Goal: Use online tool/utility: Utilize a website feature to perform a specific function

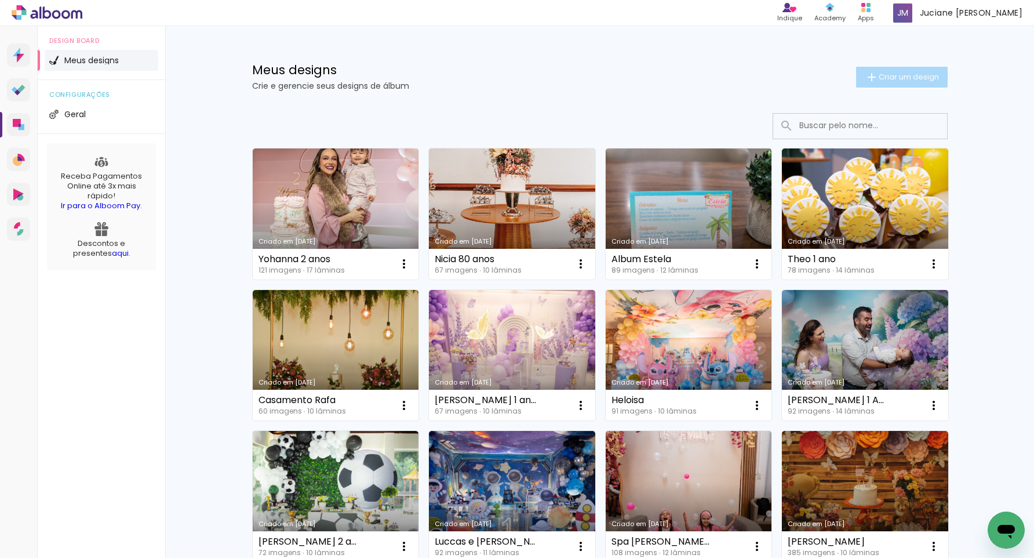
click at [914, 75] on span "Criar um design" at bounding box center [909, 77] width 60 height 8
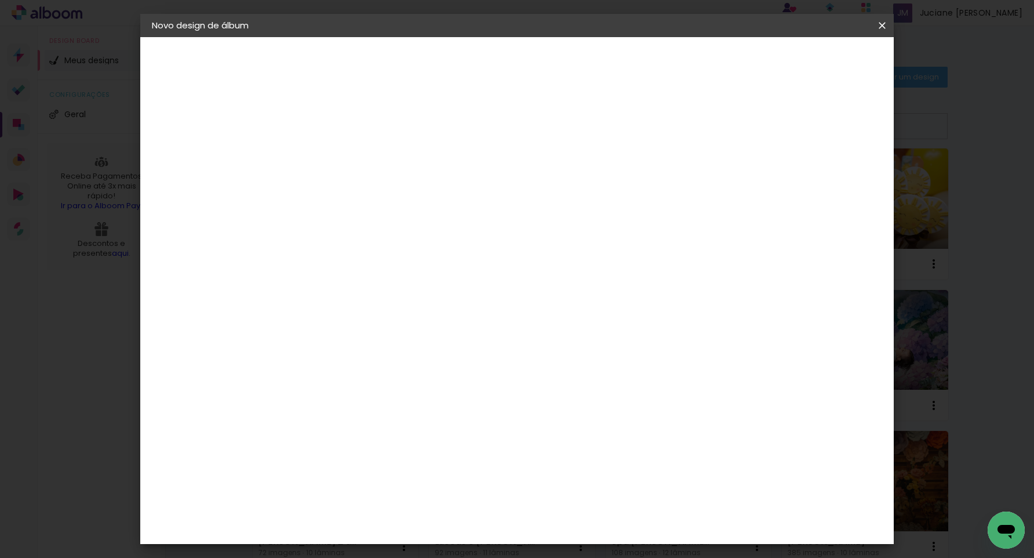
click at [341, 154] on input at bounding box center [341, 156] width 0 height 18
type input "t"
type input "Tete niver"
type paper-input "Tete niver"
click at [0, 0] on slot "Avançar" at bounding box center [0, 0] width 0 height 0
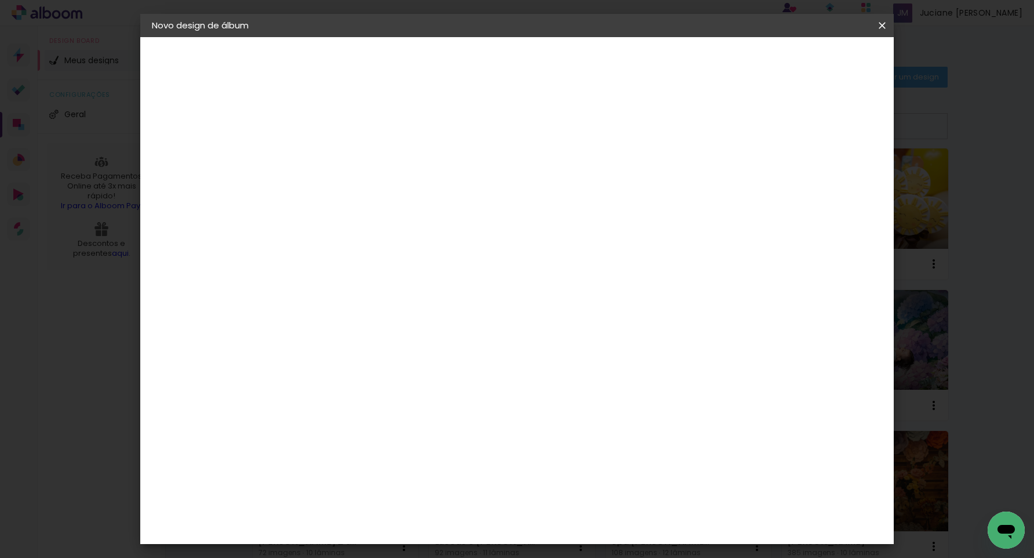
click at [424, 219] on input at bounding box center [370, 220] width 117 height 14
type input "tic"
type paper-input "tic"
click at [345, 265] on div "Ticcolor" at bounding box center [352, 261] width 37 height 9
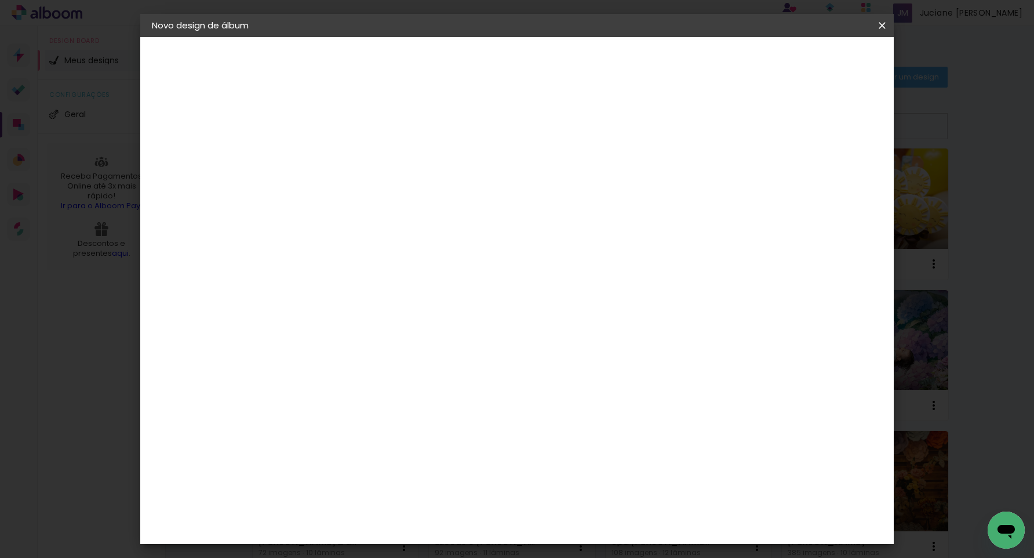
scroll to position [0, 0]
click at [0, 0] on slot "Avançar" at bounding box center [0, 0] width 0 height 0
click at [387, 194] on input "text" at bounding box center [363, 202] width 45 height 18
click at [612, 216] on paper-item "Prime" at bounding box center [592, 215] width 232 height 23
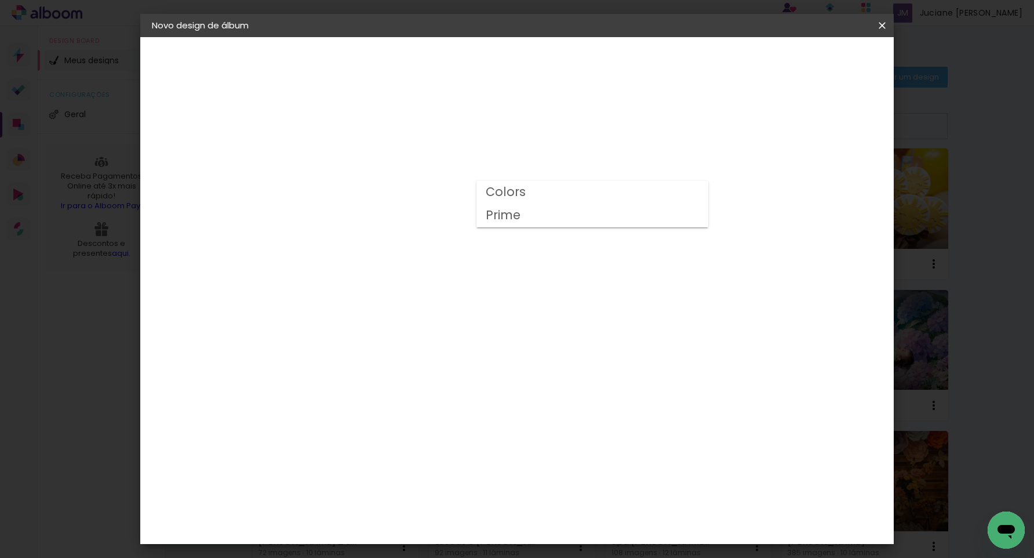
type input "Prime"
click at [420, 361] on span "25 × 30" at bounding box center [393, 376] width 54 height 31
click at [0, 0] on slot "Avançar" at bounding box center [0, 0] width 0 height 0
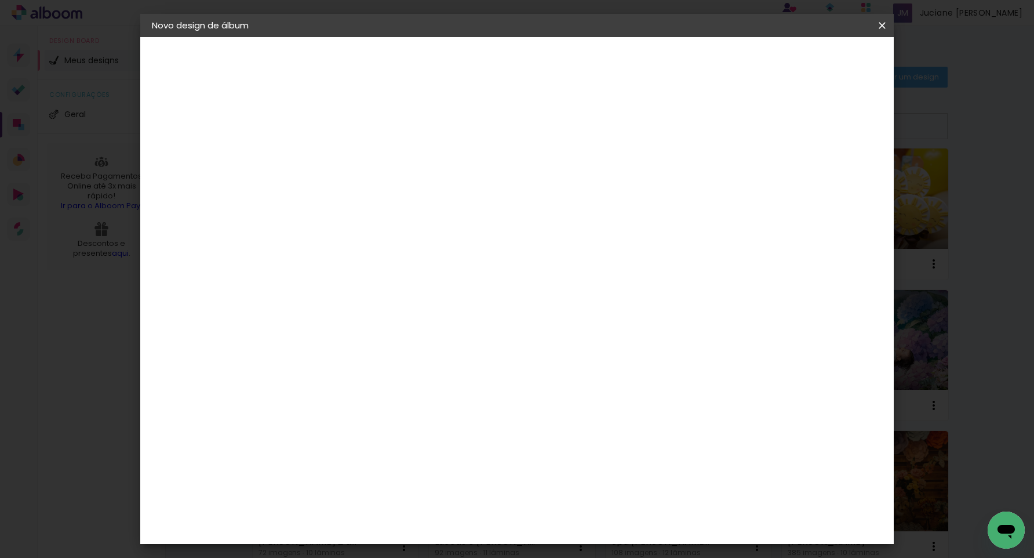
drag, startPoint x: 795, startPoint y: 123, endPoint x: 803, endPoint y: 116, distance: 11.1
click at [753, 122] on div at bounding box center [748, 125] width 10 height 10
type paper-checkbox "on"
click at [818, 59] on span "Iniciar design" at bounding box center [792, 61] width 53 height 8
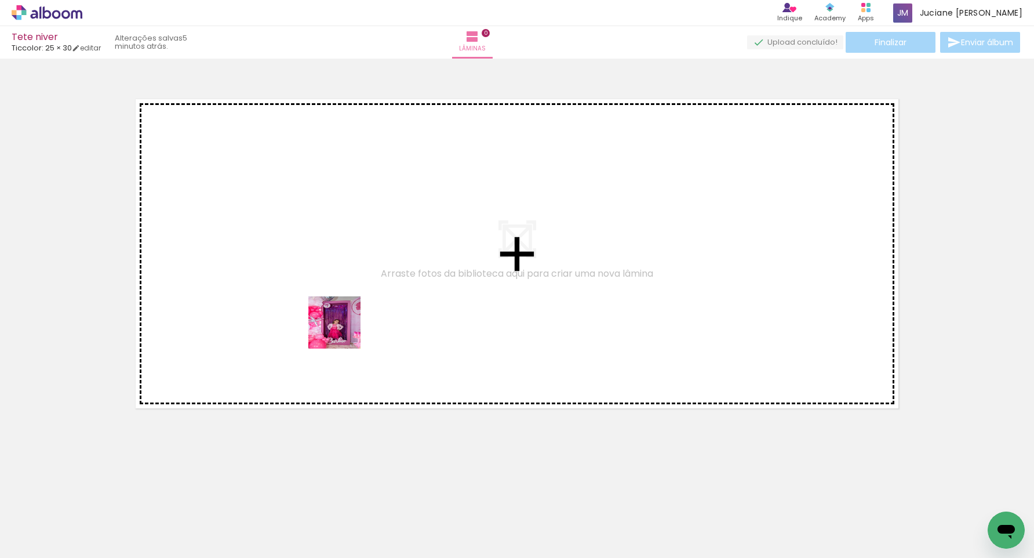
drag, startPoint x: 303, startPoint y: 510, endPoint x: 366, endPoint y: 512, distance: 62.6
click at [343, 331] on quentale-workspace at bounding box center [517, 279] width 1034 height 558
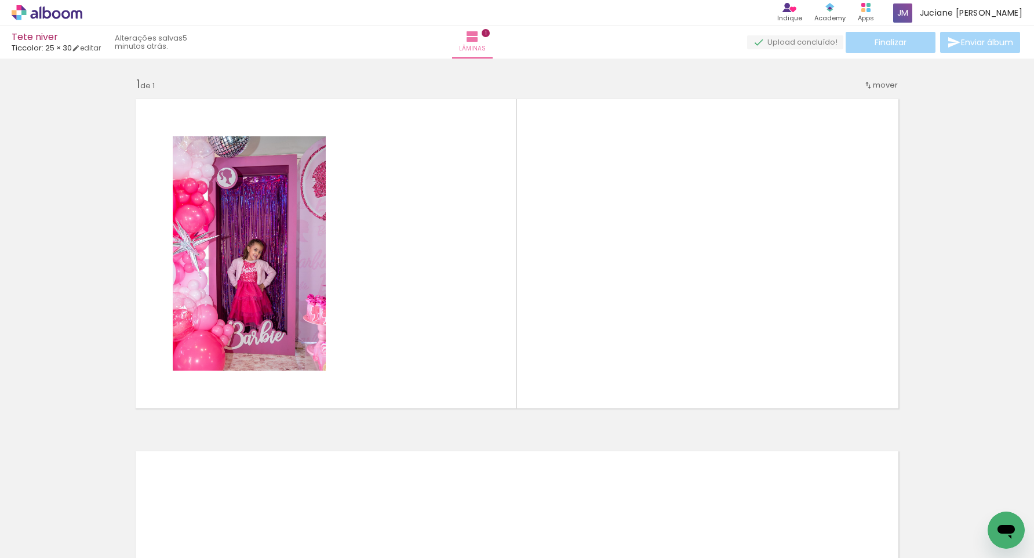
drag, startPoint x: 366, startPoint y: 512, endPoint x: 385, endPoint y: 339, distance: 174.4
click at [385, 339] on quentale-workspace at bounding box center [517, 279] width 1034 height 558
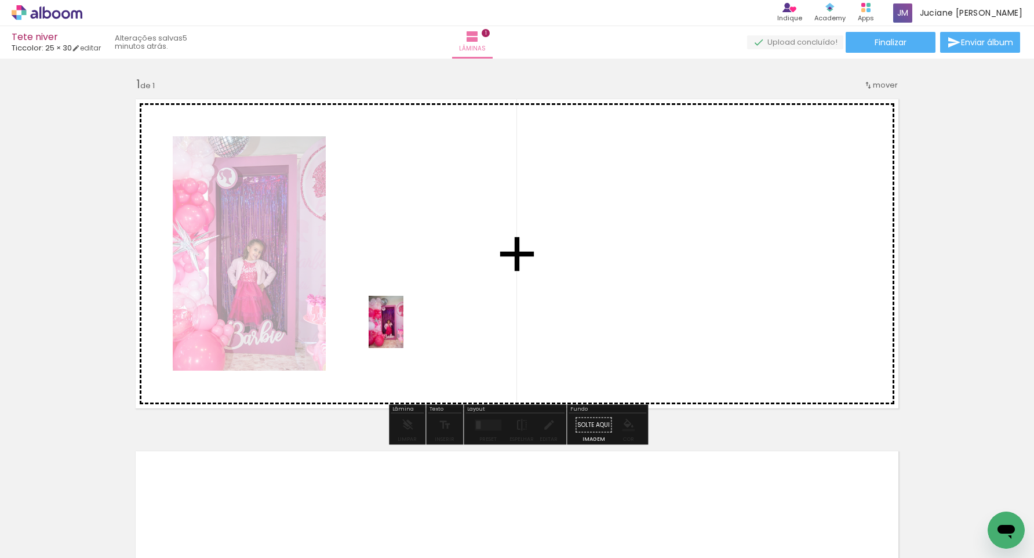
drag, startPoint x: 370, startPoint y: 522, endPoint x: 403, endPoint y: 330, distance: 194.1
click at [403, 330] on quentale-workspace at bounding box center [517, 279] width 1034 height 558
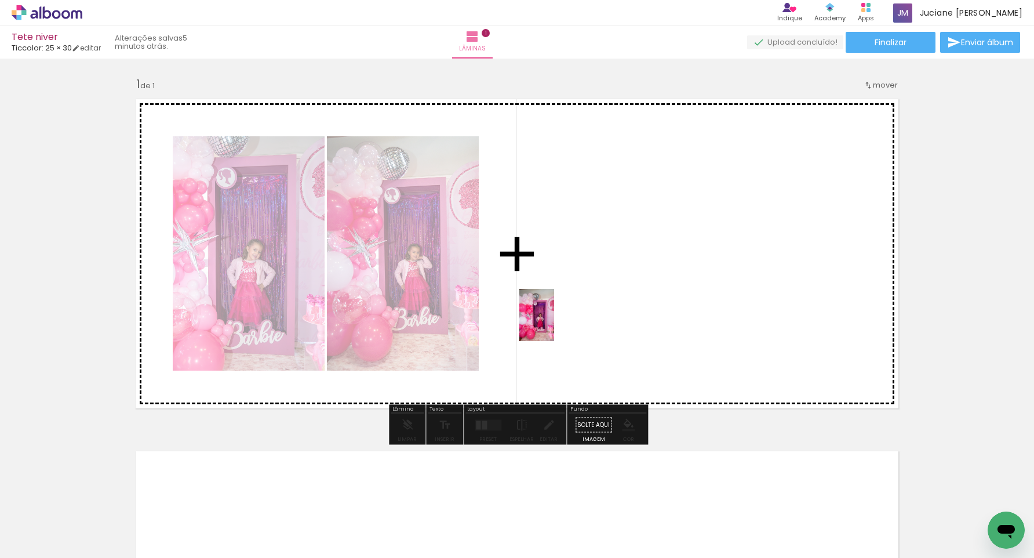
drag, startPoint x: 435, startPoint y: 519, endPoint x: 554, endPoint y: 323, distance: 229.0
click at [554, 323] on quentale-workspace at bounding box center [517, 279] width 1034 height 558
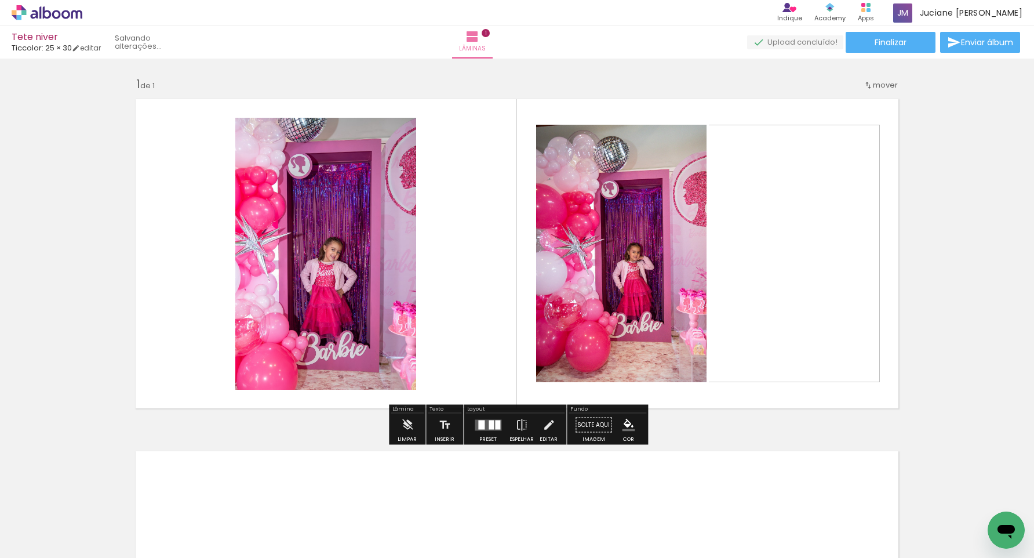
scroll to position [1, 0]
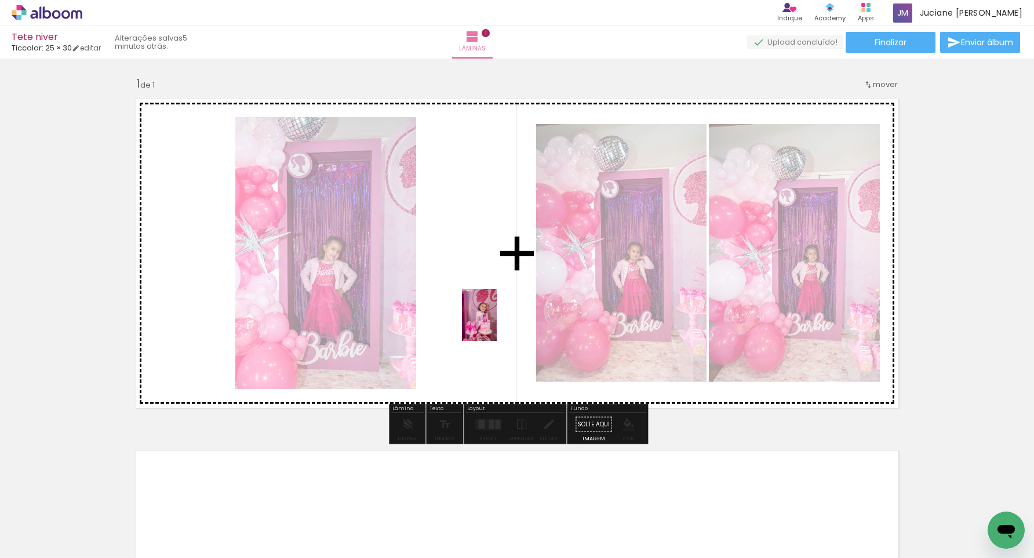
click at [497, 323] on quentale-workspace at bounding box center [517, 279] width 1034 height 558
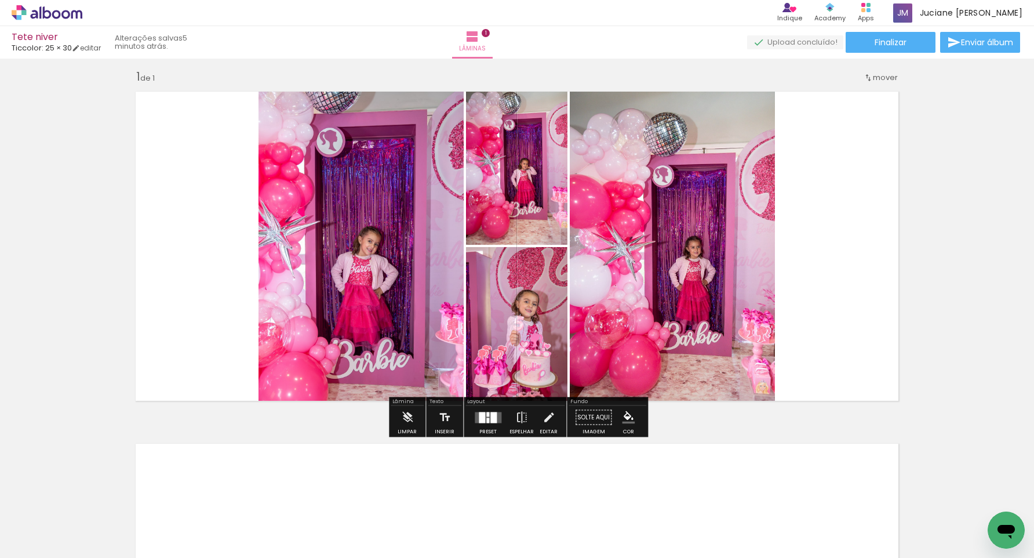
scroll to position [9, 0]
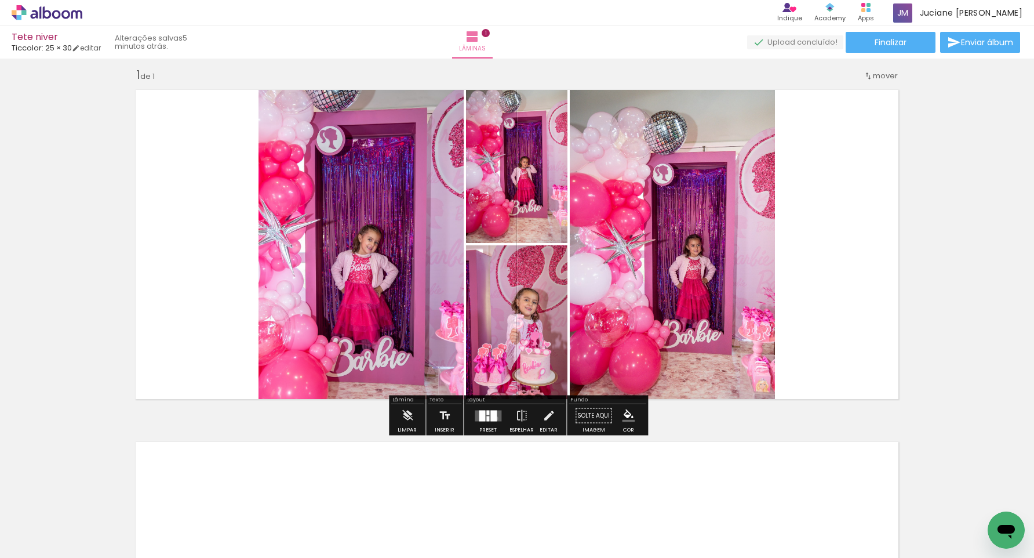
click at [493, 418] on div at bounding box center [493, 415] width 6 height 11
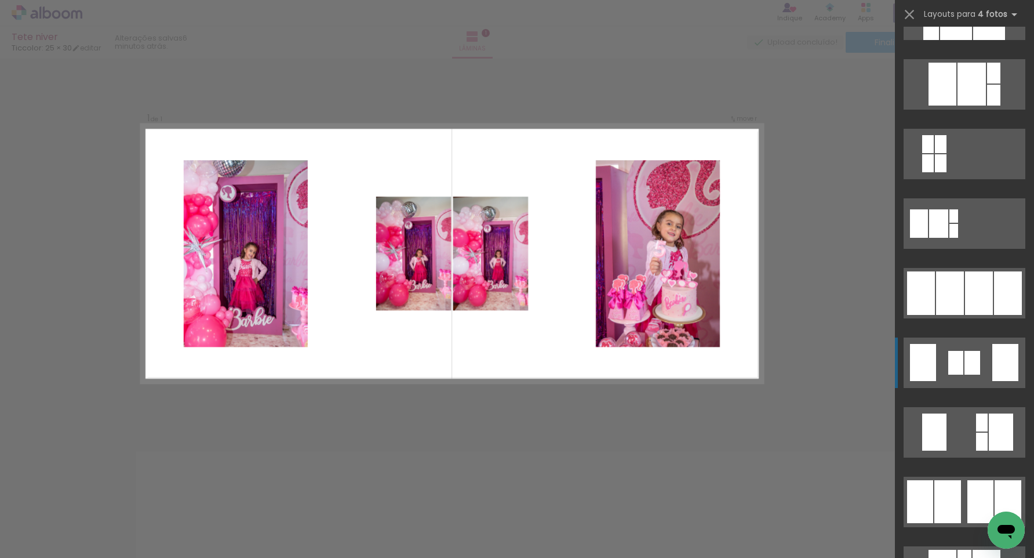
scroll to position [600, 0]
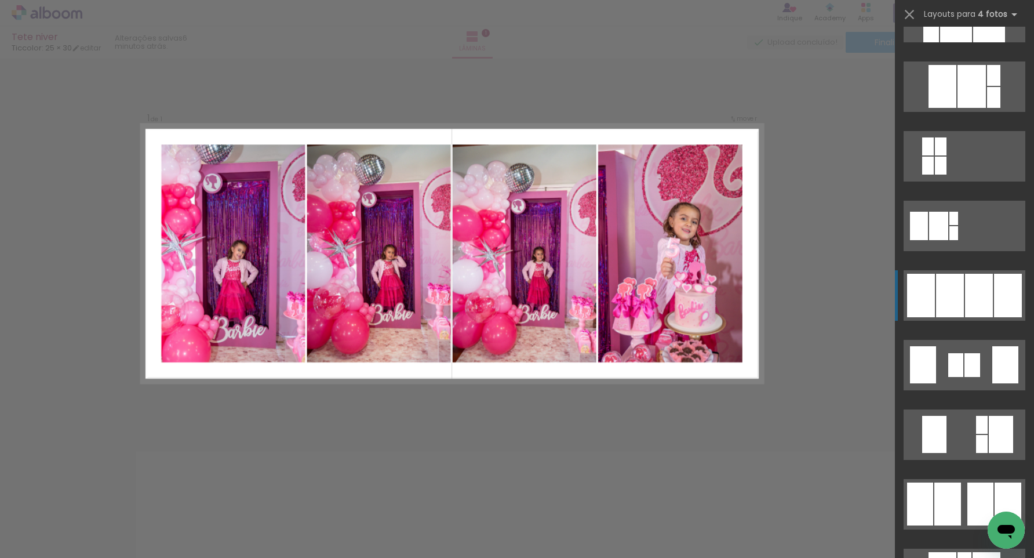
click at [971, 294] on div at bounding box center [979, 295] width 28 height 43
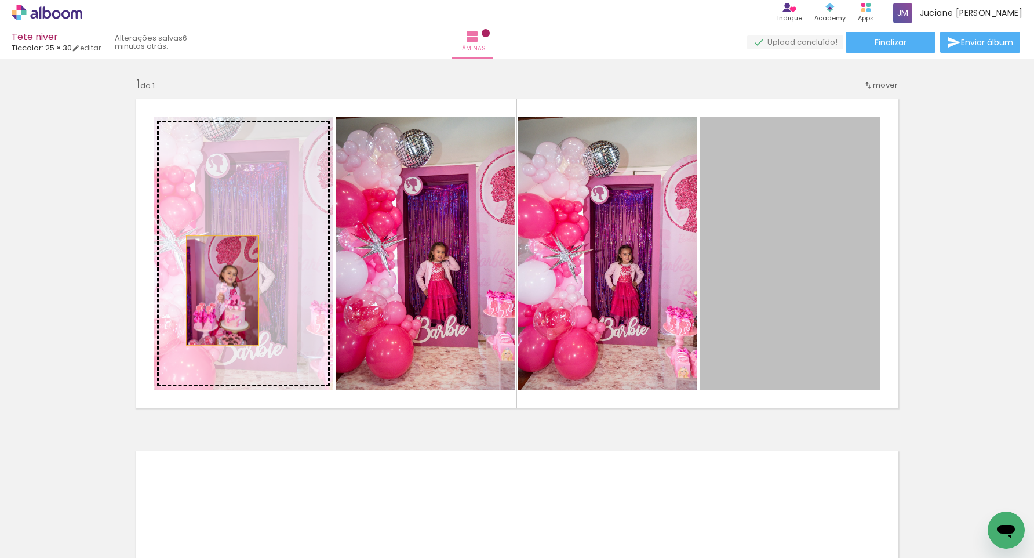
drag, startPoint x: 787, startPoint y: 303, endPoint x: 223, endPoint y: 290, distance: 564.1
click at [0, 0] on slot at bounding box center [0, 0] width 0 height 0
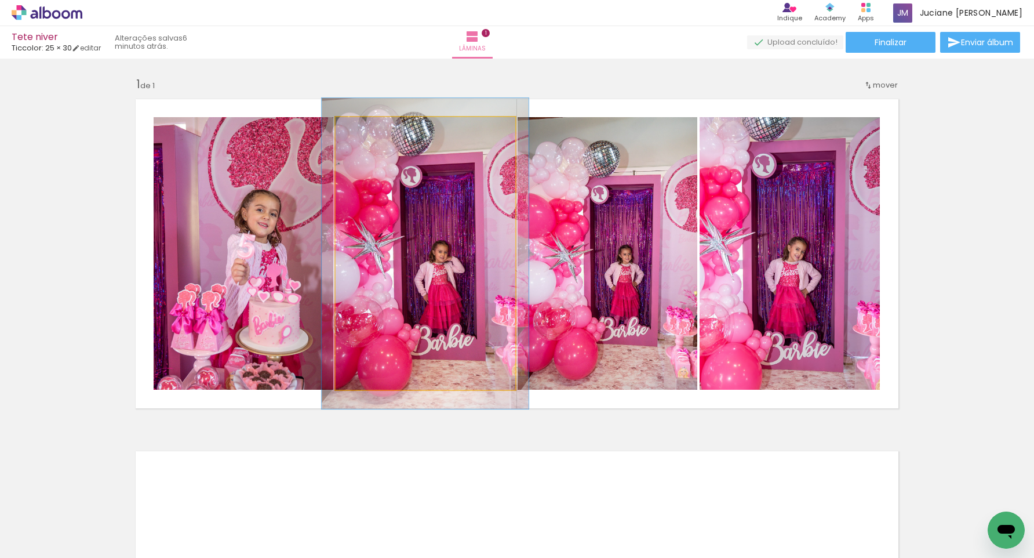
type paper-slider "114"
click at [371, 128] on div at bounding box center [368, 129] width 10 height 10
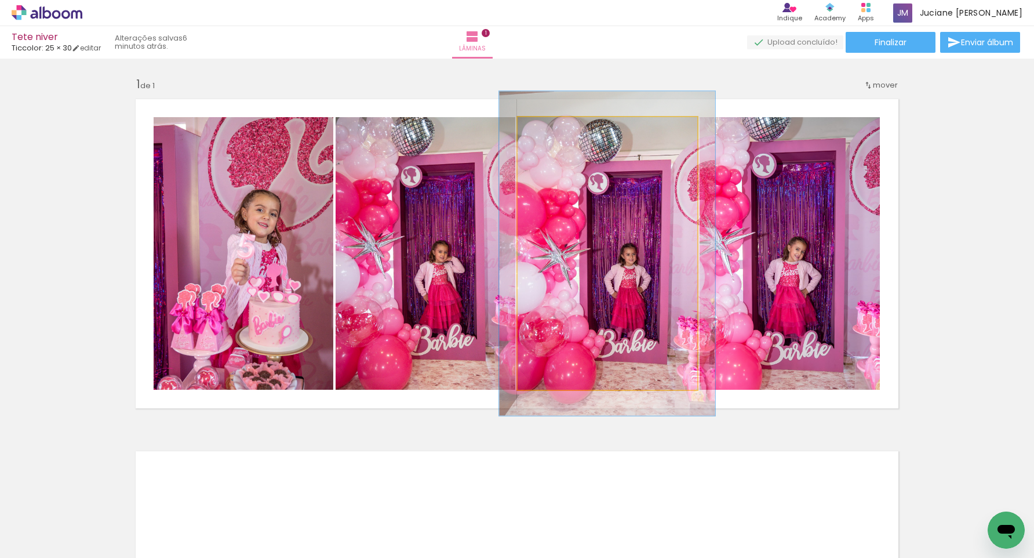
type paper-slider "119"
drag, startPoint x: 547, startPoint y: 130, endPoint x: 554, endPoint y: 131, distance: 7.6
click at [554, 131] on div at bounding box center [552, 129] width 10 height 10
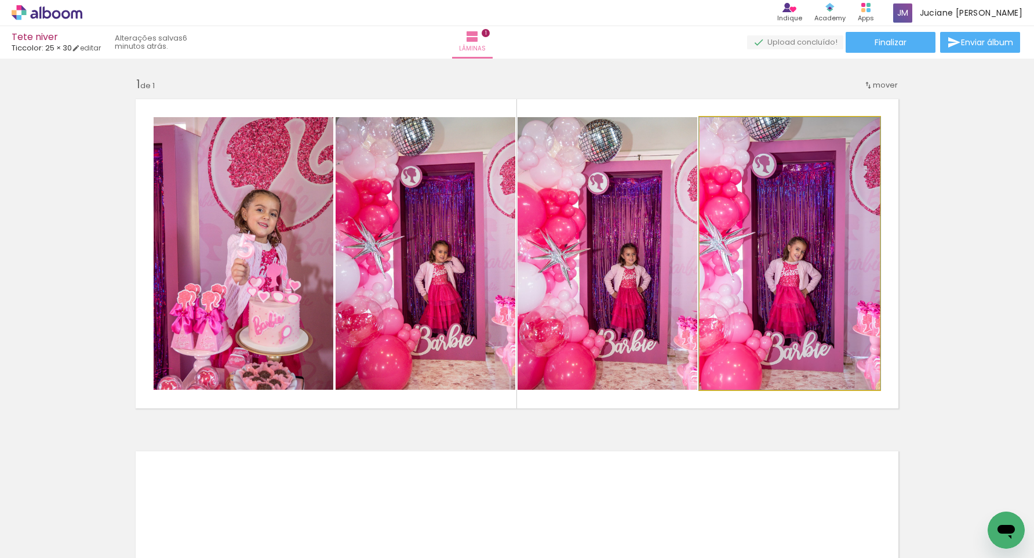
click at [729, 129] on div at bounding box center [727, 129] width 10 height 10
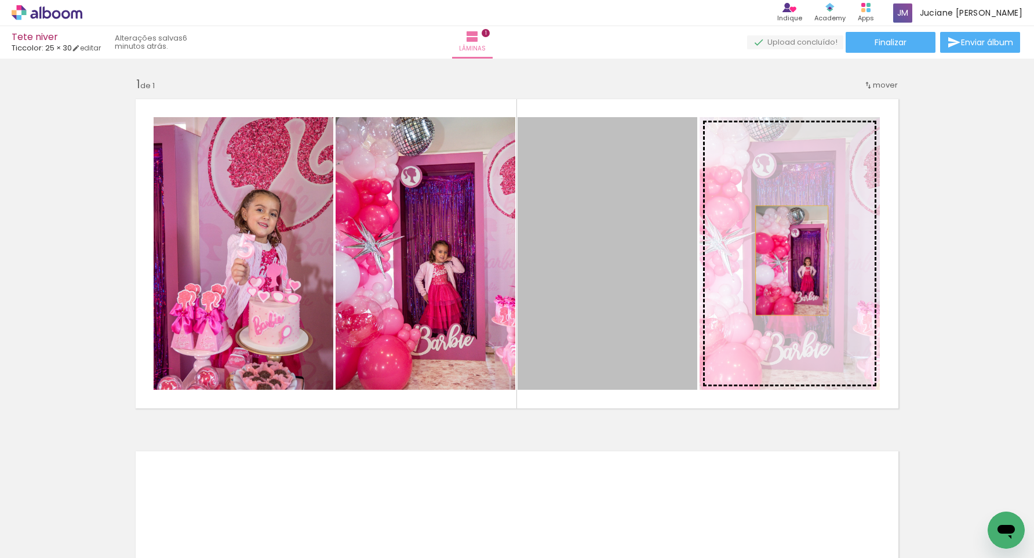
drag, startPoint x: 632, startPoint y: 261, endPoint x: 797, endPoint y: 261, distance: 164.6
click at [0, 0] on slot at bounding box center [0, 0] width 0 height 0
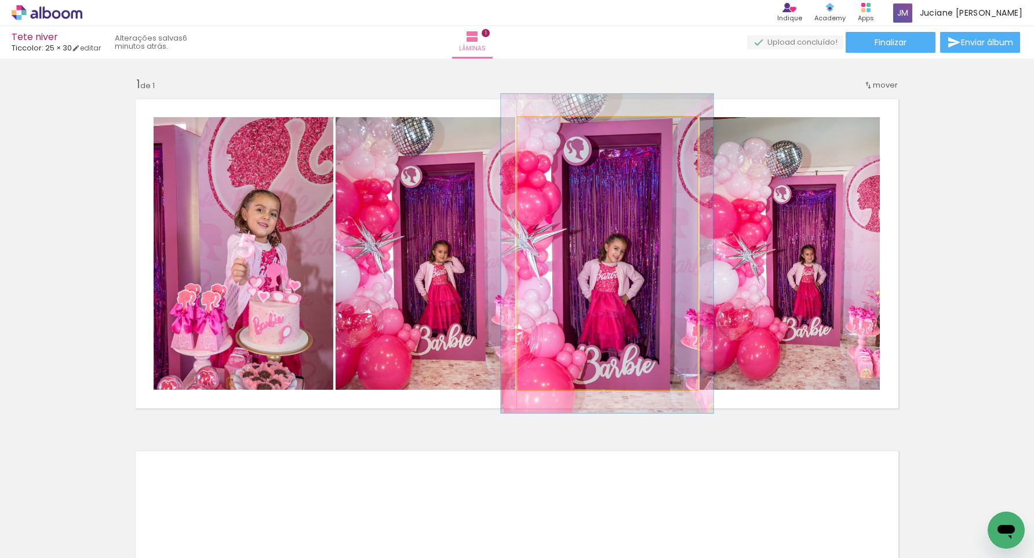
type paper-slider "117"
drag, startPoint x: 550, startPoint y: 128, endPoint x: 564, endPoint y: 134, distance: 15.1
click at [557, 128] on div at bounding box center [552, 129] width 19 height 19
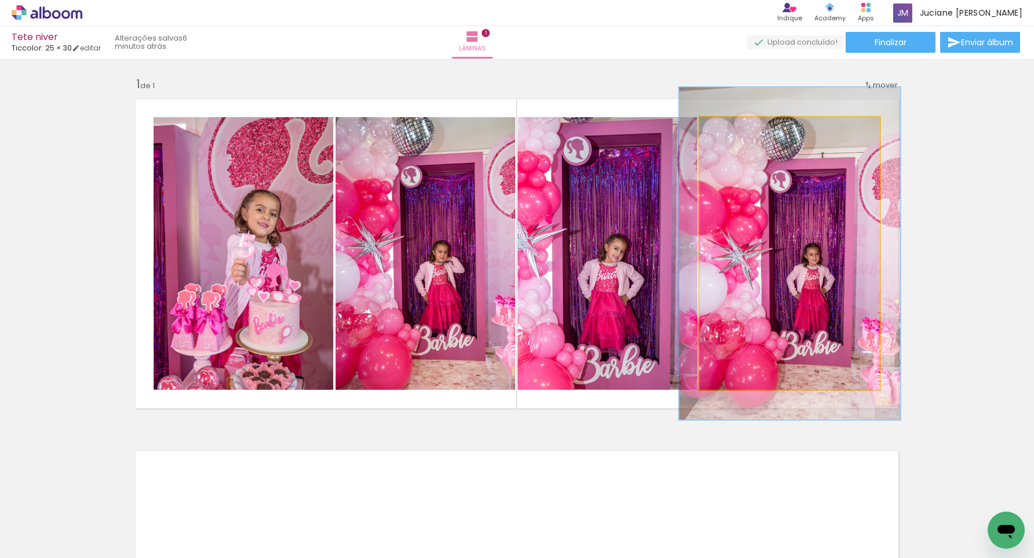
drag, startPoint x: 729, startPoint y: 128, endPoint x: 737, endPoint y: 129, distance: 8.7
type paper-slider "122"
click at [737, 129] on div at bounding box center [735, 129] width 10 height 10
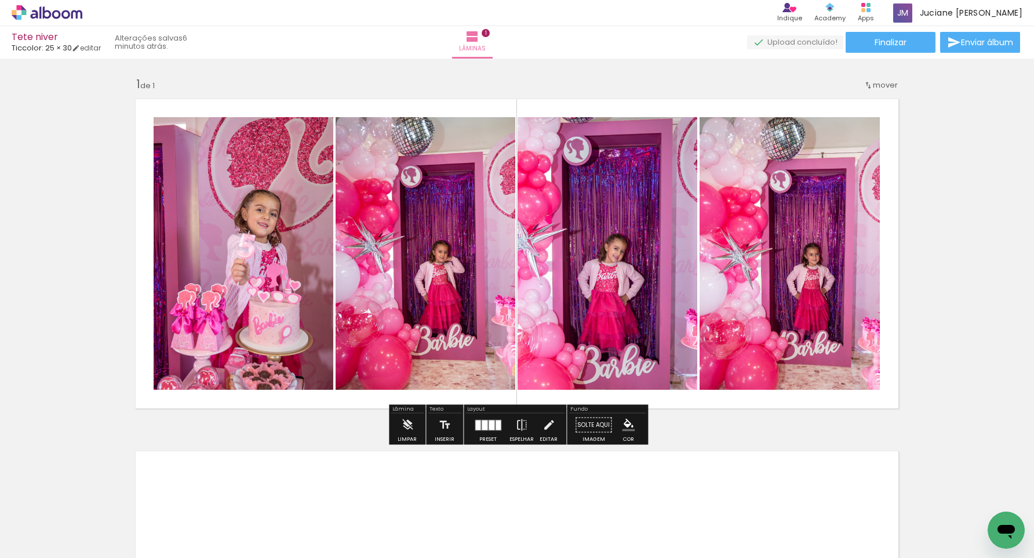
click at [927, 203] on div "Inserir lâmina 1 de 1" at bounding box center [517, 415] width 1034 height 704
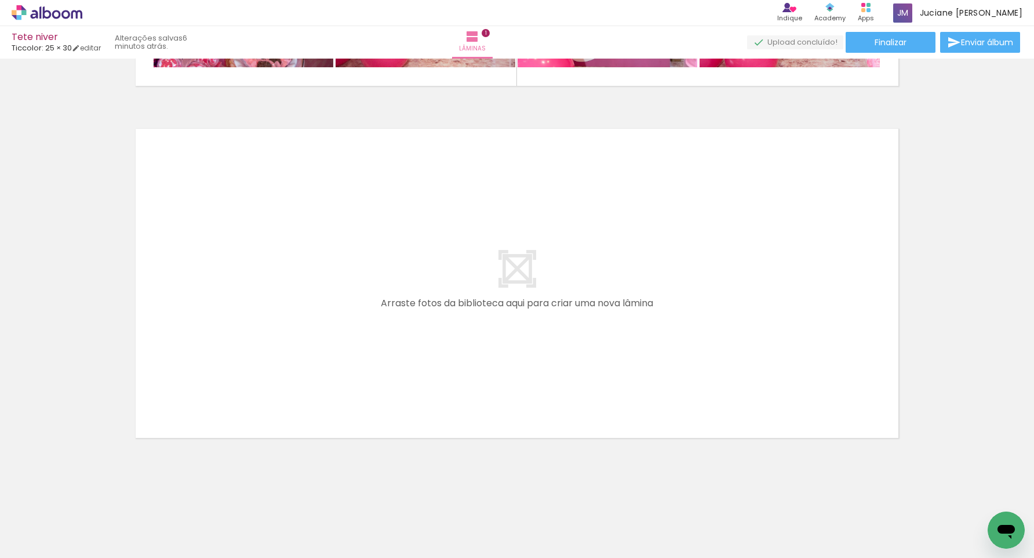
scroll to position [0, 0]
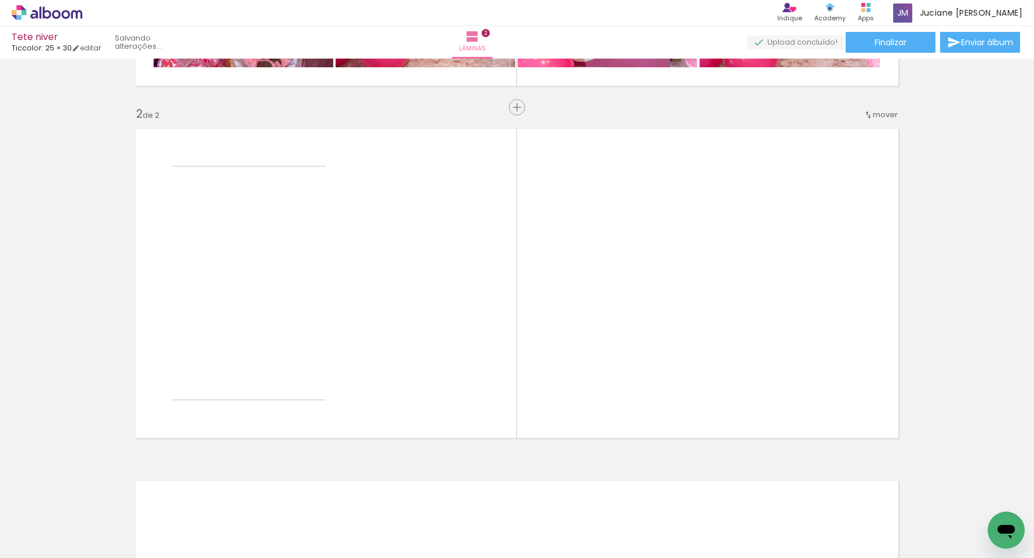
drag, startPoint x: 105, startPoint y: 528, endPoint x: 240, endPoint y: 389, distance: 193.5
click at [240, 389] on quentale-workspace at bounding box center [517, 279] width 1034 height 558
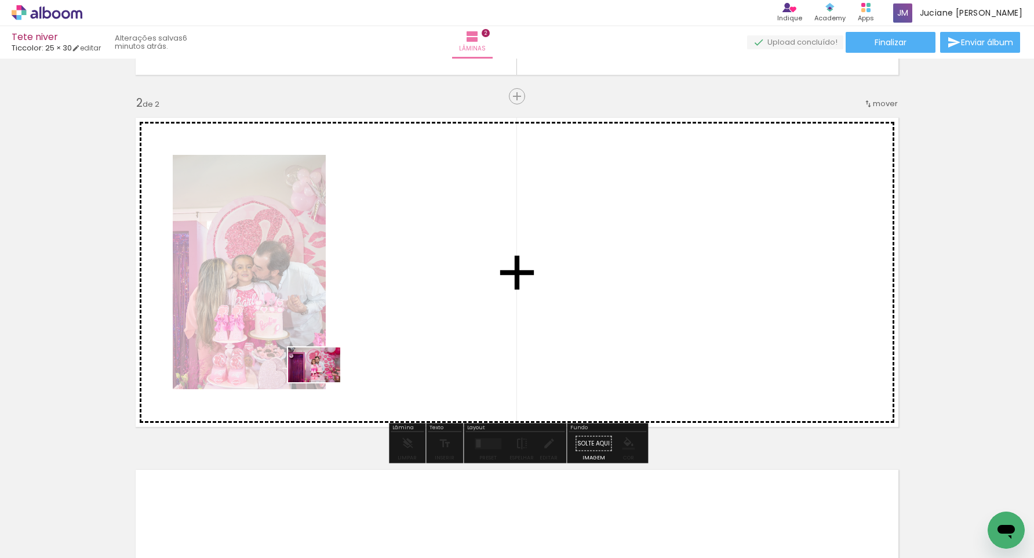
drag, startPoint x: 173, startPoint y: 521, endPoint x: 323, endPoint y: 382, distance: 204.3
click at [323, 382] on quentale-workspace at bounding box center [517, 279] width 1034 height 558
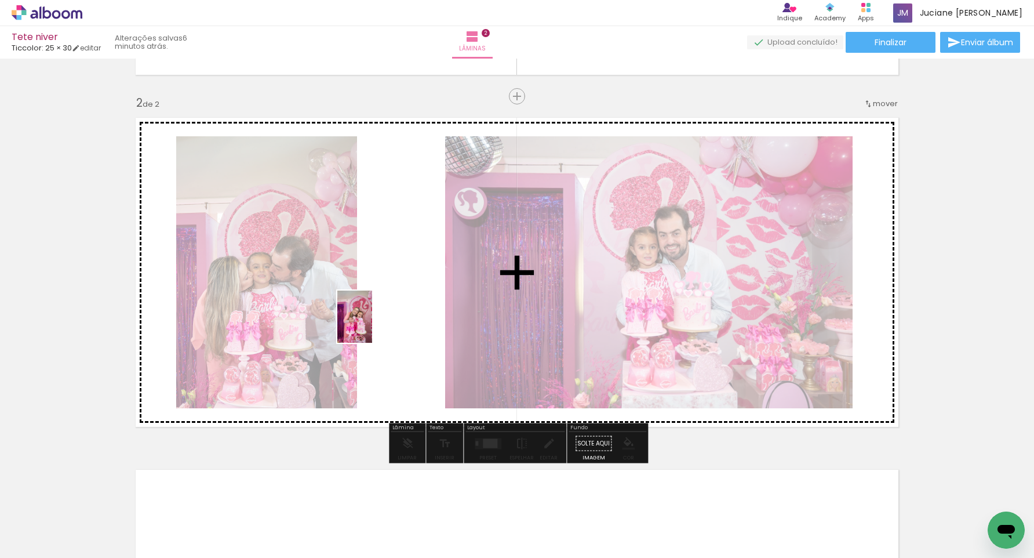
click at [372, 326] on quentale-workspace at bounding box center [517, 279] width 1034 height 558
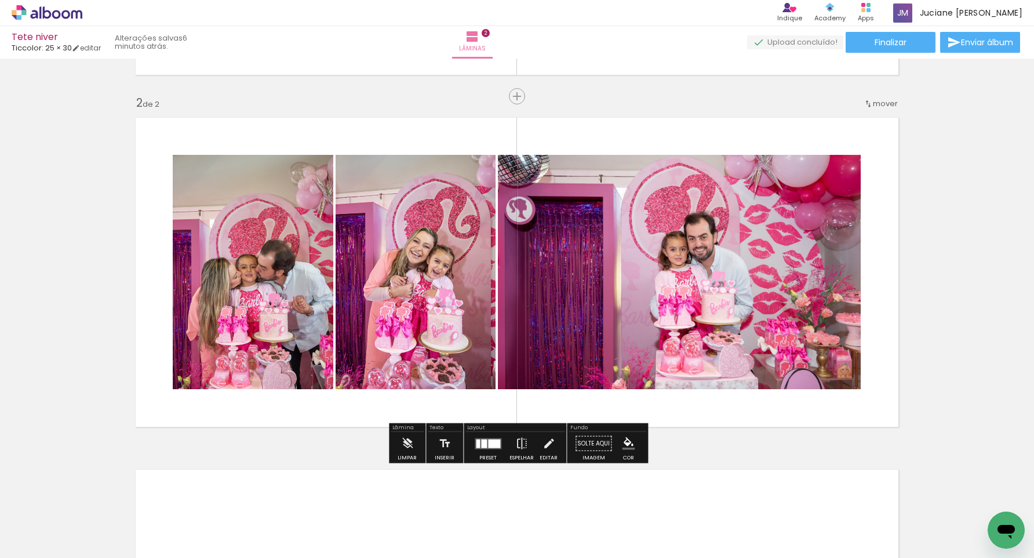
click at [490, 446] on div at bounding box center [494, 443] width 12 height 9
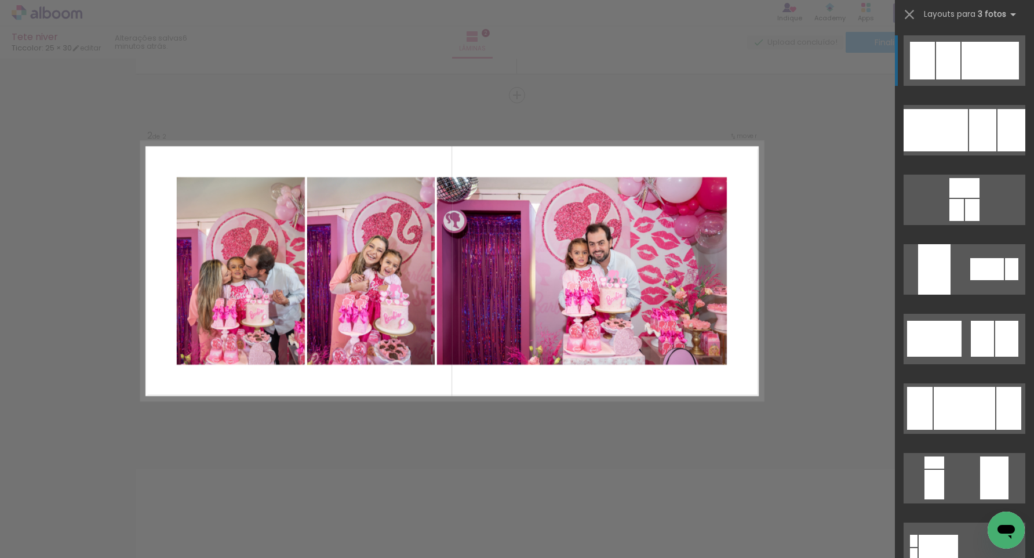
scroll to position [333, 0]
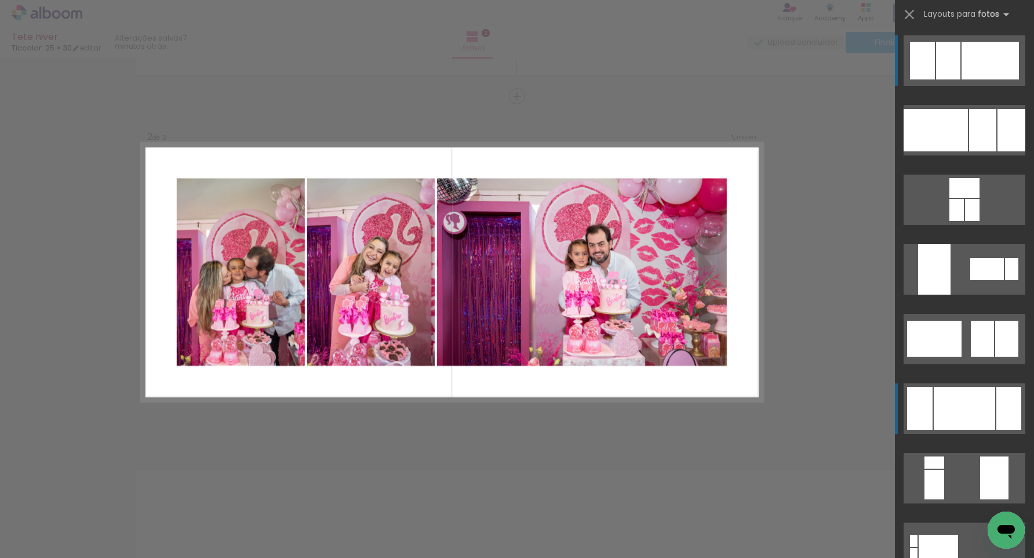
click at [981, 413] on div at bounding box center [964, 408] width 61 height 43
click at [598, 395] on quentale-layouter at bounding box center [451, 272] width 621 height 259
click at [624, 385] on quentale-layouter at bounding box center [451, 272] width 621 height 259
click at [652, 385] on quentale-layouter at bounding box center [451, 272] width 621 height 259
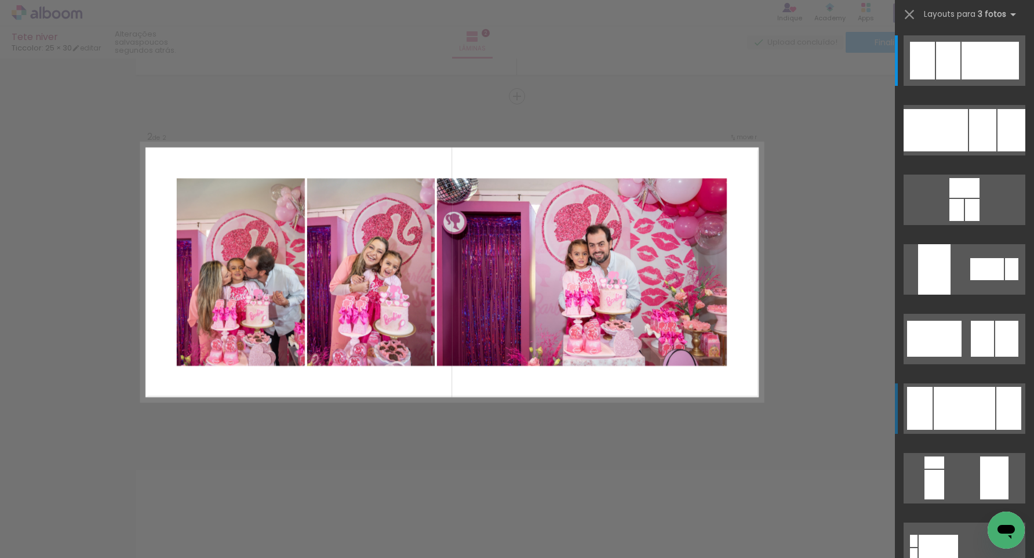
click at [635, 430] on div "Confirmar Cancelar" at bounding box center [517, 266] width 1034 height 1083
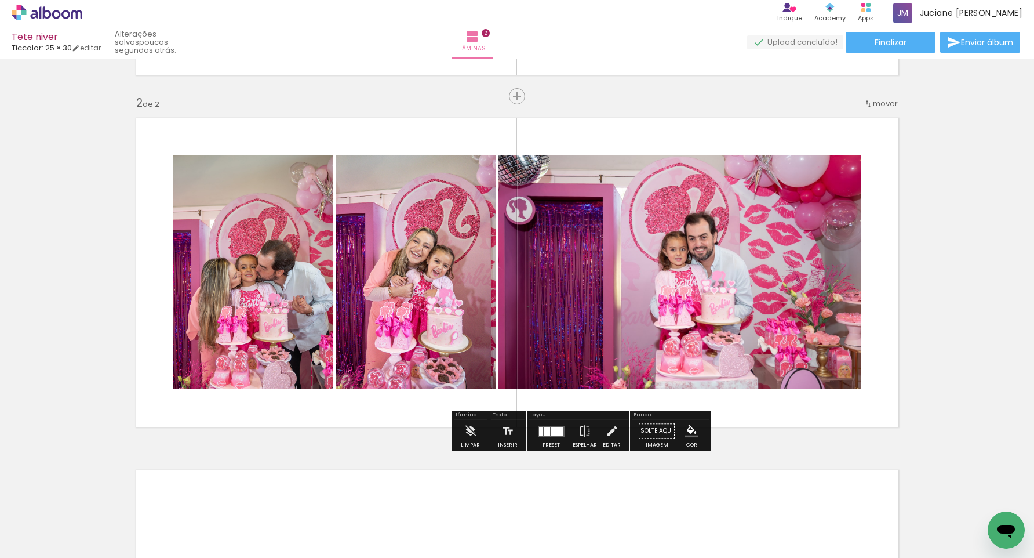
click at [552, 432] on div at bounding box center [557, 431] width 12 height 9
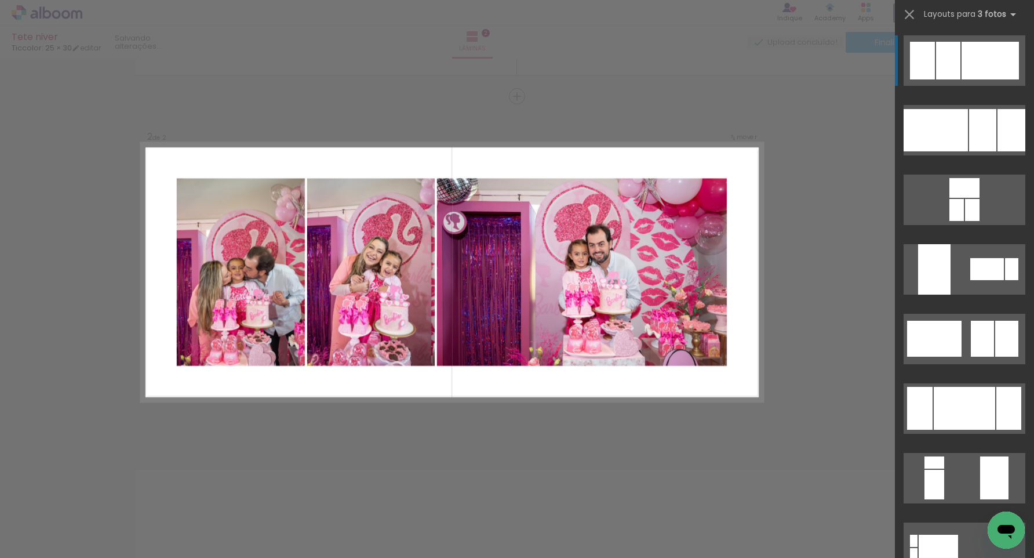
click at [807, 433] on div "Confirmar Cancelar" at bounding box center [517, 266] width 1034 height 1083
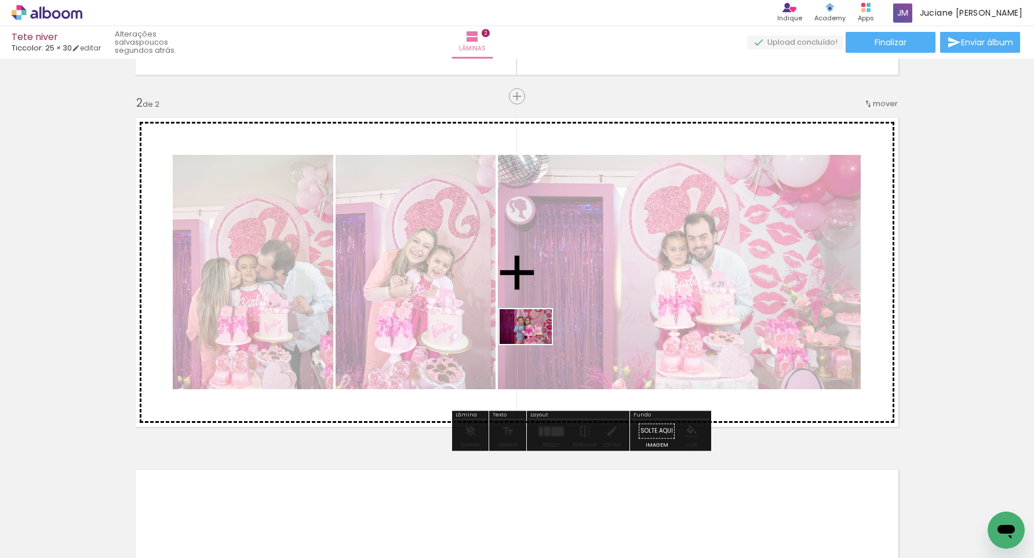
drag, startPoint x: 554, startPoint y: 523, endPoint x: 534, endPoint y: 344, distance: 180.2
click at [534, 344] on quentale-workspace at bounding box center [517, 279] width 1034 height 558
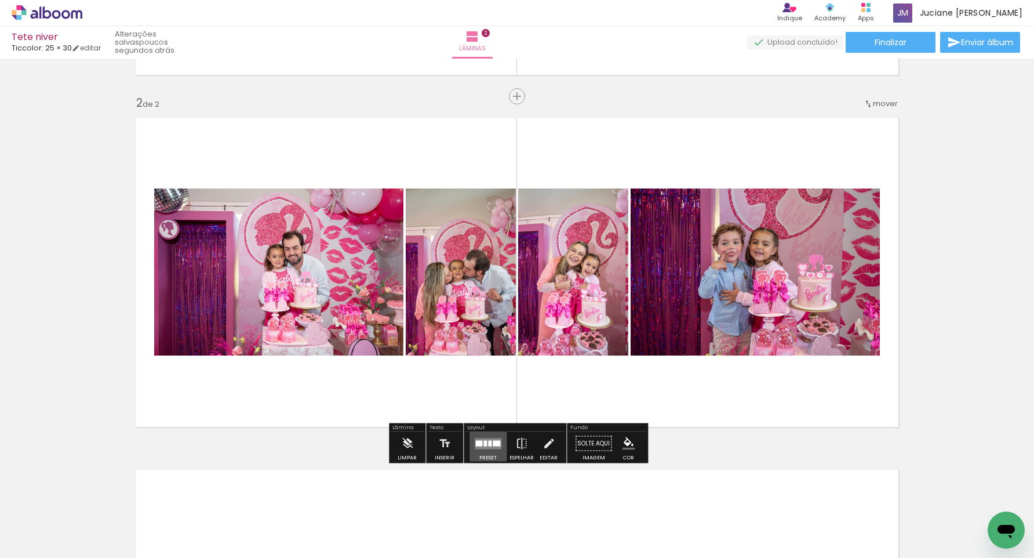
click at [482, 446] on quentale-layouter at bounding box center [488, 443] width 27 height 11
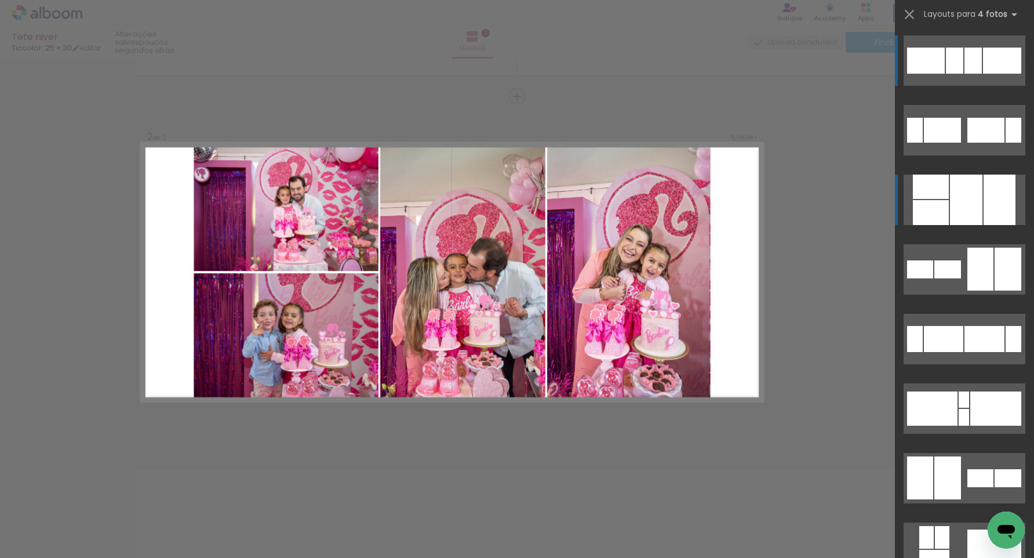
click at [958, 196] on div at bounding box center [966, 199] width 32 height 50
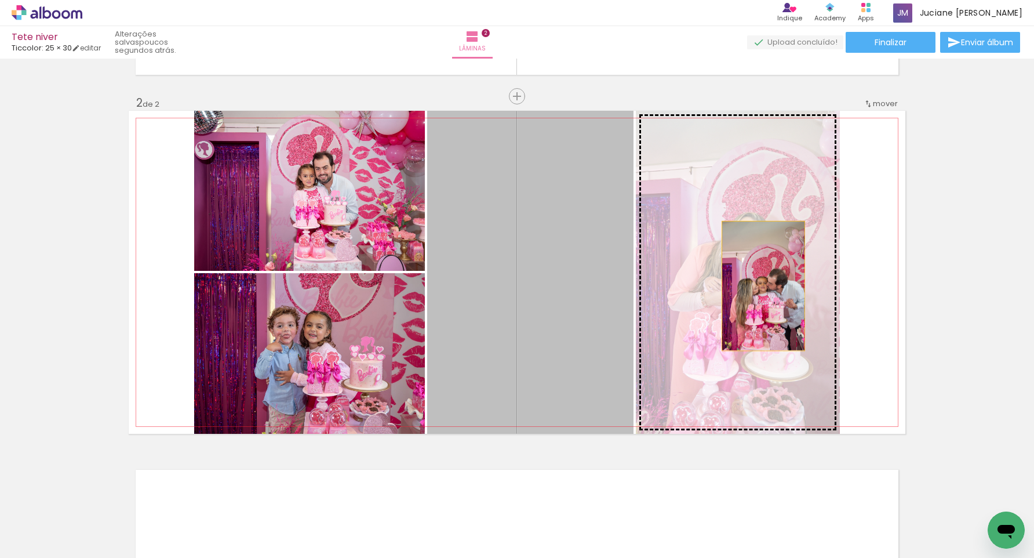
drag, startPoint x: 589, startPoint y: 304, endPoint x: 763, endPoint y: 286, distance: 175.5
click at [0, 0] on slot at bounding box center [0, 0] width 0 height 0
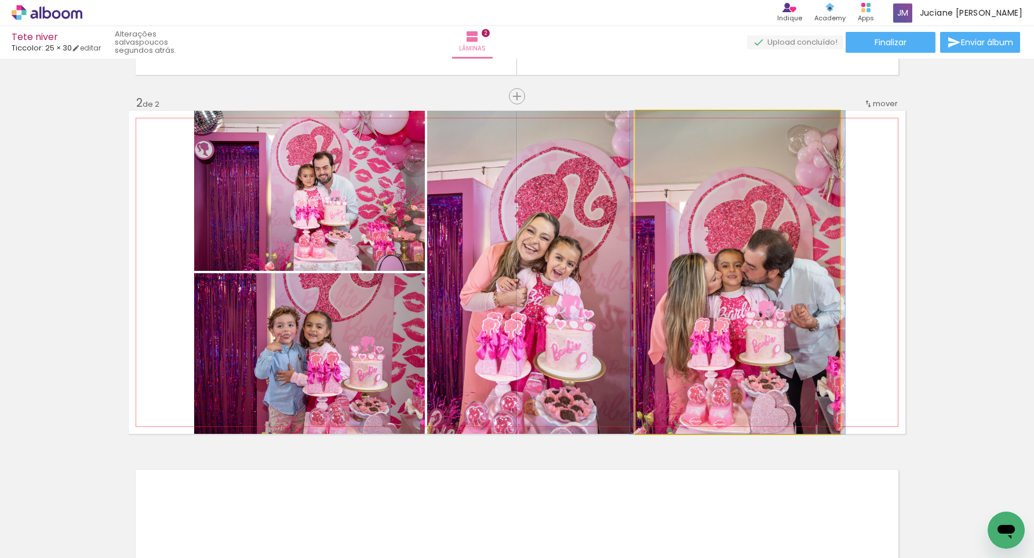
drag, startPoint x: 785, startPoint y: 200, endPoint x: 808, endPoint y: 194, distance: 23.9
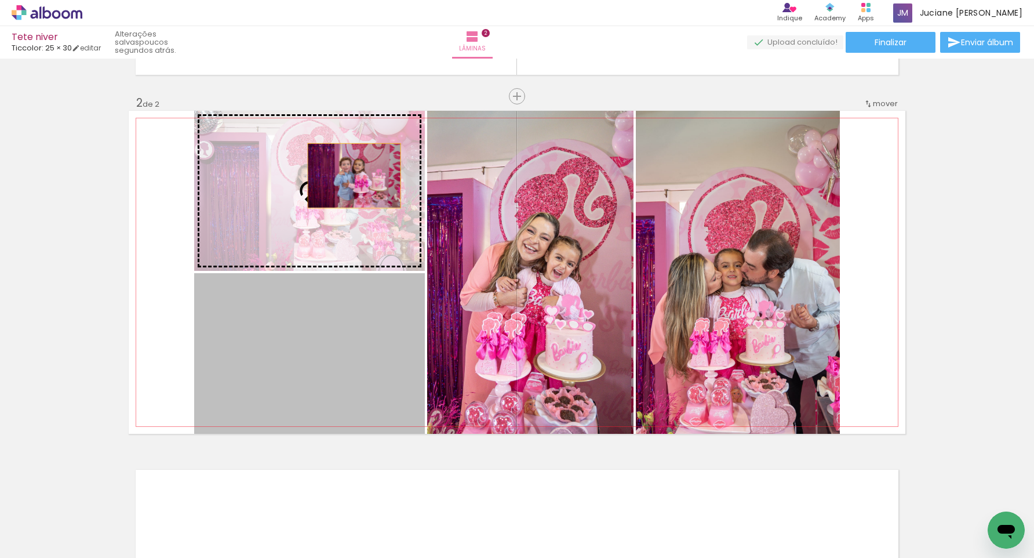
drag, startPoint x: 347, startPoint y: 311, endPoint x: 354, endPoint y: 176, distance: 135.9
click at [0, 0] on slot at bounding box center [0, 0] width 0 height 0
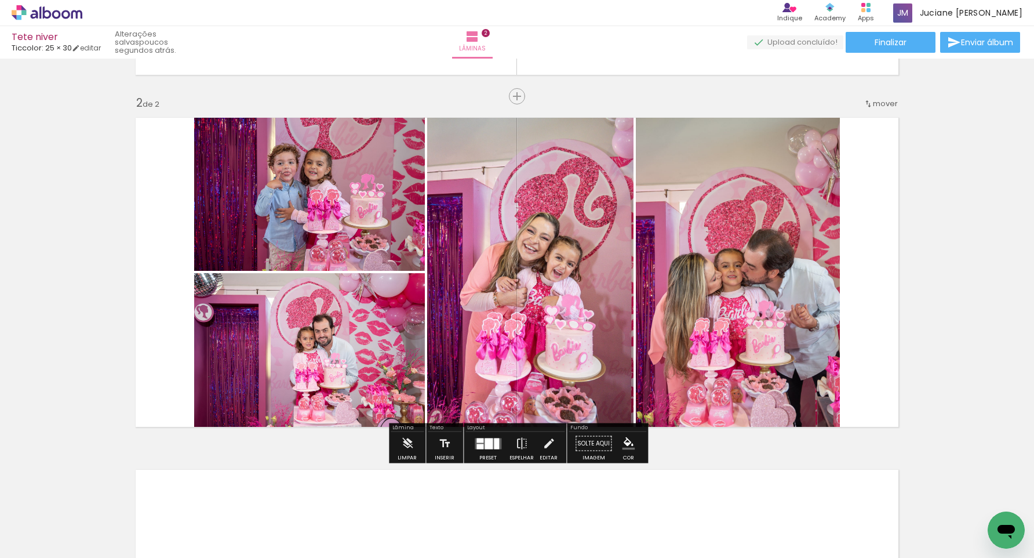
click at [494, 441] on div at bounding box center [496, 443] width 5 height 11
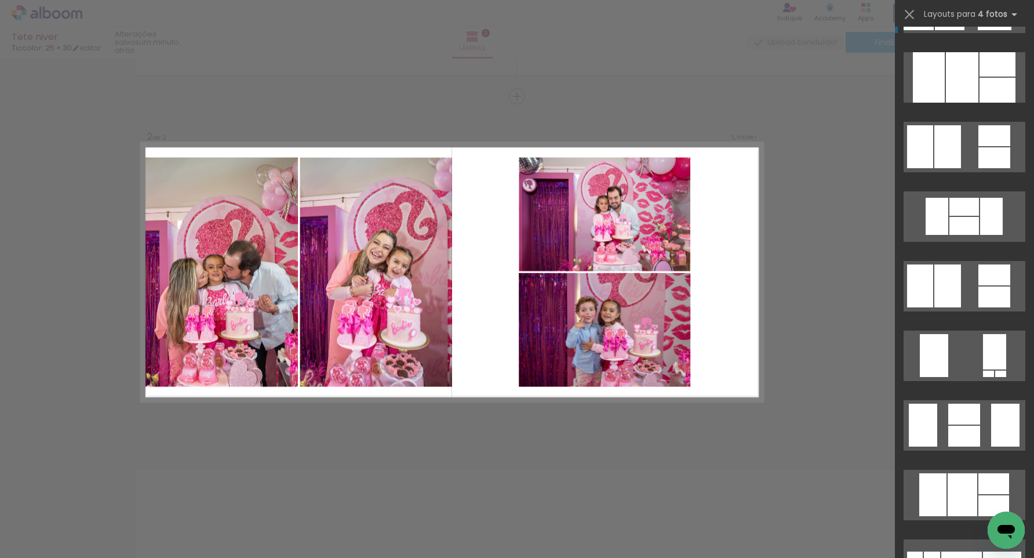
scroll to position [1031, 0]
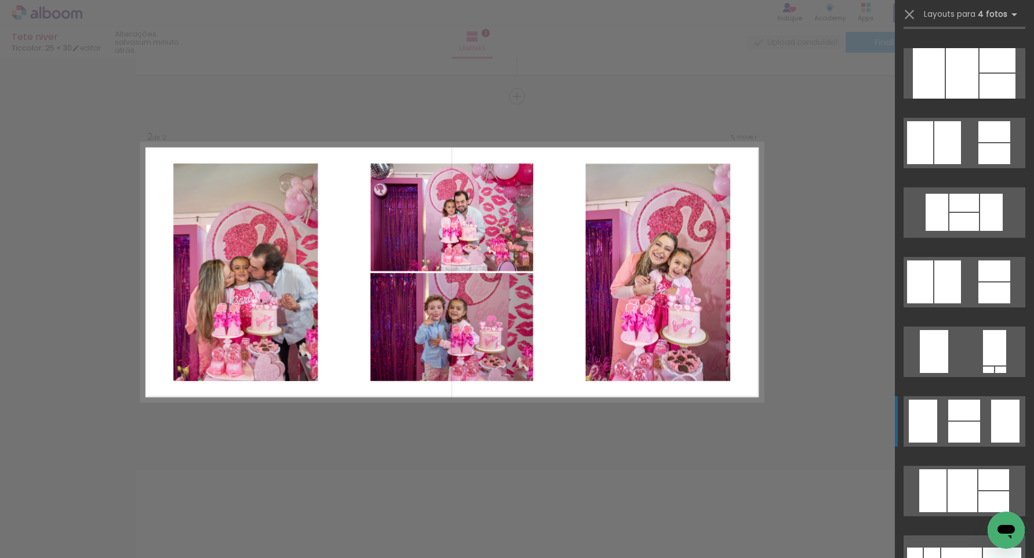
click at [955, 411] on div at bounding box center [964, 409] width 32 height 21
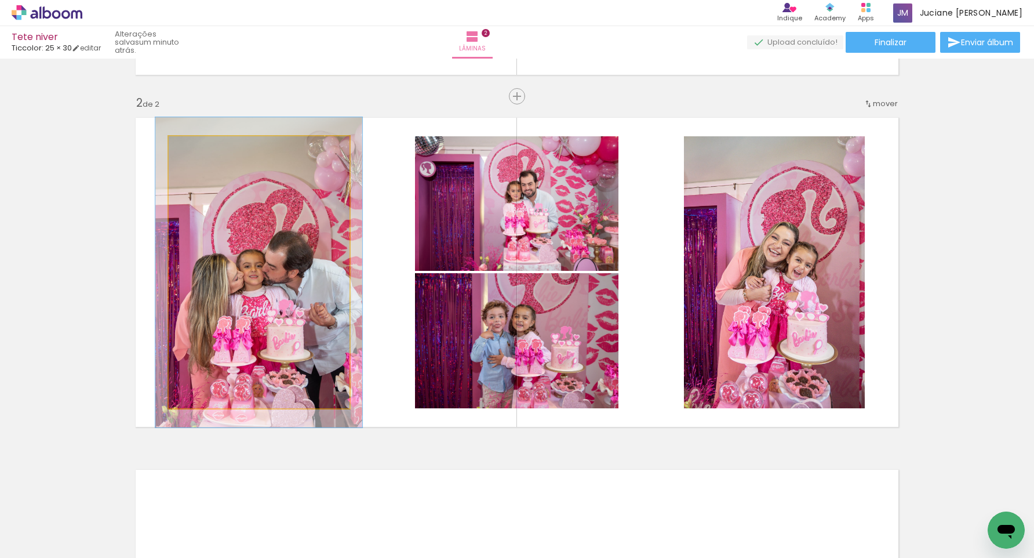
type paper-slider "113"
click at [204, 150] on div at bounding box center [202, 148] width 10 height 10
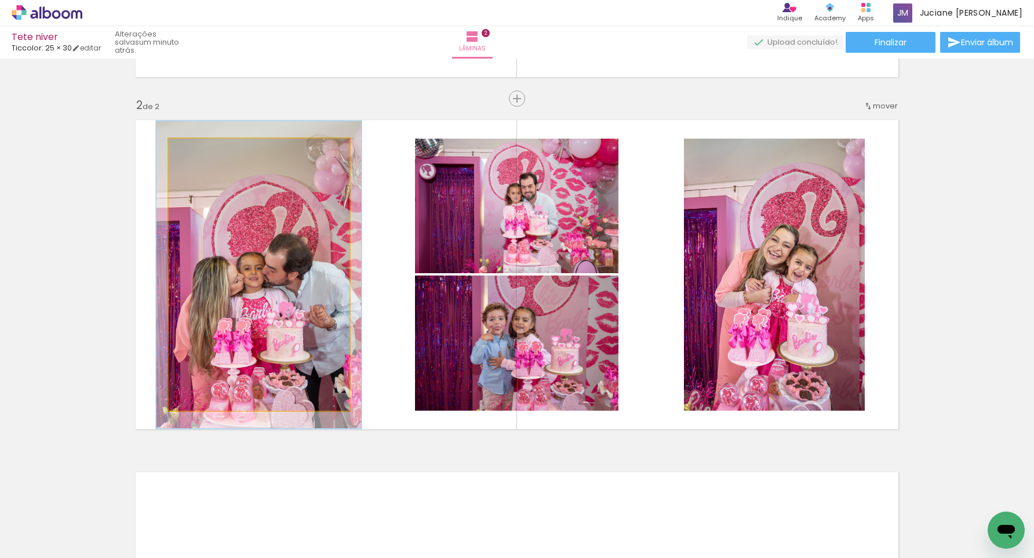
scroll to position [330, 0]
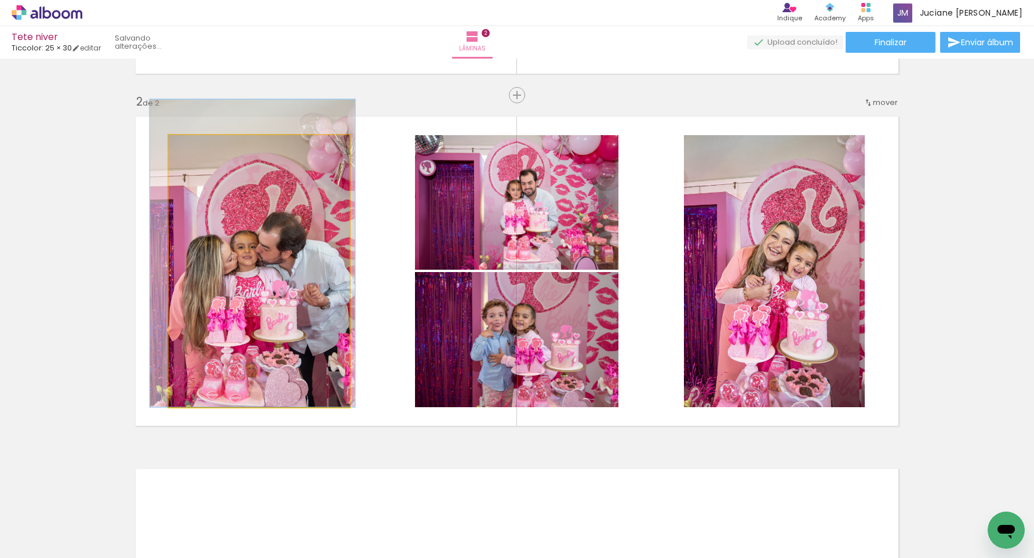
drag, startPoint x: 241, startPoint y: 235, endPoint x: 235, endPoint y: 209, distance: 26.9
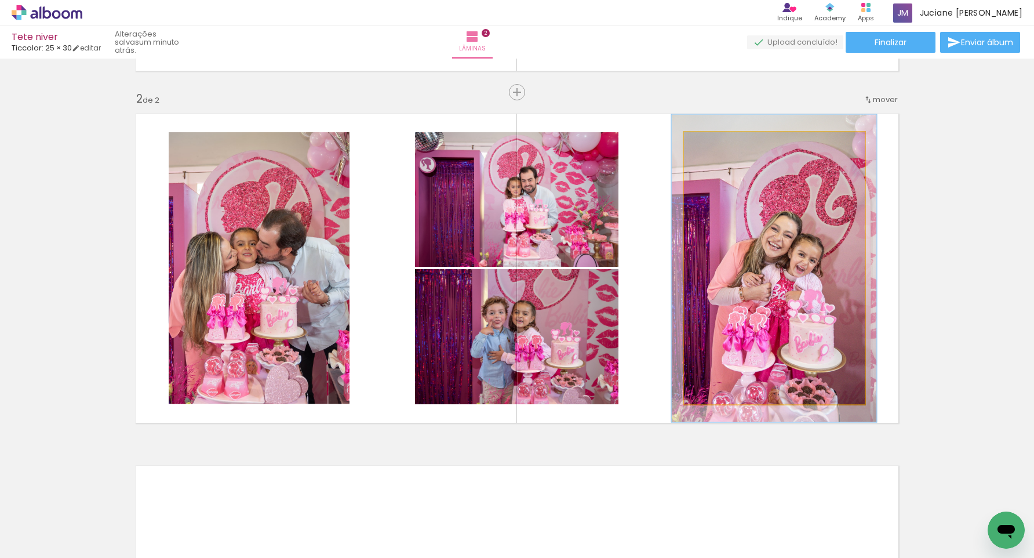
type paper-slider "113"
click at [719, 145] on div at bounding box center [716, 144] width 10 height 10
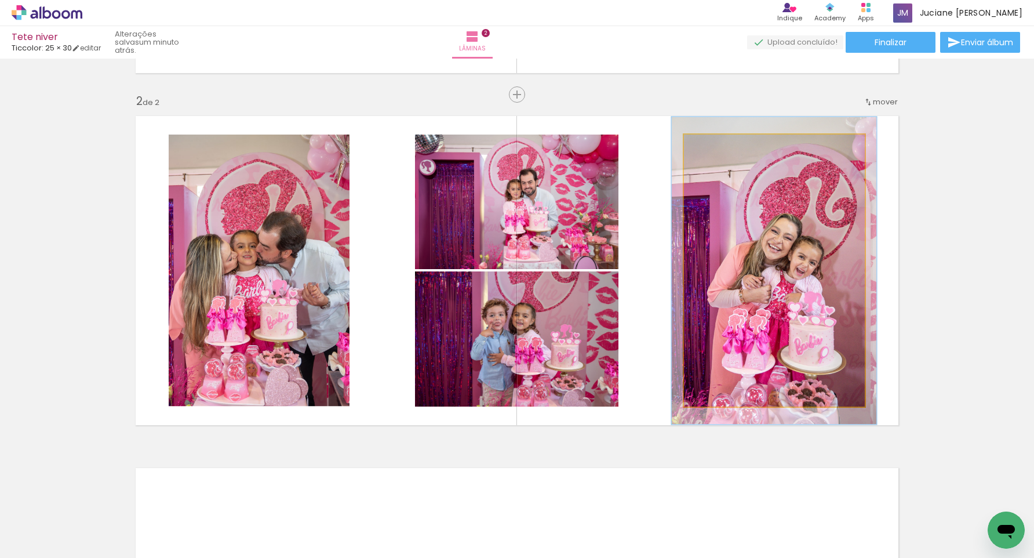
scroll to position [333, 0]
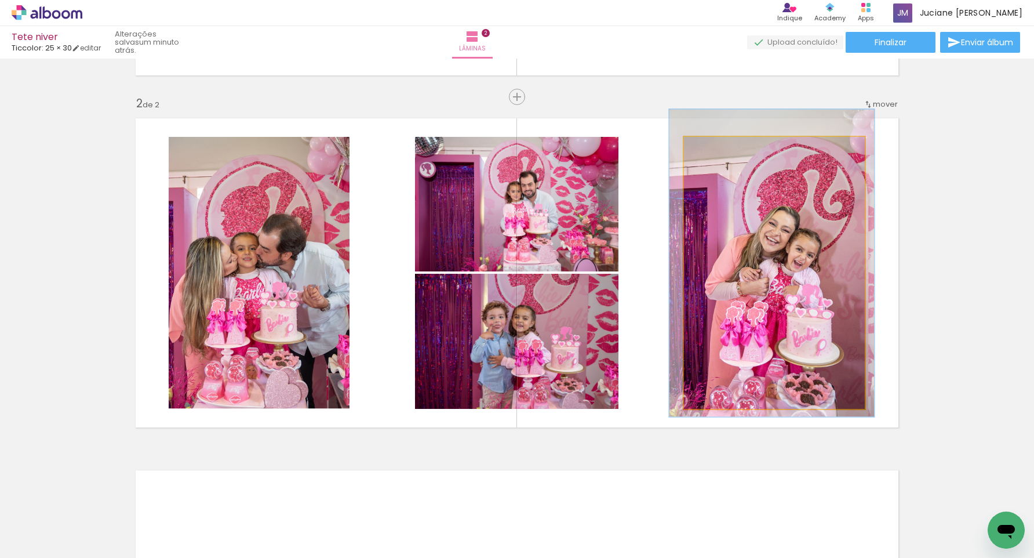
drag, startPoint x: 765, startPoint y: 228, endPoint x: 763, endPoint y: 219, distance: 10.1
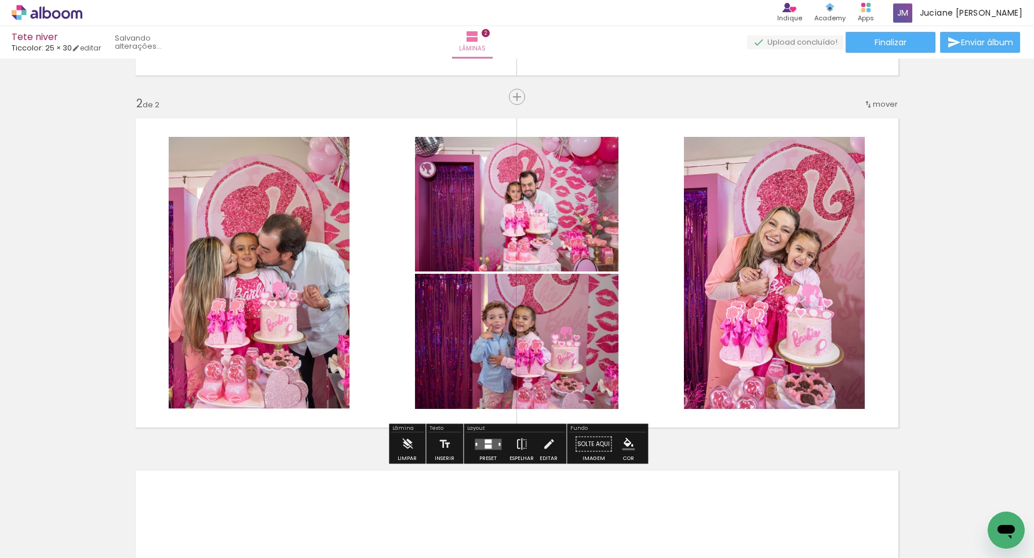
scroll to position [341, 0]
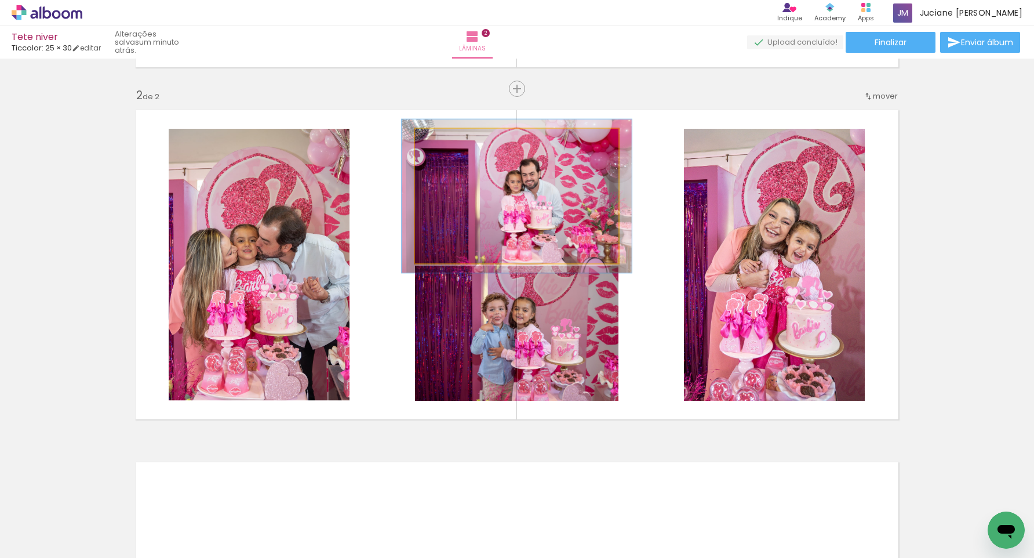
type paper-slider "112"
click at [452, 140] on div at bounding box center [447, 141] width 19 height 19
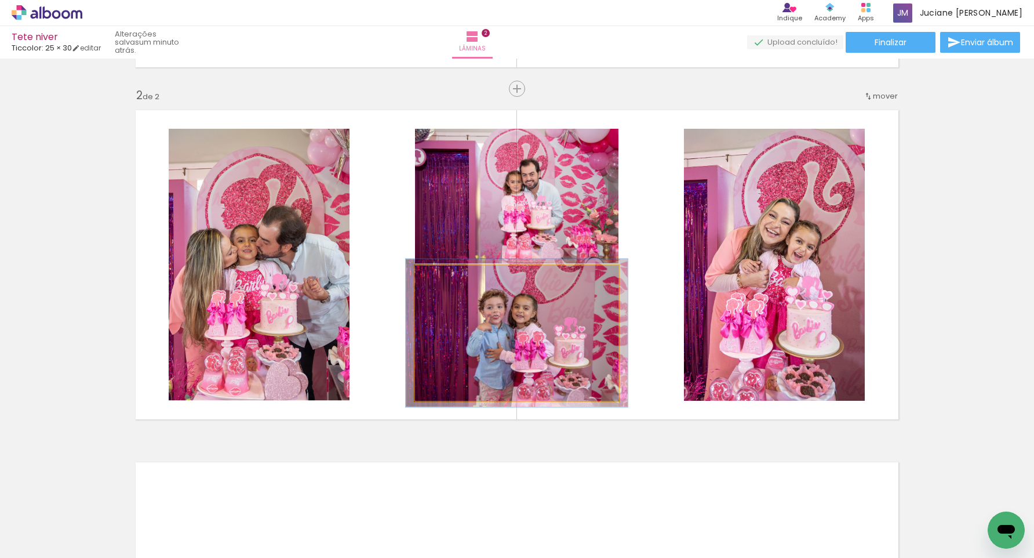
type paper-slider "109"
drag, startPoint x: 446, startPoint y: 279, endPoint x: 458, endPoint y: 282, distance: 12.7
click at [449, 279] on div at bounding box center [445, 277] width 19 height 19
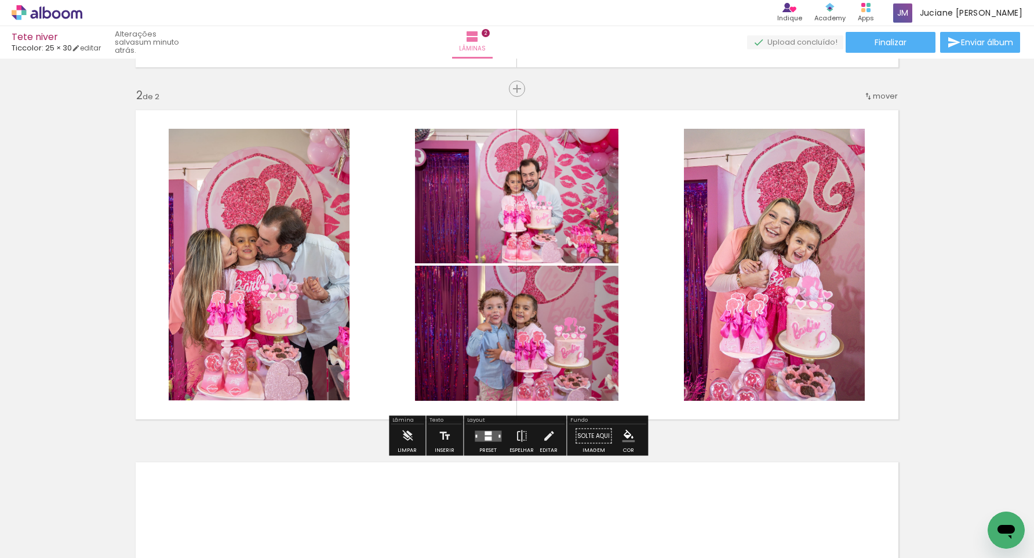
click at [955, 279] on div "Inserir lâmina 1 de 2 Inserir lâmina 2 de 2" at bounding box center [517, 250] width 1034 height 1056
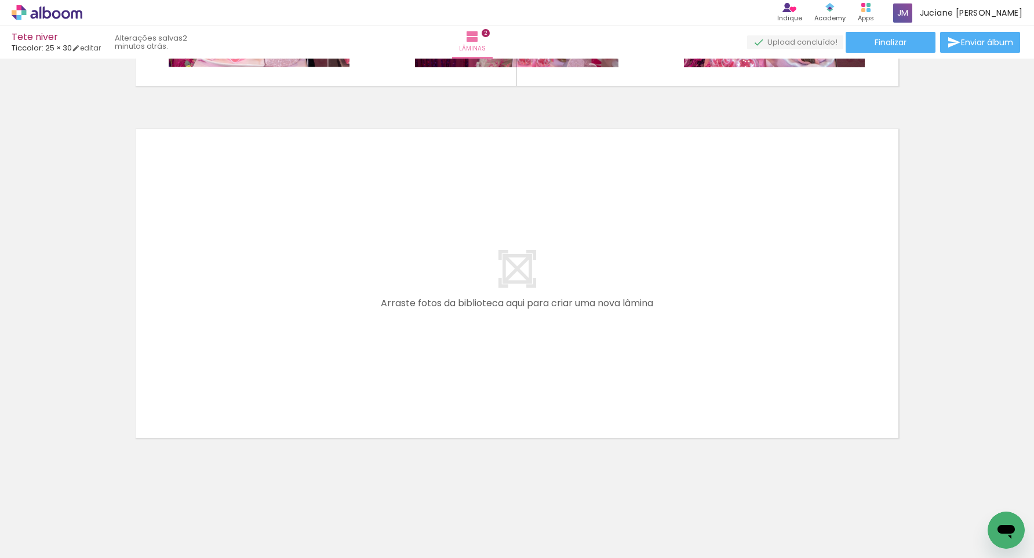
scroll to position [0, 359]
click at [41, 523] on input "Todas as fotos" at bounding box center [32, 523] width 44 height 10
click at [0, 0] on slot "Não utilizadas" at bounding box center [0, 0] width 0 height 0
type input "Não utilizadas"
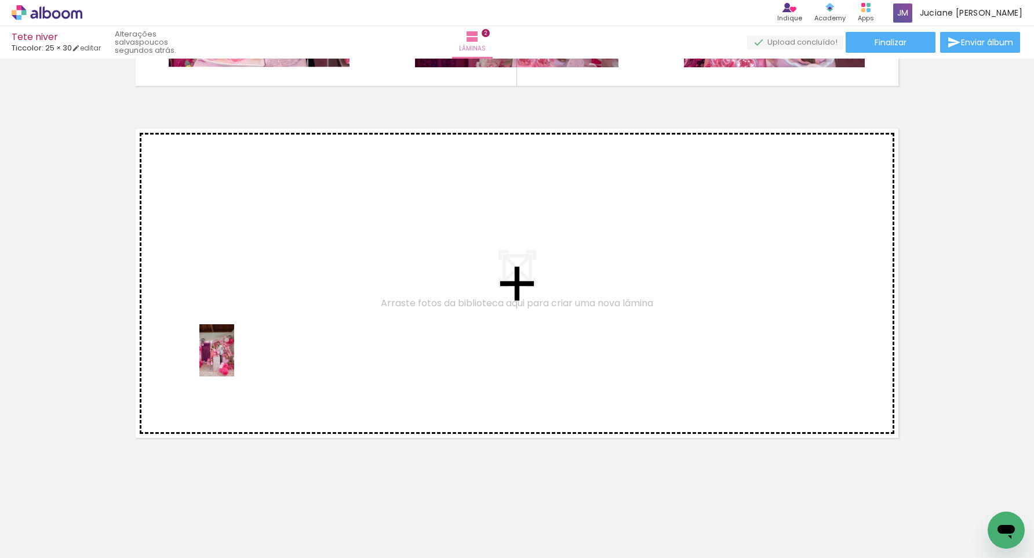
click at [234, 358] on quentale-workspace at bounding box center [517, 279] width 1034 height 558
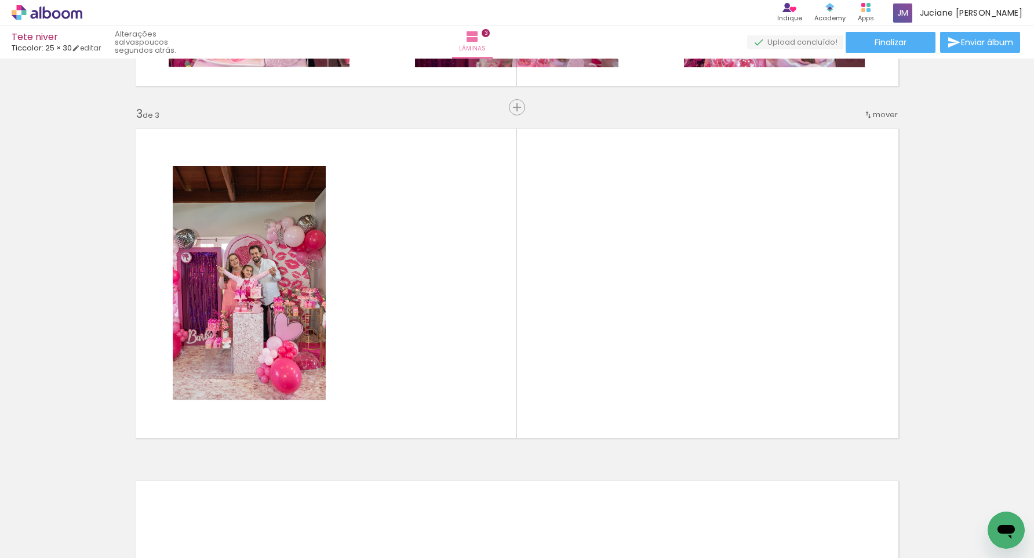
scroll to position [685, 0]
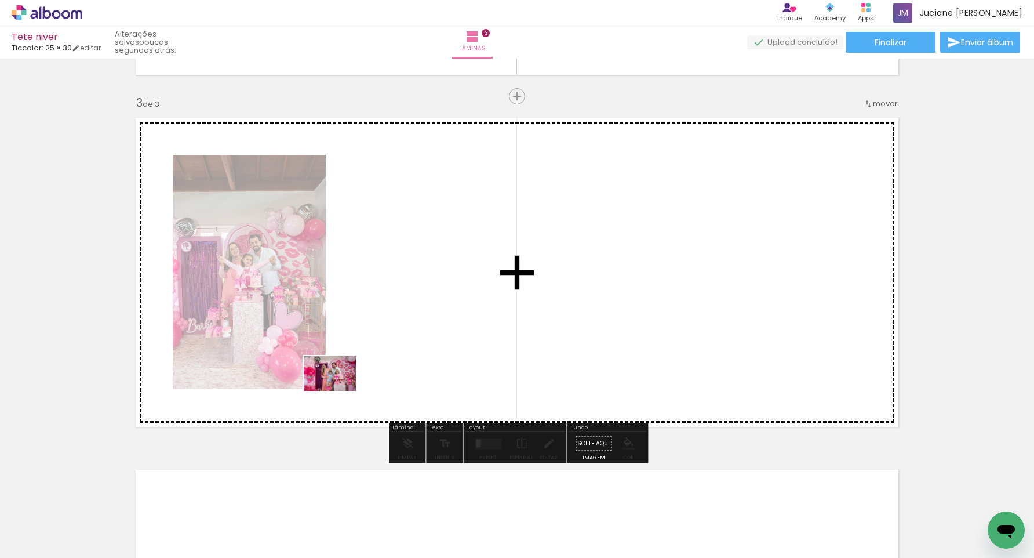
drag, startPoint x: 249, startPoint y: 521, endPoint x: 374, endPoint y: 354, distance: 208.3
click at [374, 354] on quentale-workspace at bounding box center [517, 279] width 1034 height 558
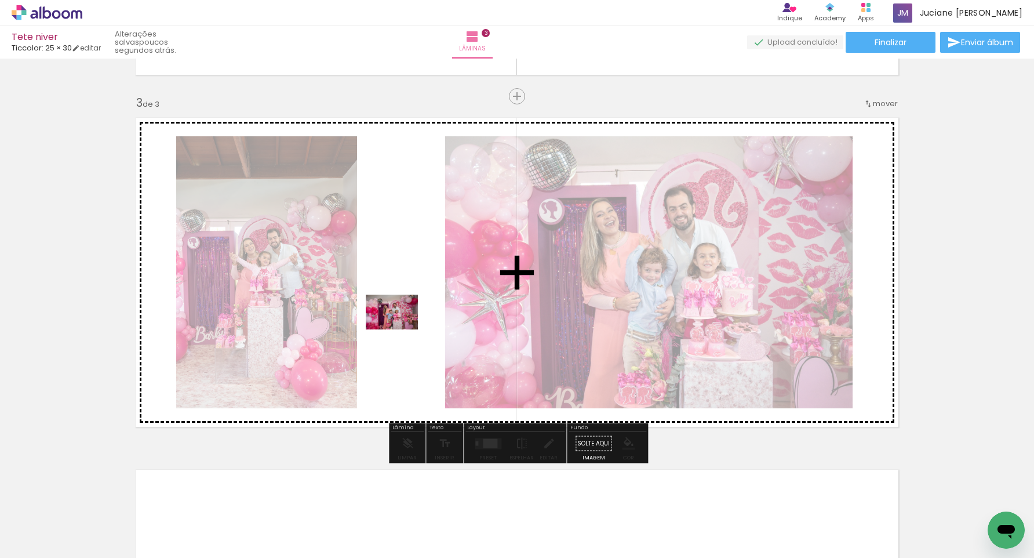
click at [401, 329] on quentale-workspace at bounding box center [517, 279] width 1034 height 558
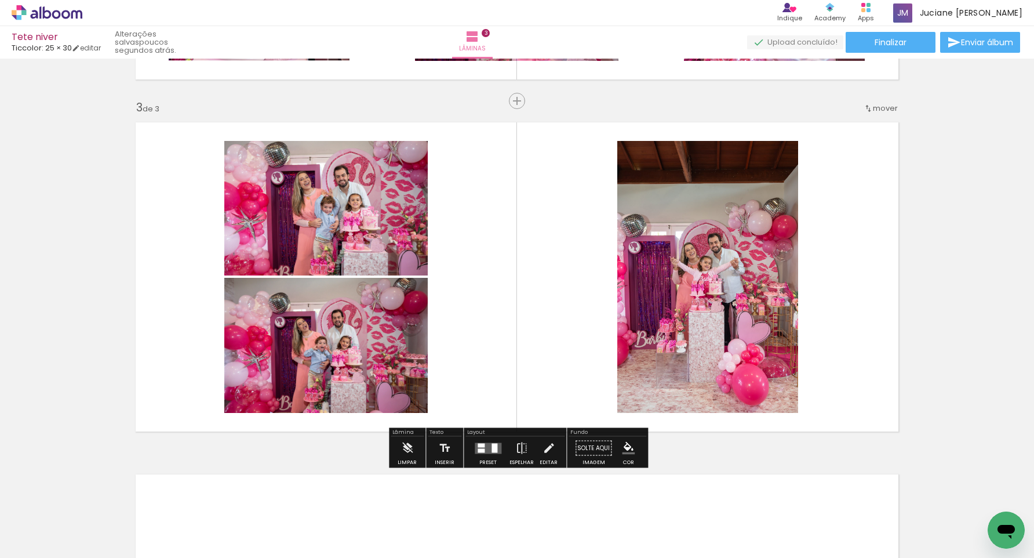
scroll to position [0, 2]
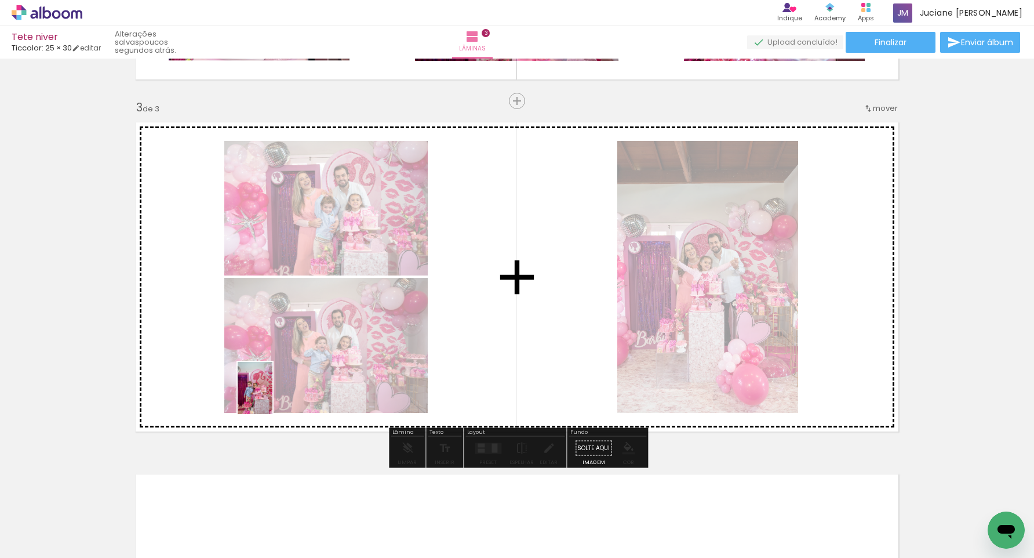
drag, startPoint x: 189, startPoint y: 514, endPoint x: 327, endPoint y: 341, distance: 221.1
click at [319, 333] on quentale-workspace at bounding box center [517, 279] width 1034 height 558
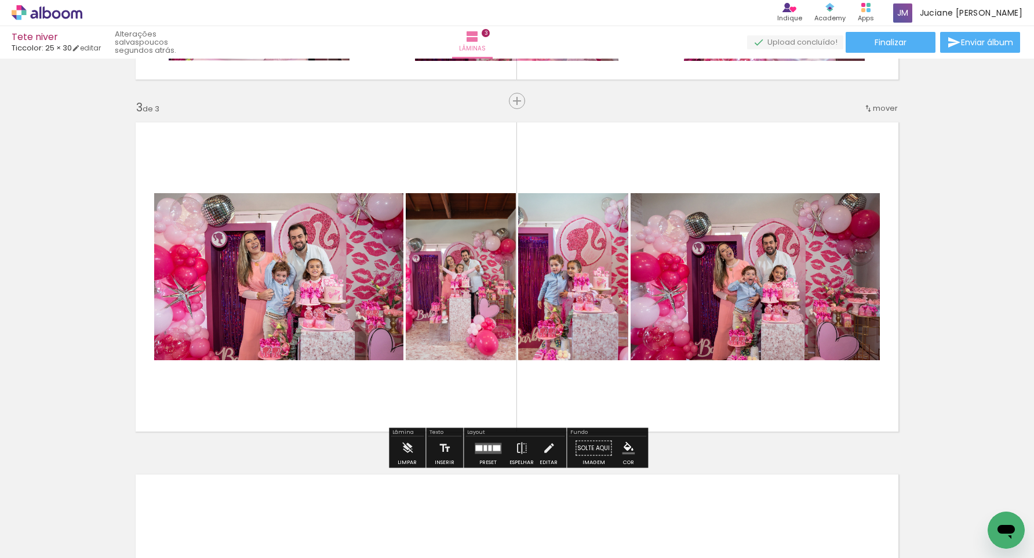
click at [488, 449] on div at bounding box center [489, 448] width 3 height 6
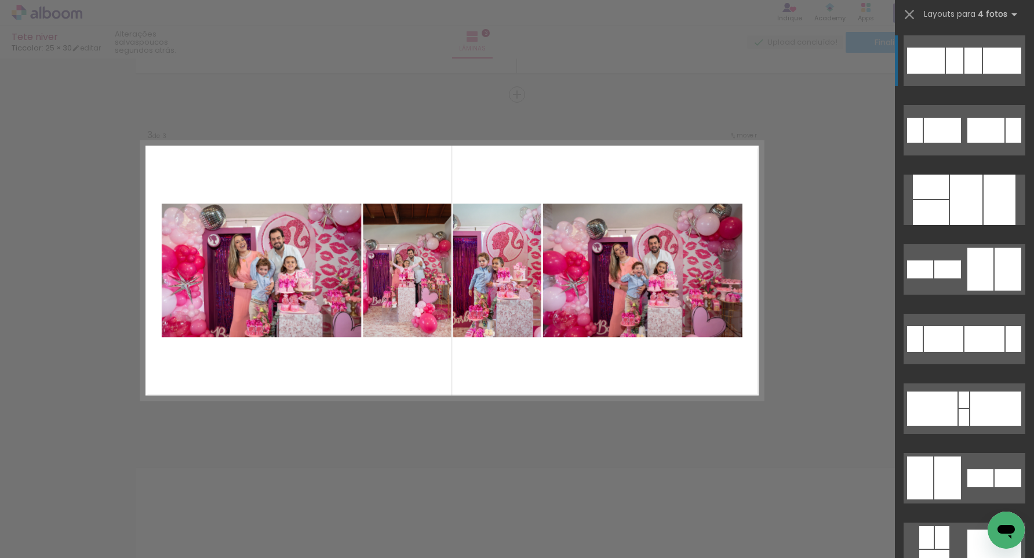
scroll to position [685, 0]
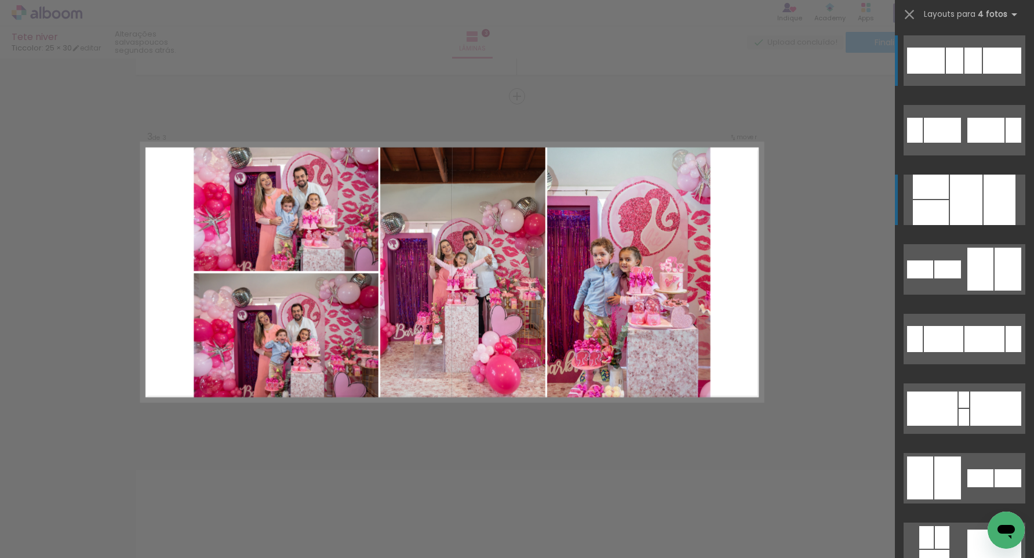
click at [984, 195] on div at bounding box center [1000, 199] width 32 height 50
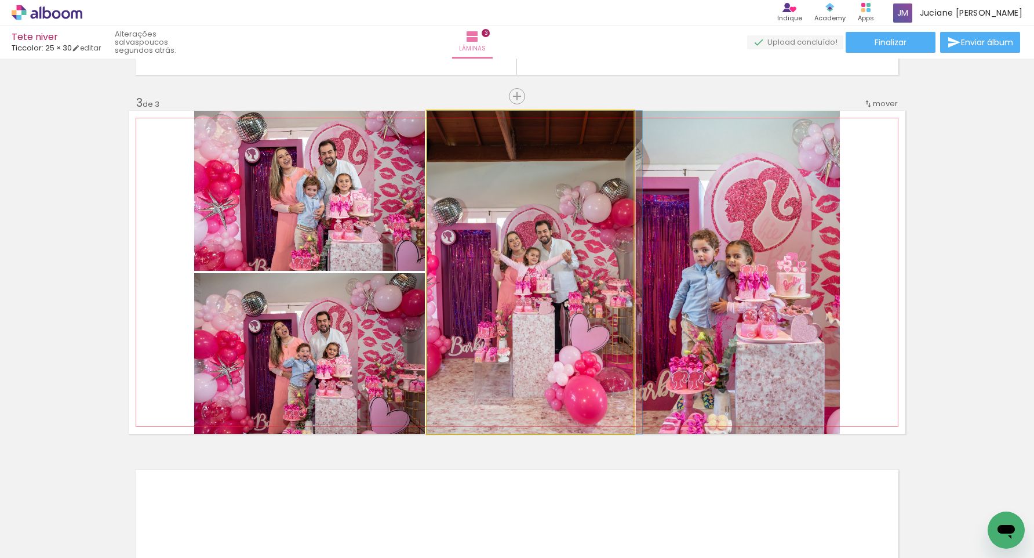
scroll to position [683, 0]
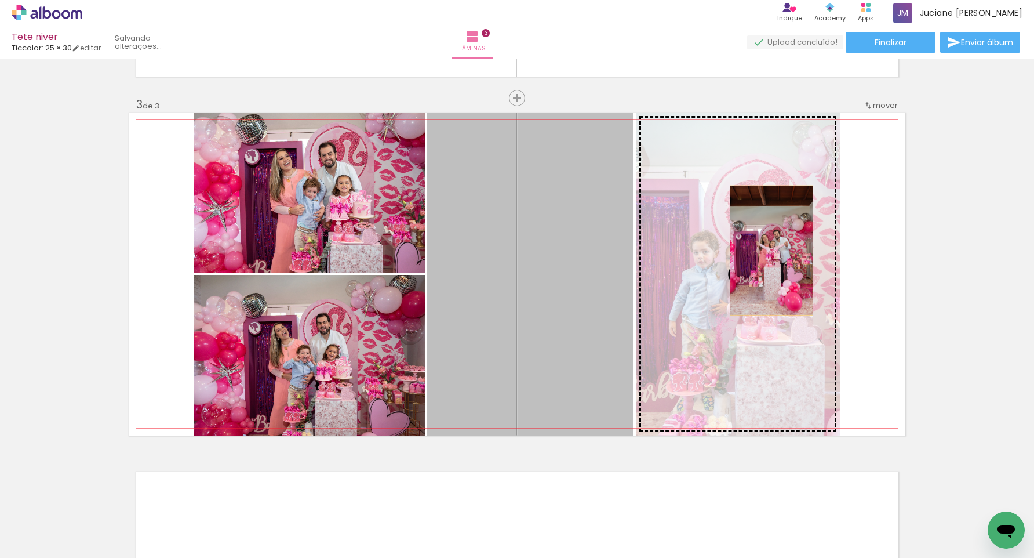
drag, startPoint x: 565, startPoint y: 262, endPoint x: 772, endPoint y: 250, distance: 206.7
click at [0, 0] on slot at bounding box center [0, 0] width 0 height 0
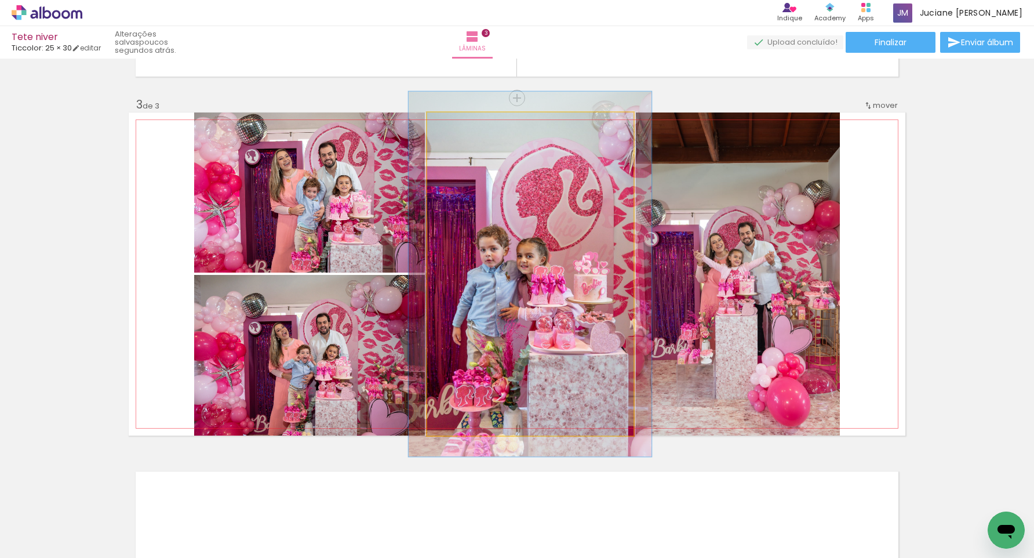
type paper-slider "113"
click at [461, 128] on div at bounding box center [459, 124] width 10 height 10
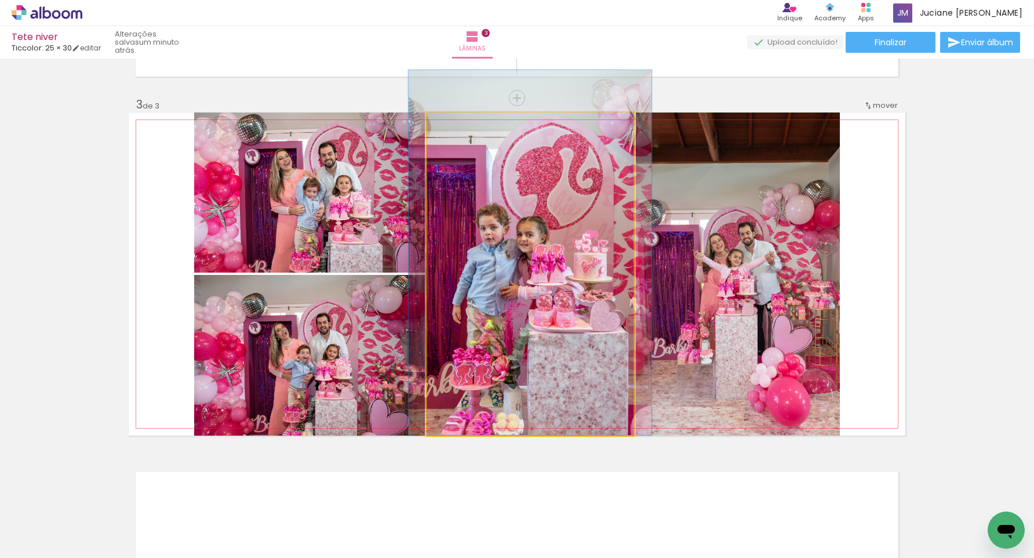
drag, startPoint x: 516, startPoint y: 222, endPoint x: 516, endPoint y: 190, distance: 32.5
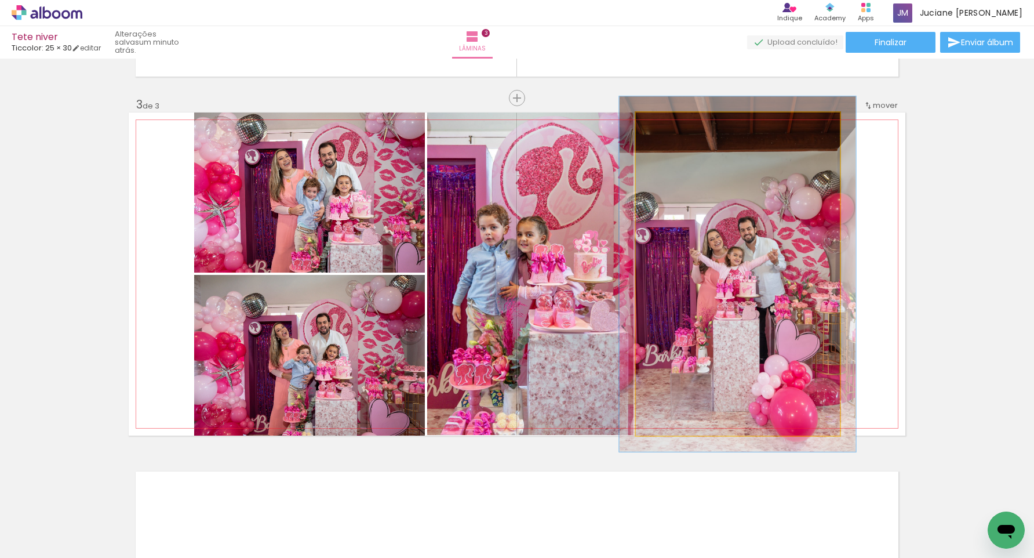
type paper-slider "110"
click at [668, 128] on div at bounding box center [667, 124] width 10 height 10
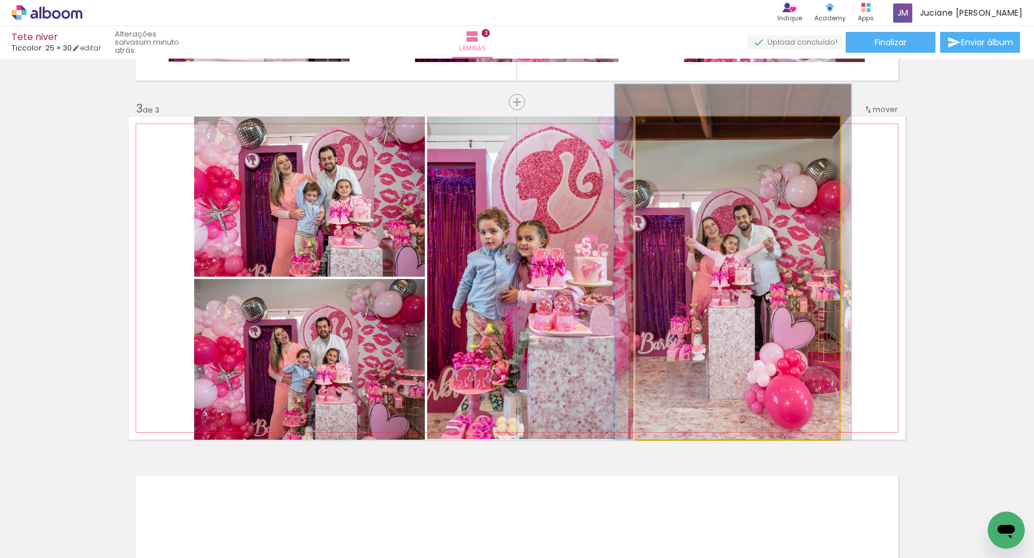
scroll to position [680, 0]
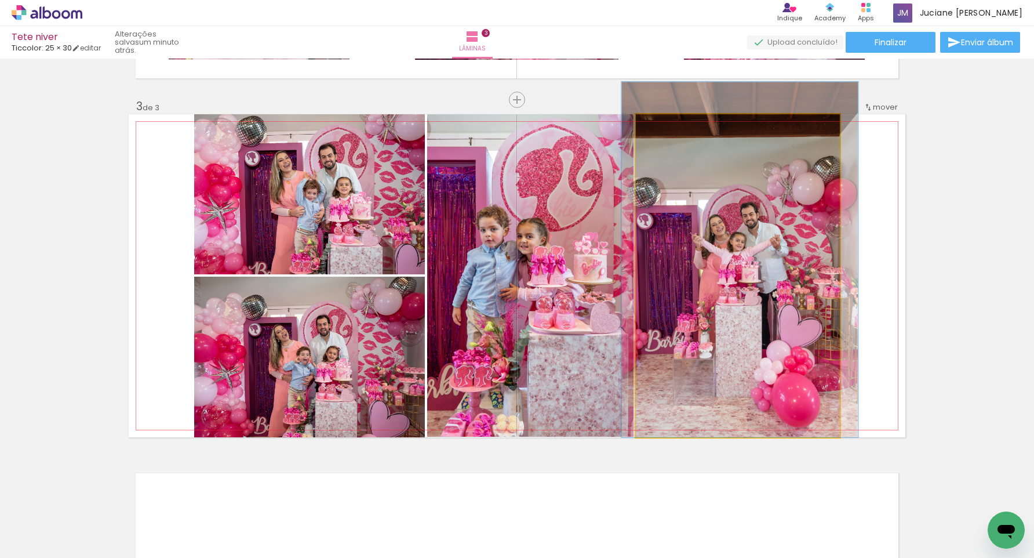
drag, startPoint x: 745, startPoint y: 204, endPoint x: 748, endPoint y: 167, distance: 37.2
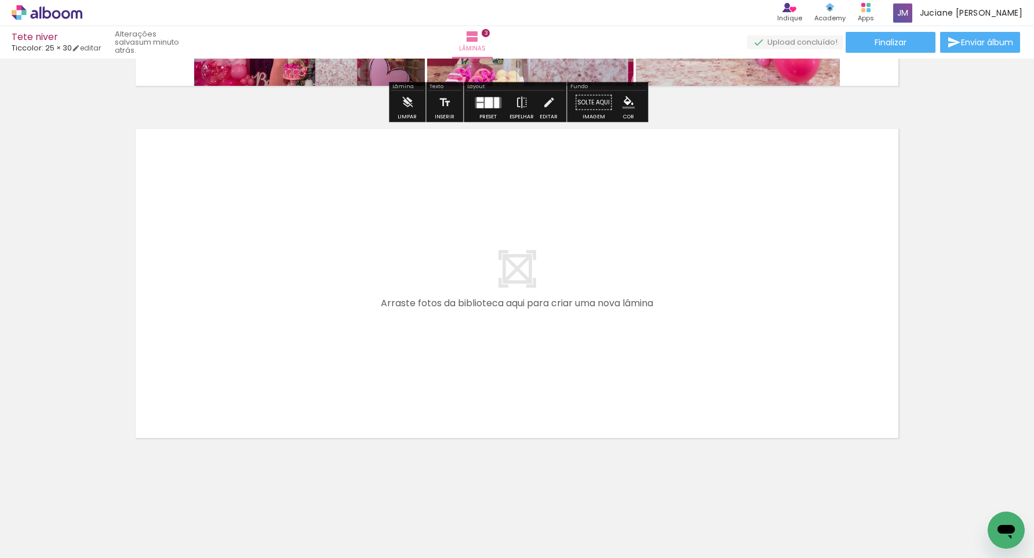
scroll to position [0, 5]
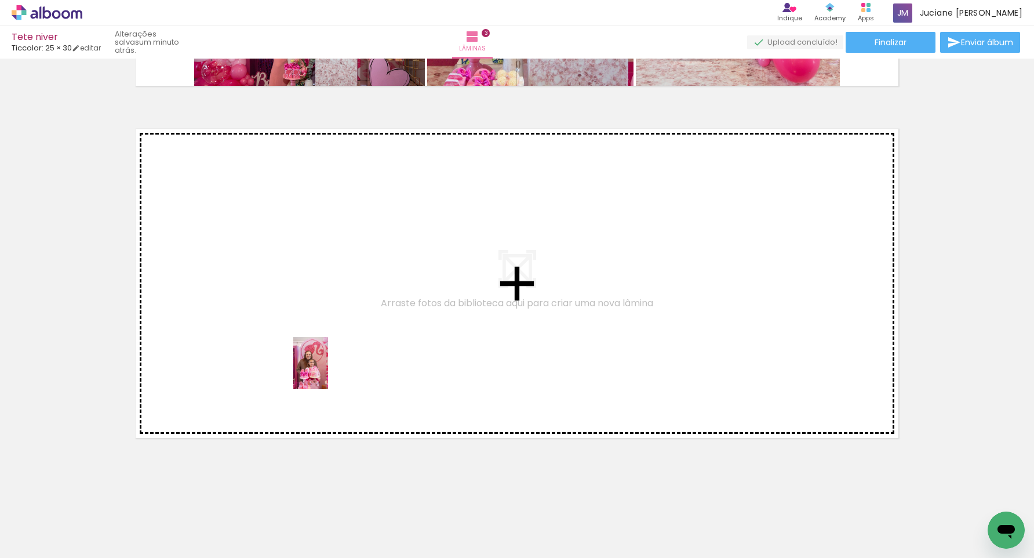
click at [328, 372] on quentale-workspace at bounding box center [517, 279] width 1034 height 558
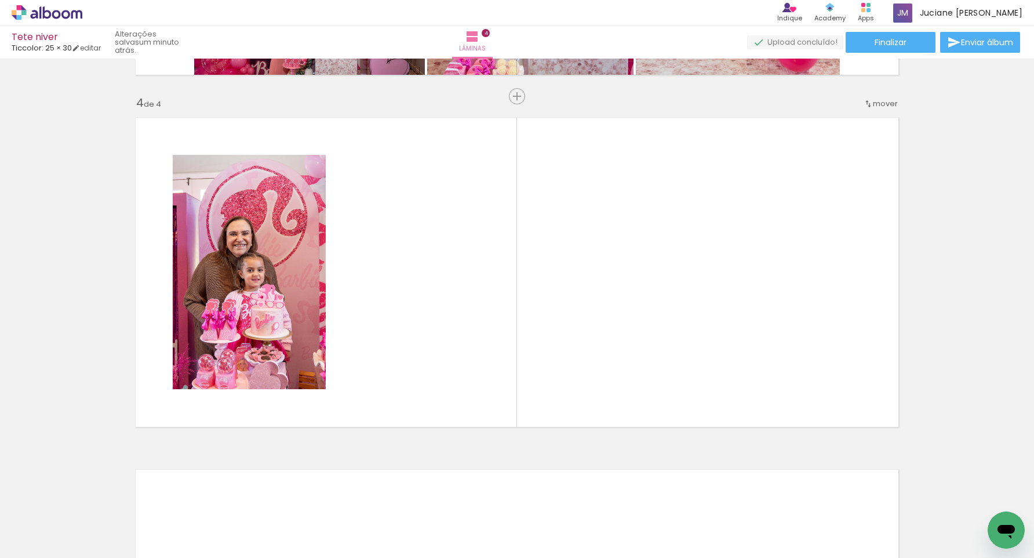
scroll to position [1037, 0]
click at [358, 330] on quentale-workspace at bounding box center [517, 279] width 1034 height 558
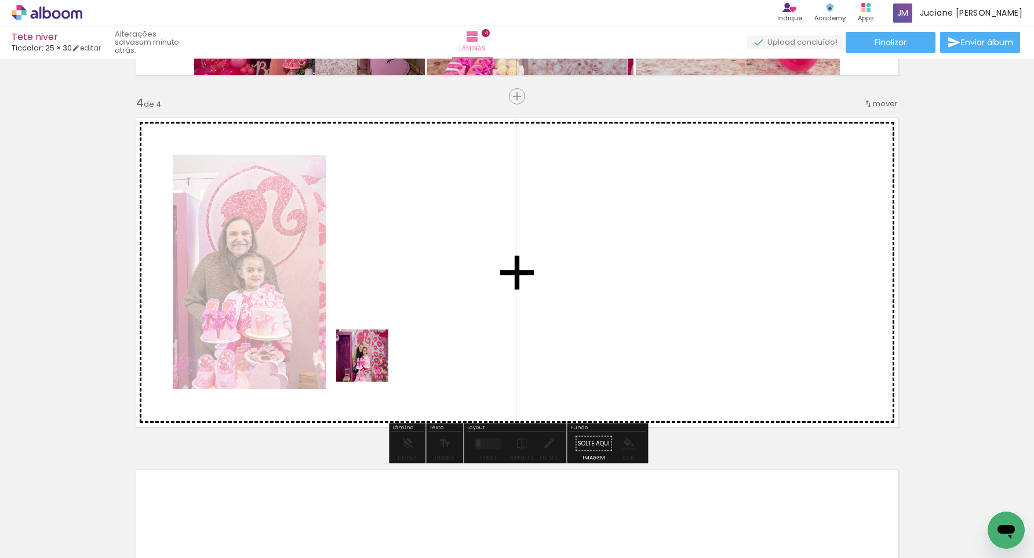
drag, startPoint x: 379, startPoint y: 522, endPoint x: 371, endPoint y: 364, distance: 157.8
click at [371, 364] on quentale-workspace at bounding box center [517, 279] width 1034 height 558
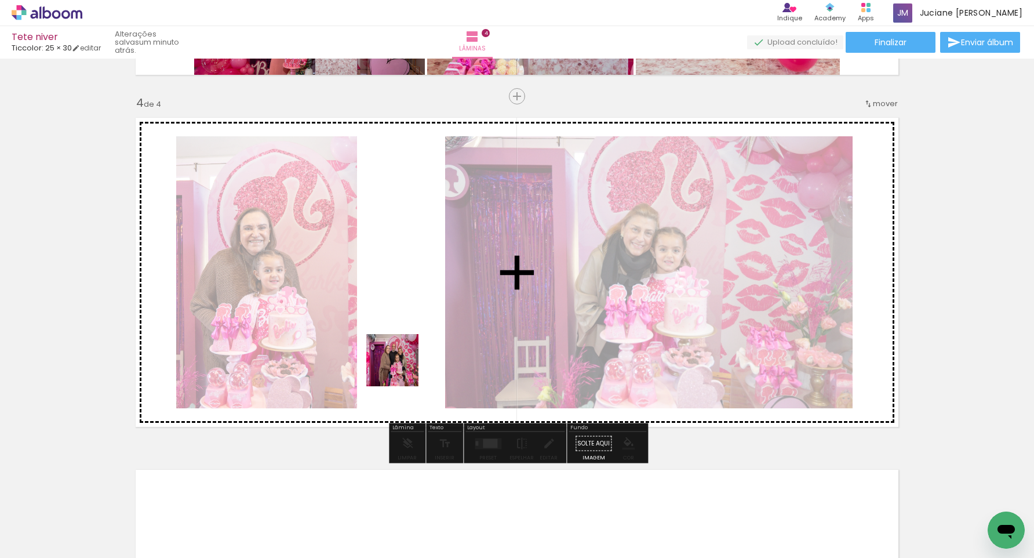
drag, startPoint x: 450, startPoint y: 528, endPoint x: 401, endPoint y: 369, distance: 166.7
click at [401, 369] on quentale-workspace at bounding box center [517, 279] width 1034 height 558
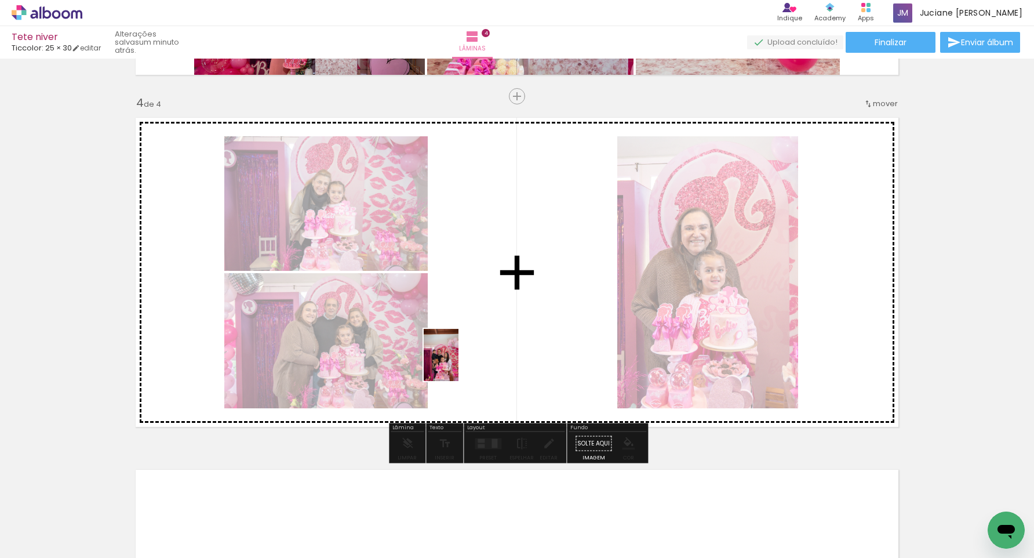
drag, startPoint x: 435, startPoint y: 511, endPoint x: 459, endPoint y: 363, distance: 149.7
click at [459, 363] on quentale-workspace at bounding box center [517, 279] width 1034 height 558
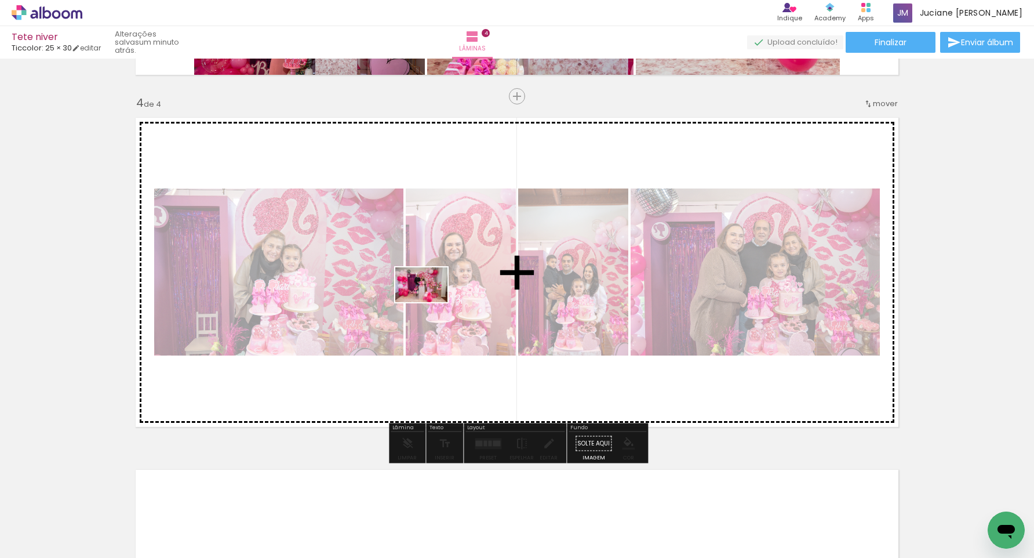
drag, startPoint x: 380, startPoint y: 519, endPoint x: 424, endPoint y: 306, distance: 217.4
click at [430, 302] on quentale-workspace at bounding box center [517, 279] width 1034 height 558
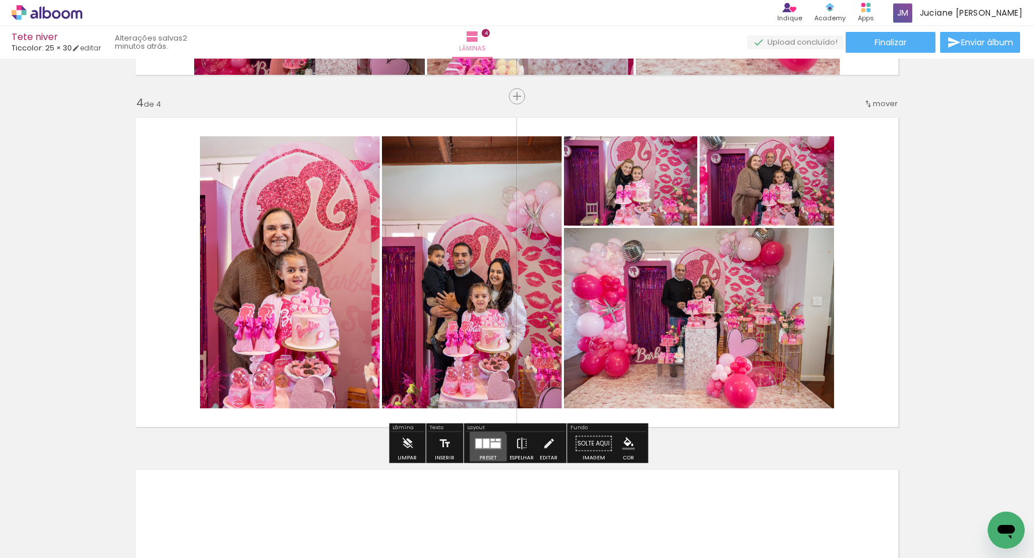
click at [483, 448] on div at bounding box center [486, 442] width 6 height 9
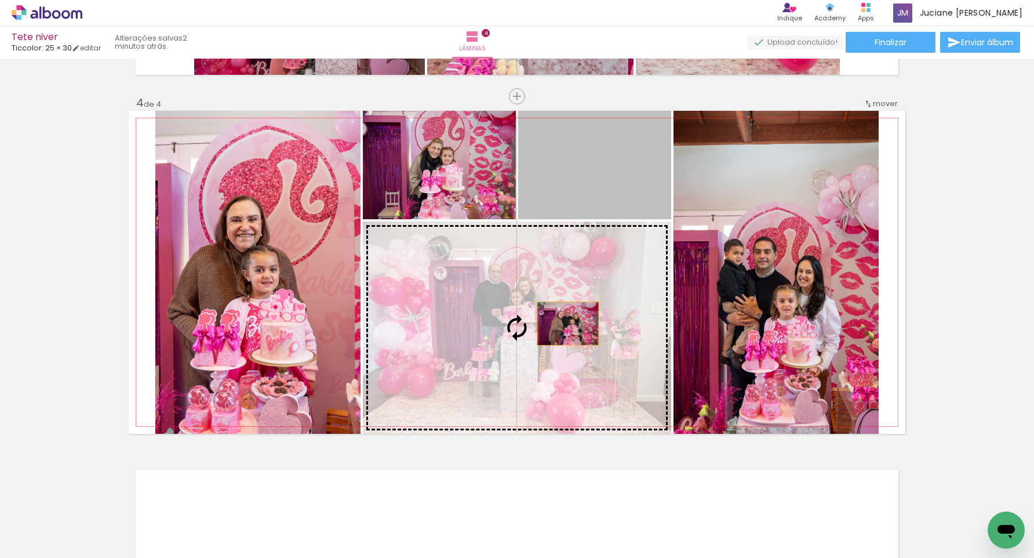
drag, startPoint x: 632, startPoint y: 199, endPoint x: 568, endPoint y: 324, distance: 140.3
click at [0, 0] on slot at bounding box center [0, 0] width 0 height 0
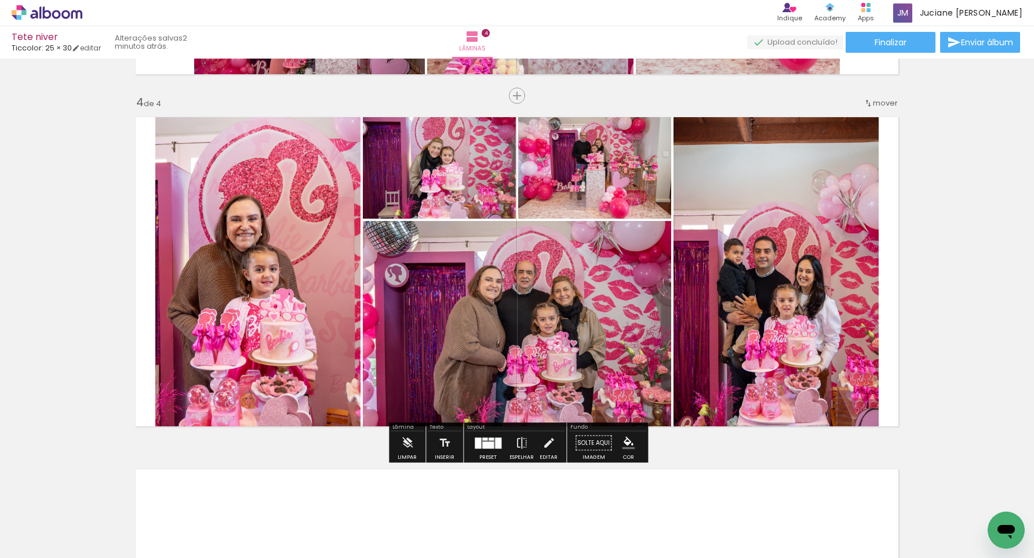
scroll to position [1033, 0]
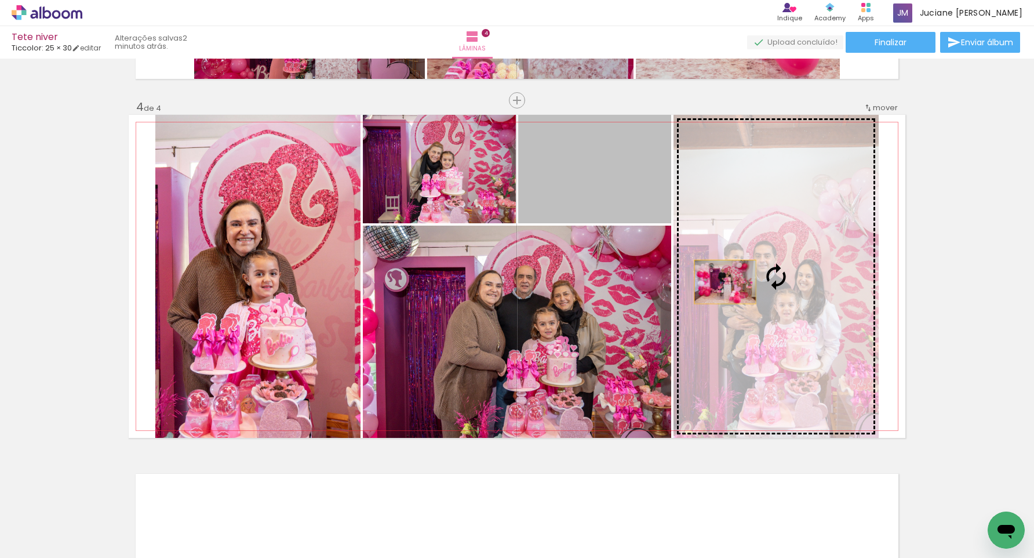
drag, startPoint x: 602, startPoint y: 187, endPoint x: 727, endPoint y: 284, distance: 158.3
click at [0, 0] on slot at bounding box center [0, 0] width 0 height 0
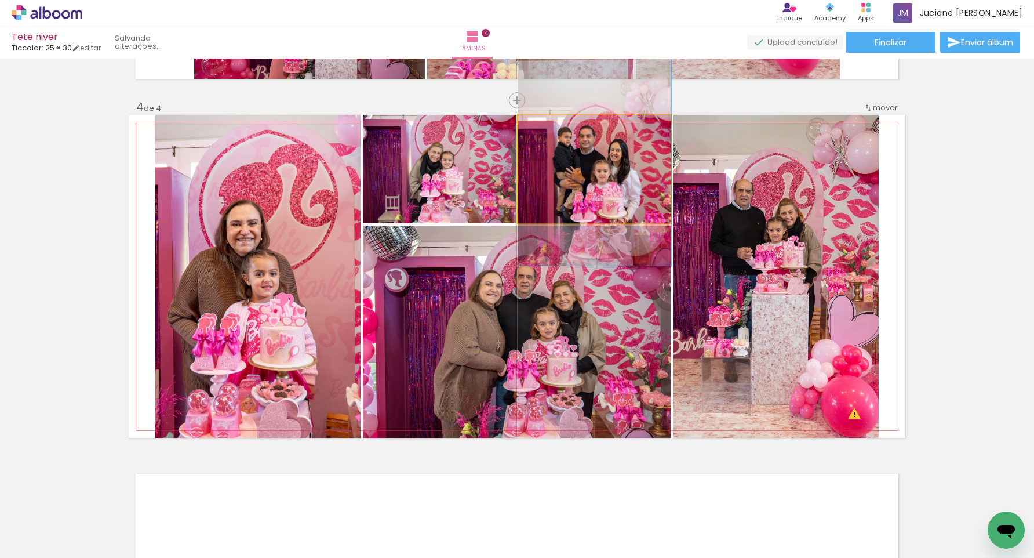
drag, startPoint x: 629, startPoint y: 174, endPoint x: 644, endPoint y: 161, distance: 20.1
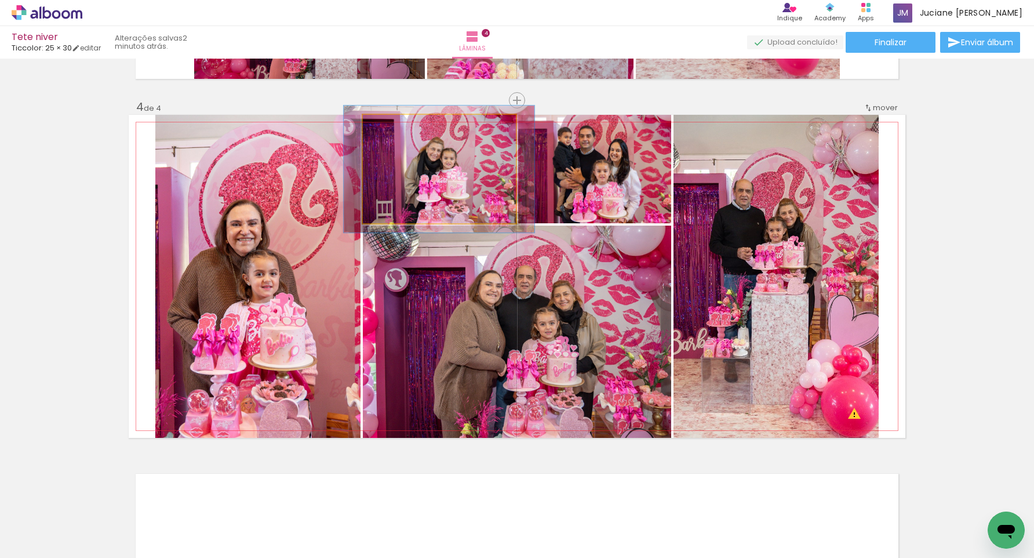
type paper-slider "117"
drag, startPoint x: 391, startPoint y: 127, endPoint x: 398, endPoint y: 128, distance: 7.0
click at [398, 128] on div at bounding box center [397, 127] width 10 height 10
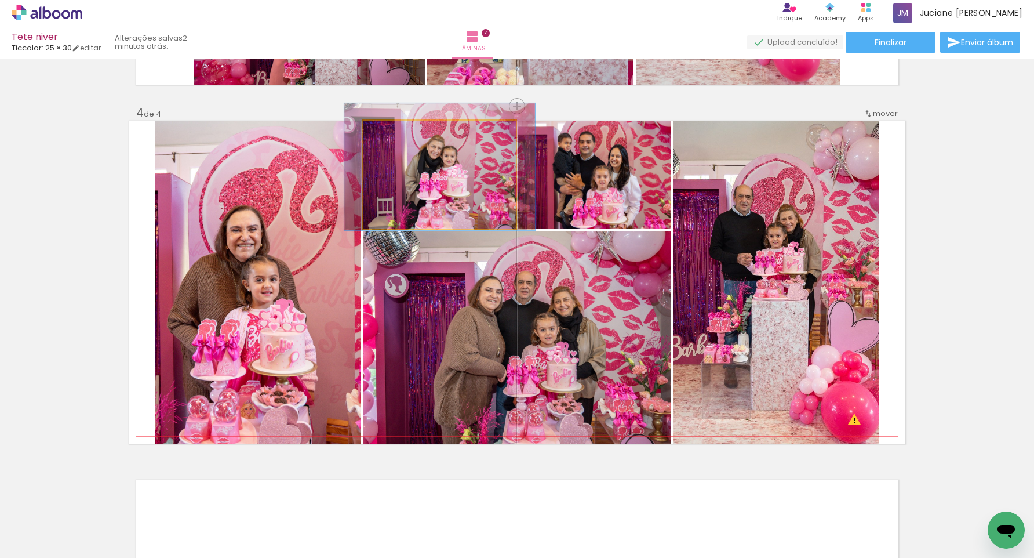
drag, startPoint x: 457, startPoint y: 181, endPoint x: 459, endPoint y: 175, distance: 5.9
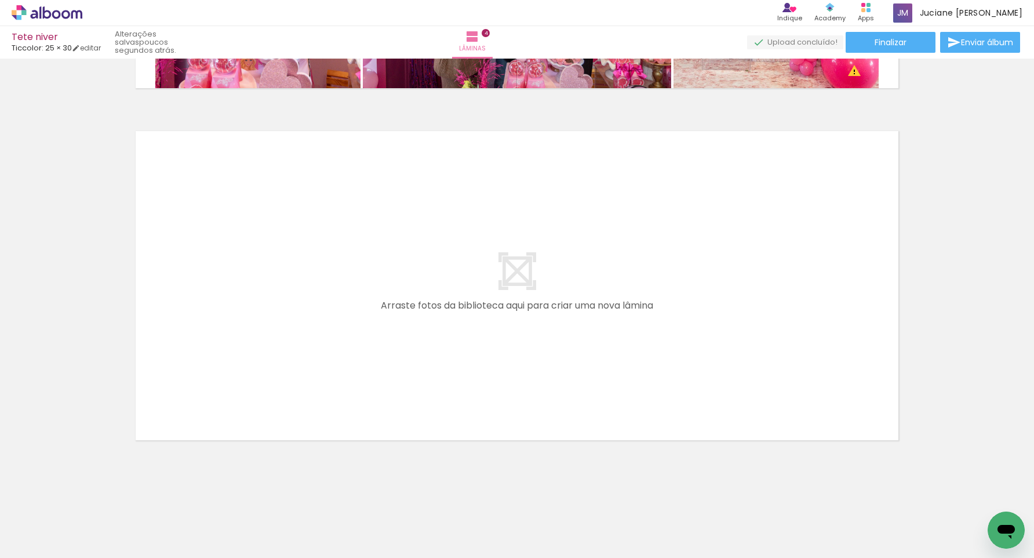
scroll to position [0, 0]
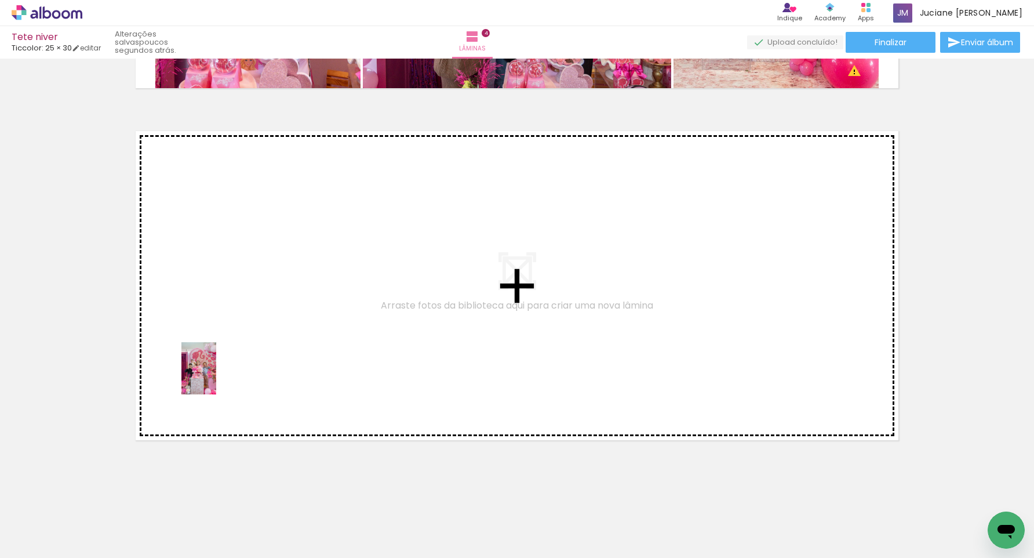
click at [216, 377] on quentale-workspace at bounding box center [517, 279] width 1034 height 558
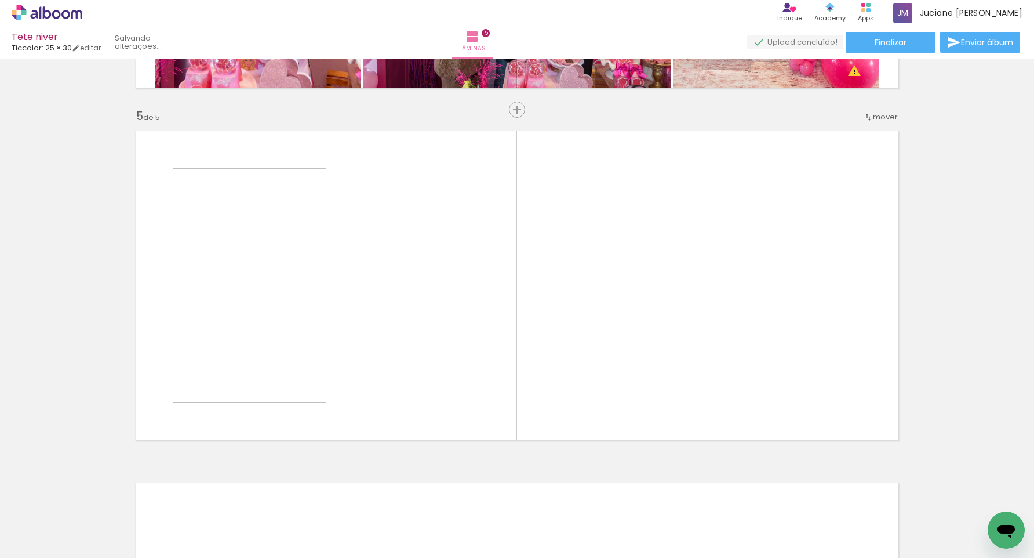
scroll to position [1389, 0]
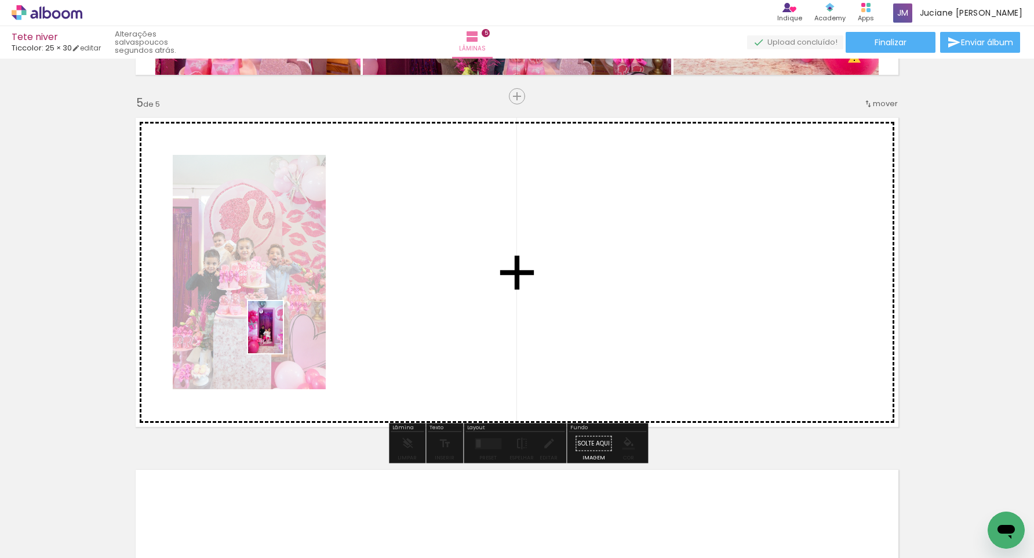
drag, startPoint x: 249, startPoint y: 524, endPoint x: 195, endPoint y: 522, distance: 53.9
click at [283, 336] on quentale-workspace at bounding box center [517, 279] width 1034 height 558
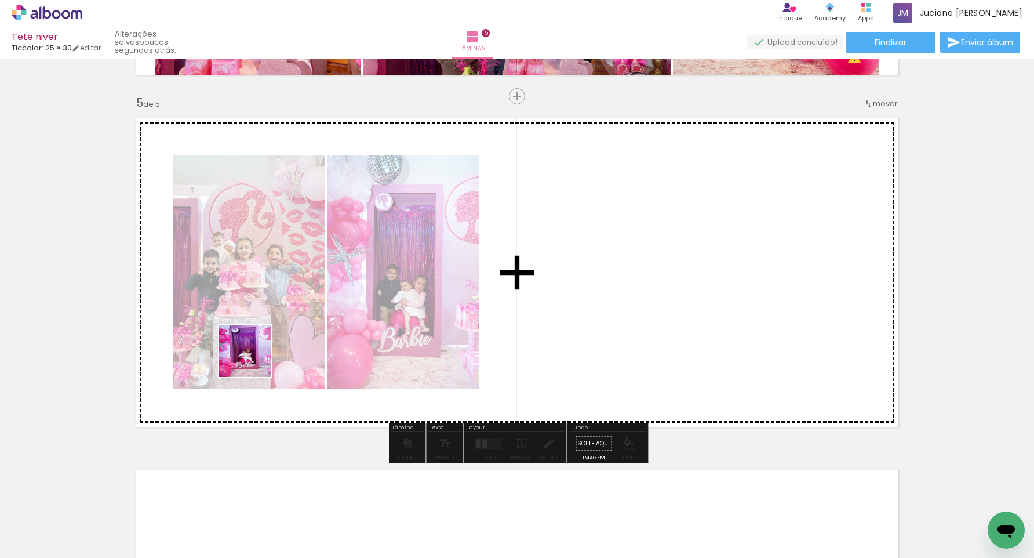
drag, startPoint x: 187, startPoint y: 522, endPoint x: 278, endPoint y: 311, distance: 229.0
click at [278, 311] on quentale-workspace at bounding box center [517, 279] width 1034 height 558
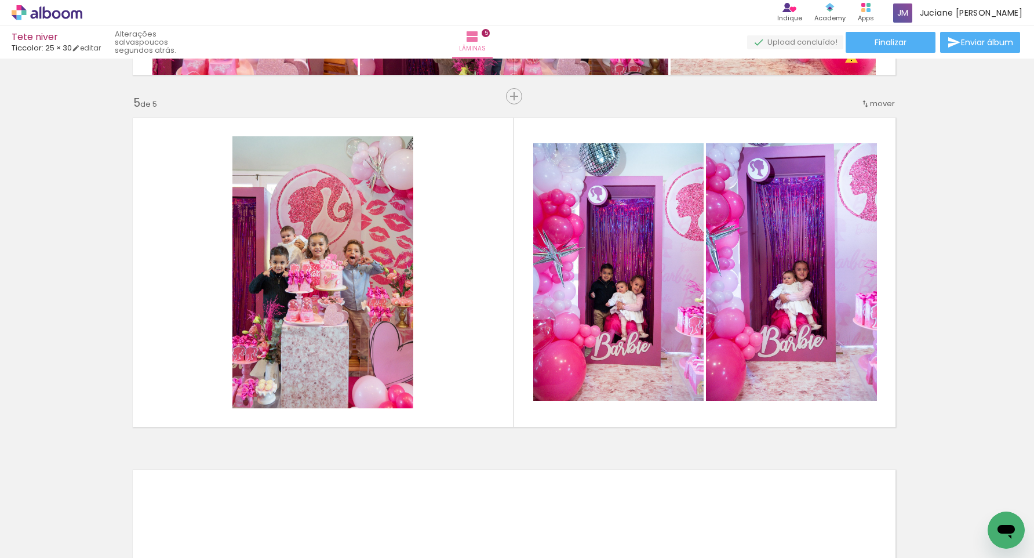
scroll to position [0, 2362]
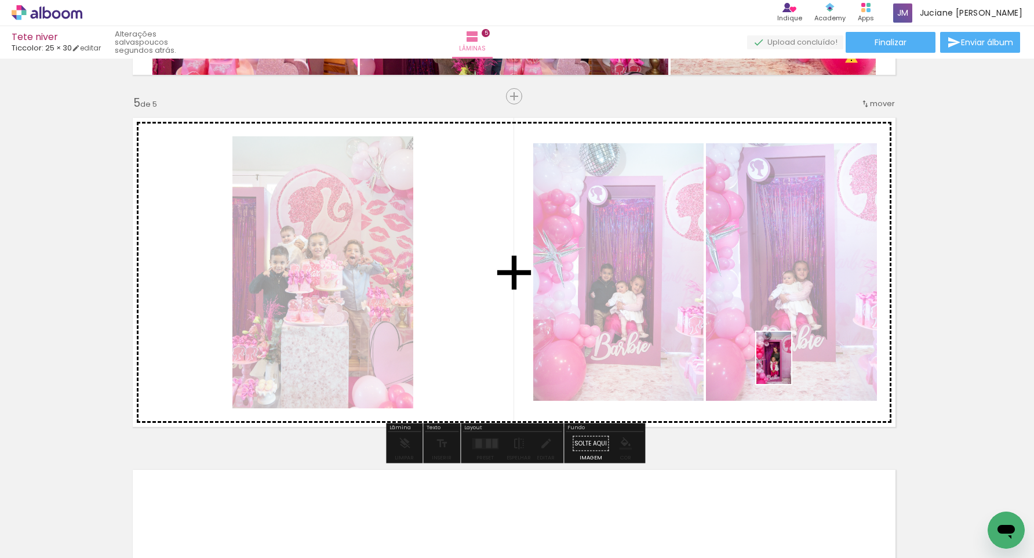
drag, startPoint x: 807, startPoint y: 519, endPoint x: 791, endPoint y: 366, distance: 153.3
click at [791, 366] on quentale-workspace at bounding box center [517, 279] width 1034 height 558
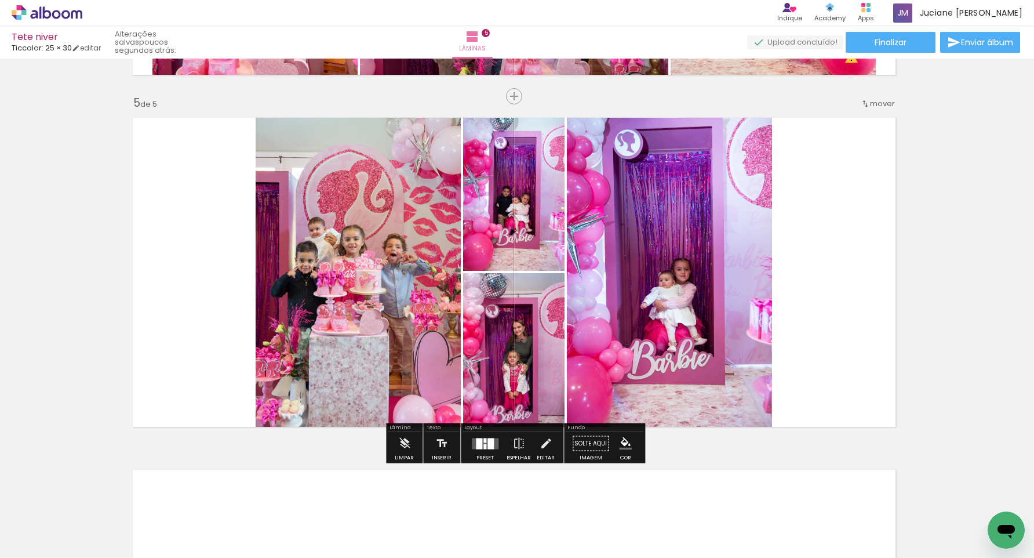
scroll to position [0, 2299]
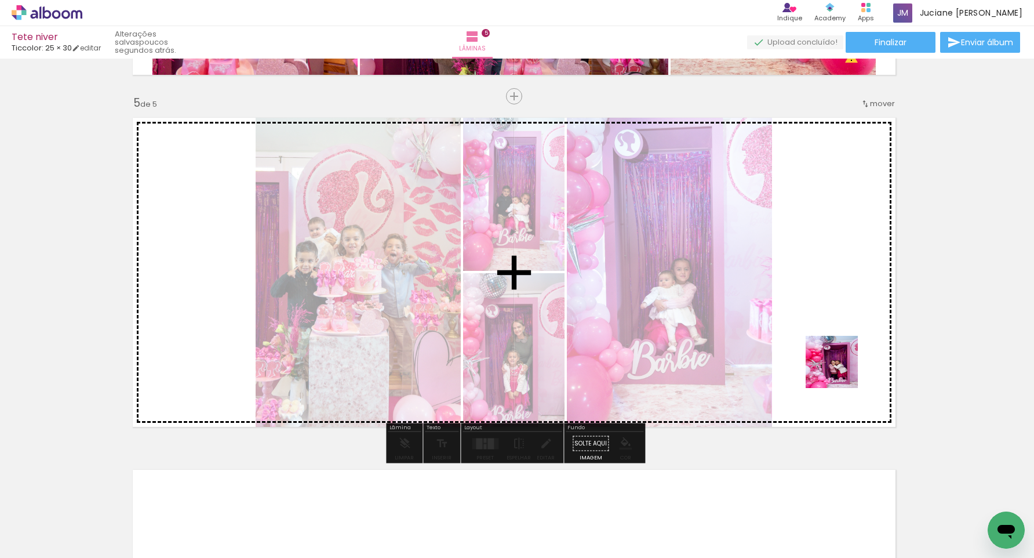
drag, startPoint x: 879, startPoint y: 519, endPoint x: 949, endPoint y: 520, distance: 70.1
click at [811, 321] on quentale-workspace at bounding box center [517, 279] width 1034 height 558
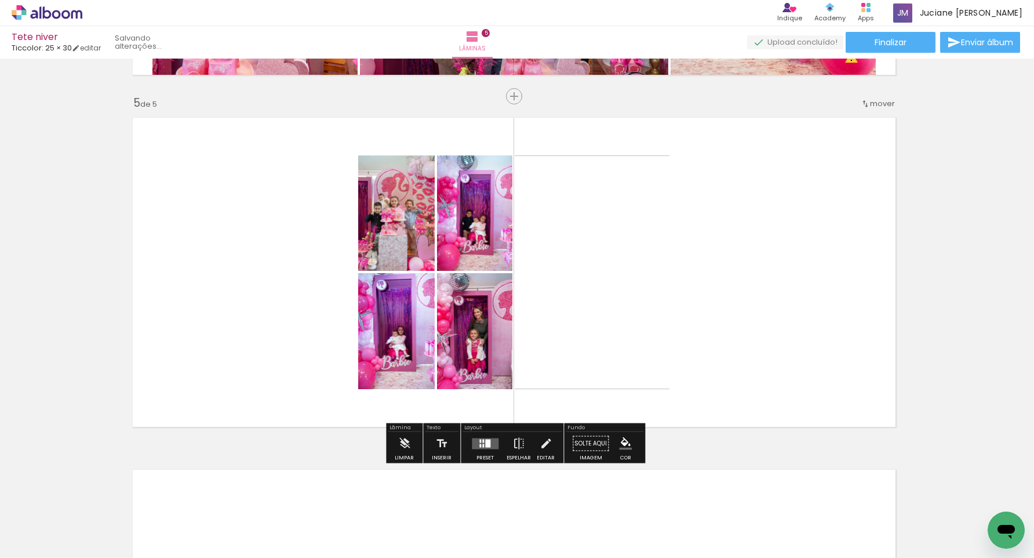
scroll to position [0, 2234]
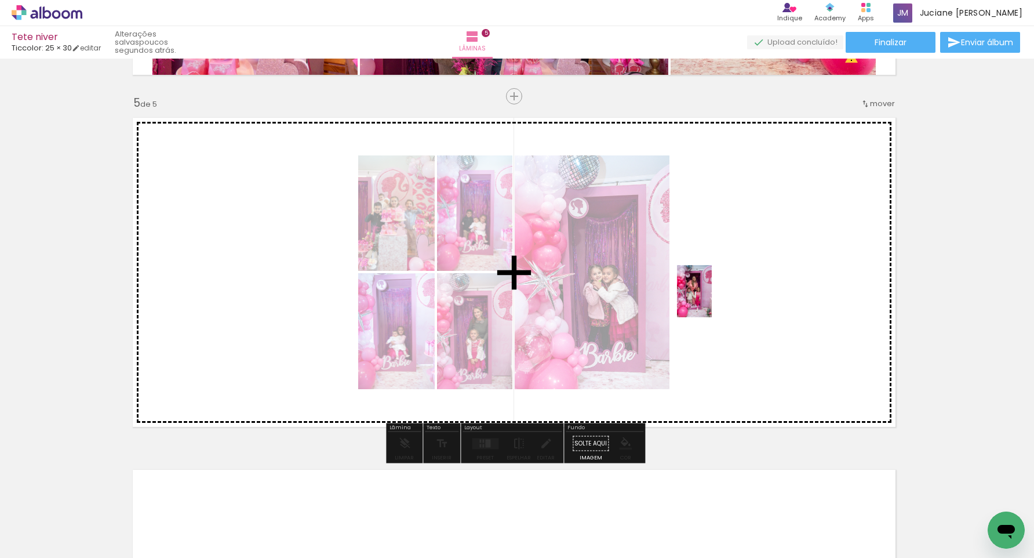
click at [712, 300] on quentale-workspace at bounding box center [517, 279] width 1034 height 558
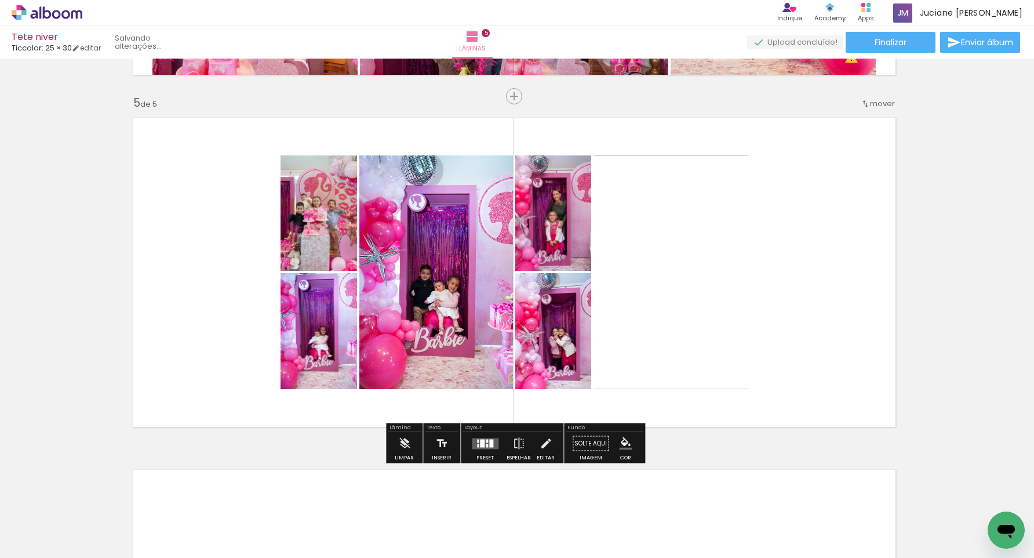
scroll to position [0, 2169]
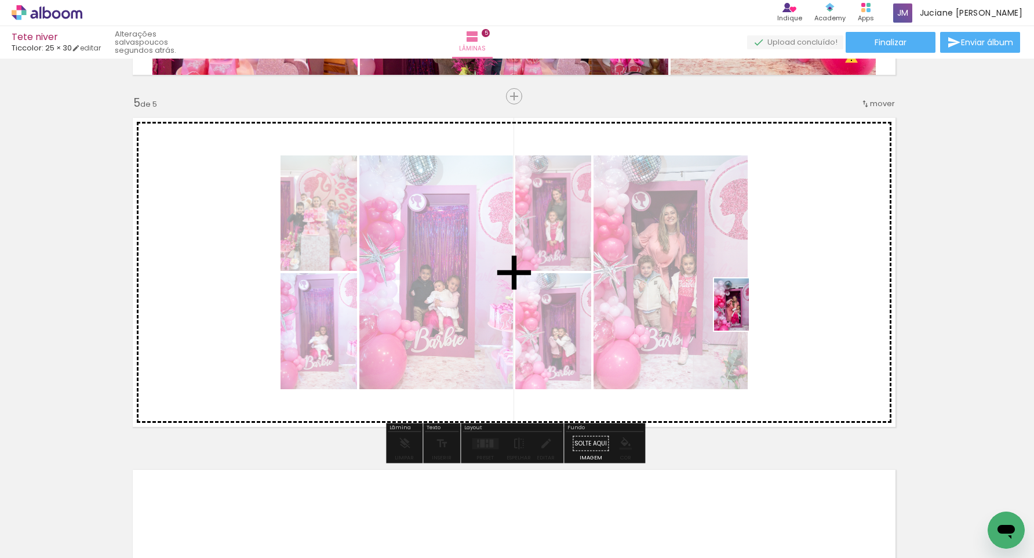
drag, startPoint x: 988, startPoint y: 500, endPoint x: 749, endPoint y: 313, distance: 303.6
click at [749, 313] on quentale-workspace at bounding box center [517, 279] width 1034 height 558
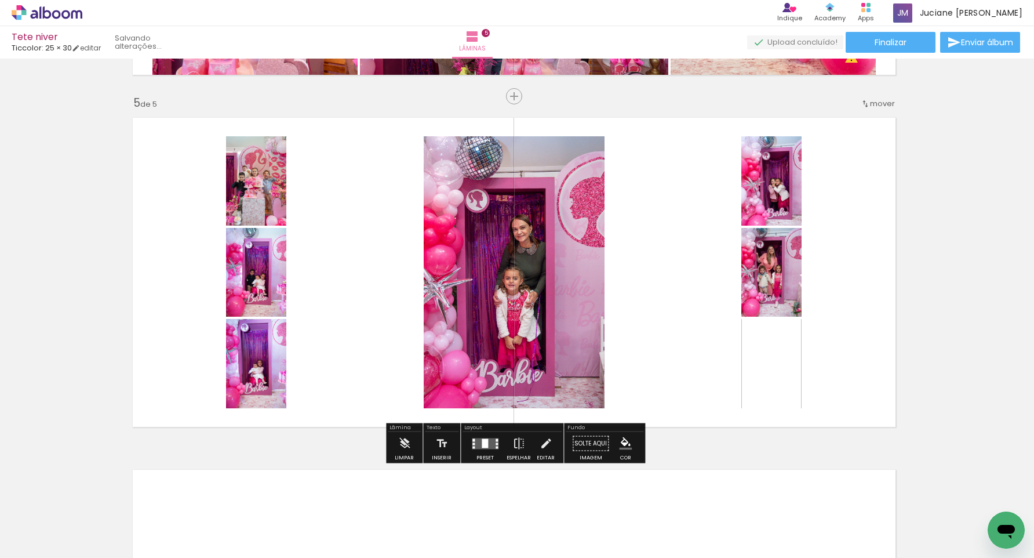
scroll to position [0, 2104]
click at [485, 444] on div at bounding box center [485, 442] width 6 height 9
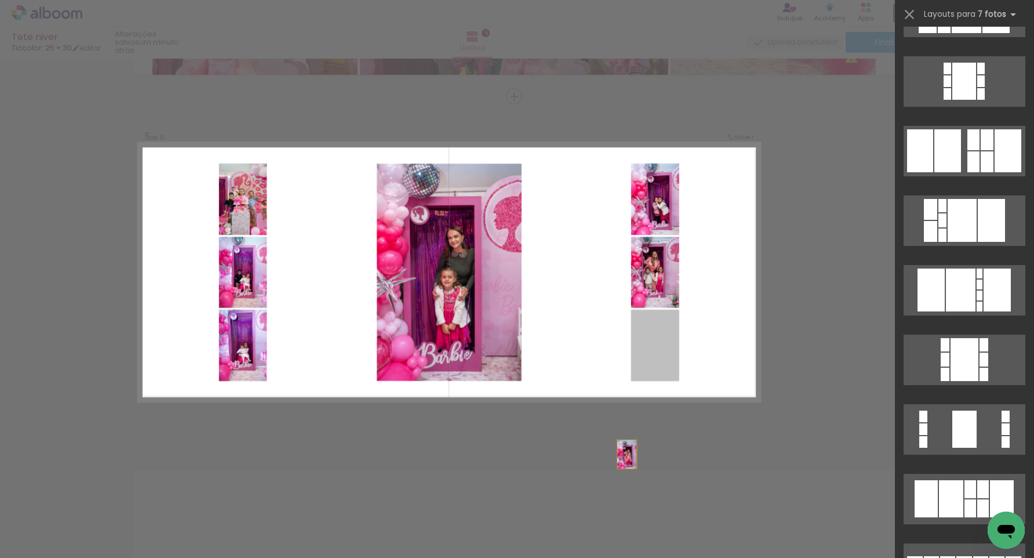
scroll to position [0, 0]
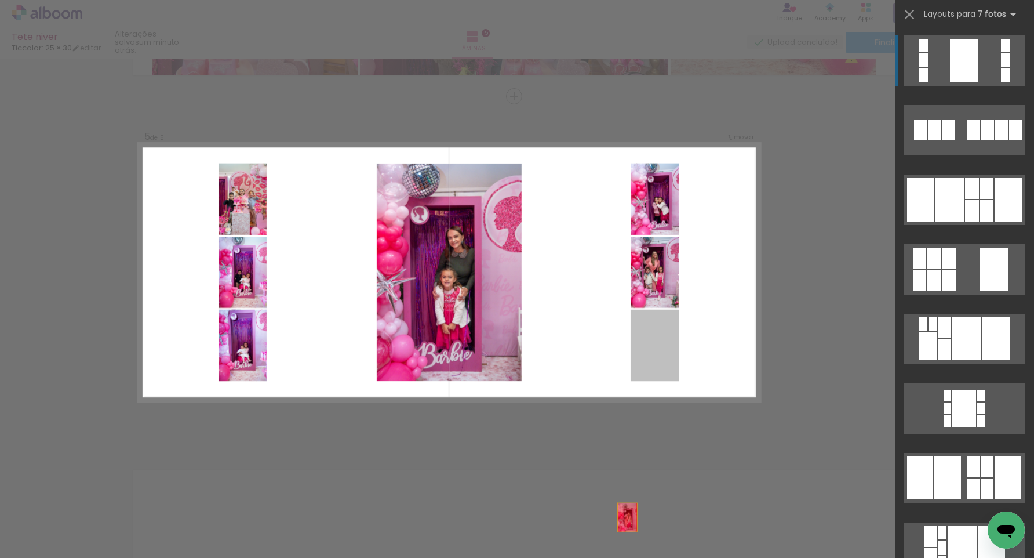
drag, startPoint x: 598, startPoint y: 311, endPoint x: 584, endPoint y: 523, distance: 213.2
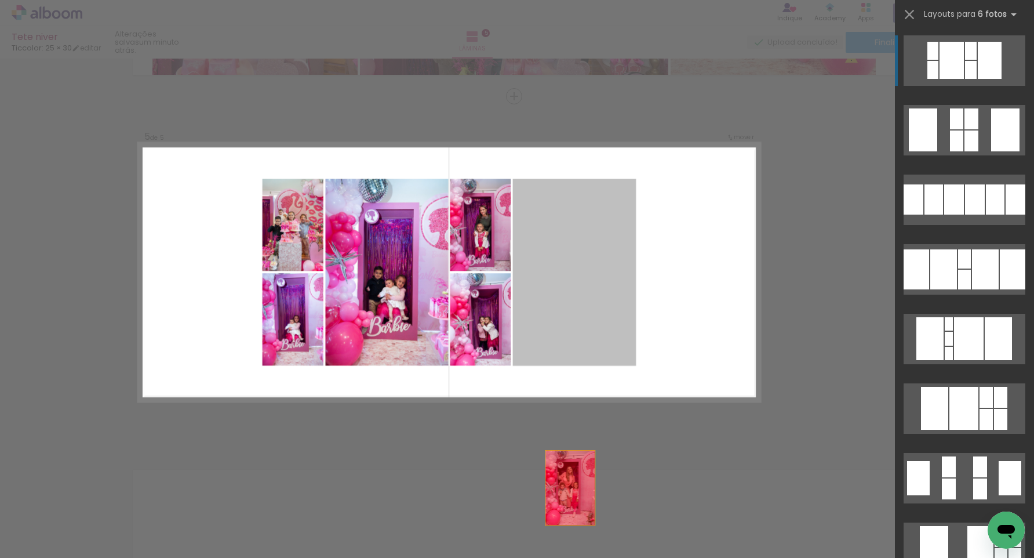
drag, startPoint x: 591, startPoint y: 317, endPoint x: 570, endPoint y: 541, distance: 224.7
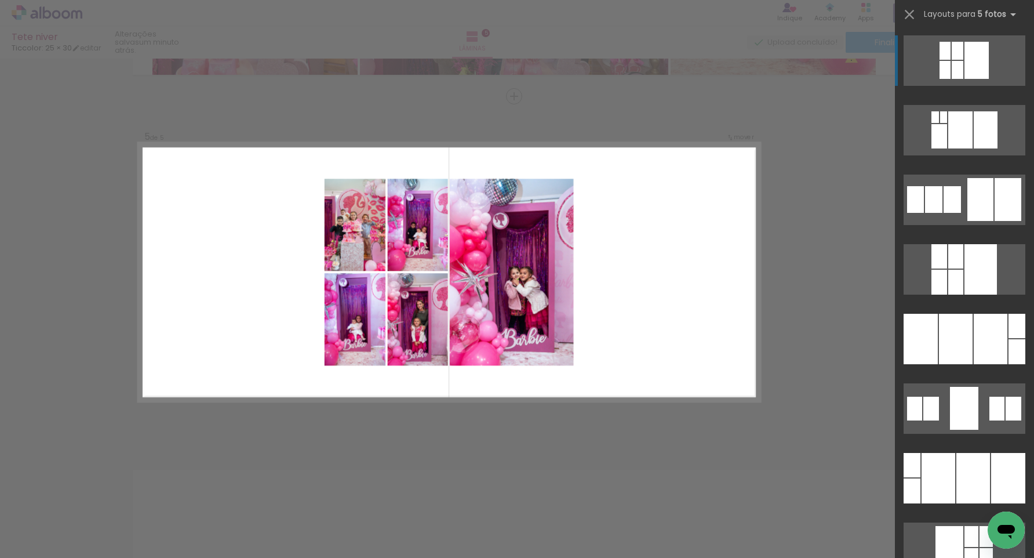
click at [446, 387] on quentale-layouter at bounding box center [449, 272] width 621 height 259
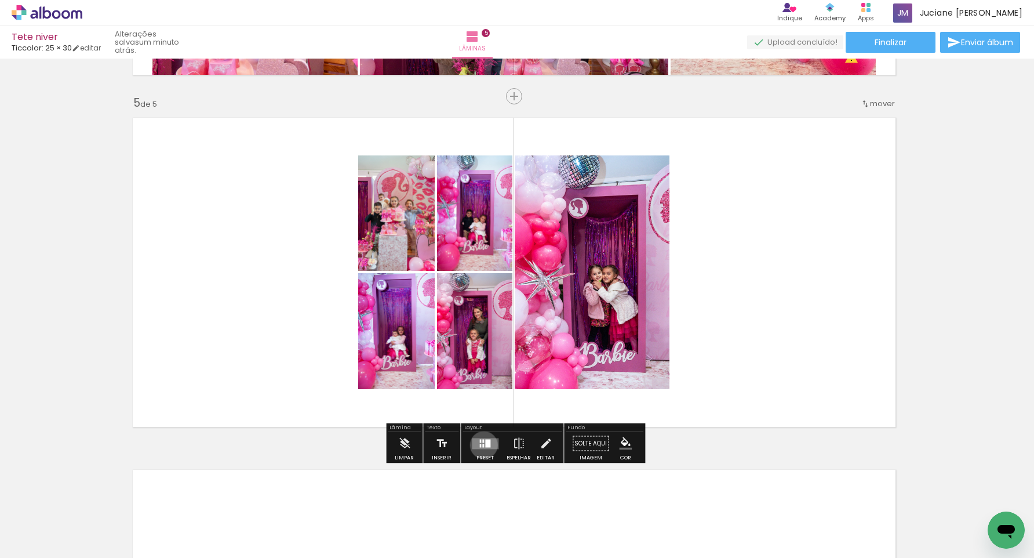
click at [482, 445] on div at bounding box center [483, 444] width 2 height 3
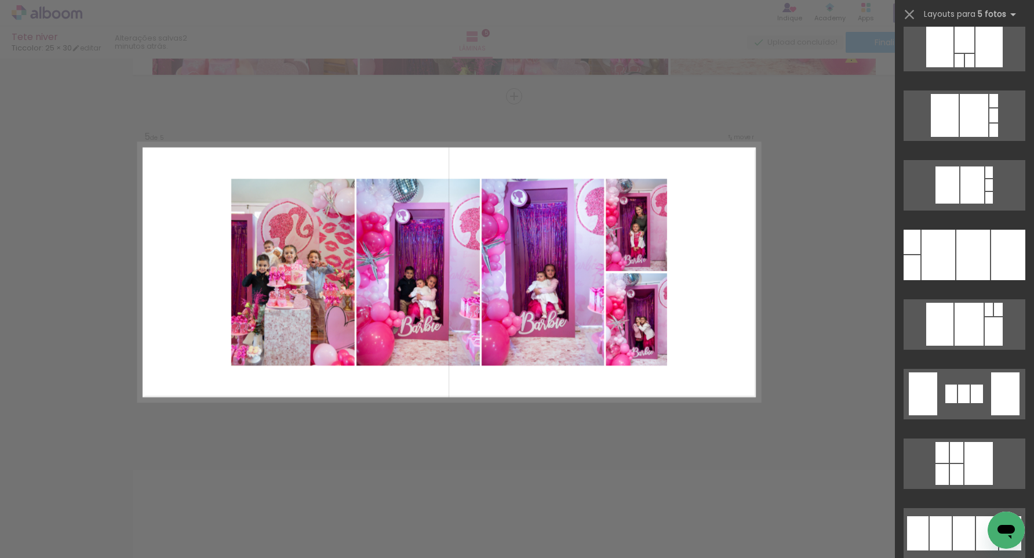
scroll to position [1350, 0]
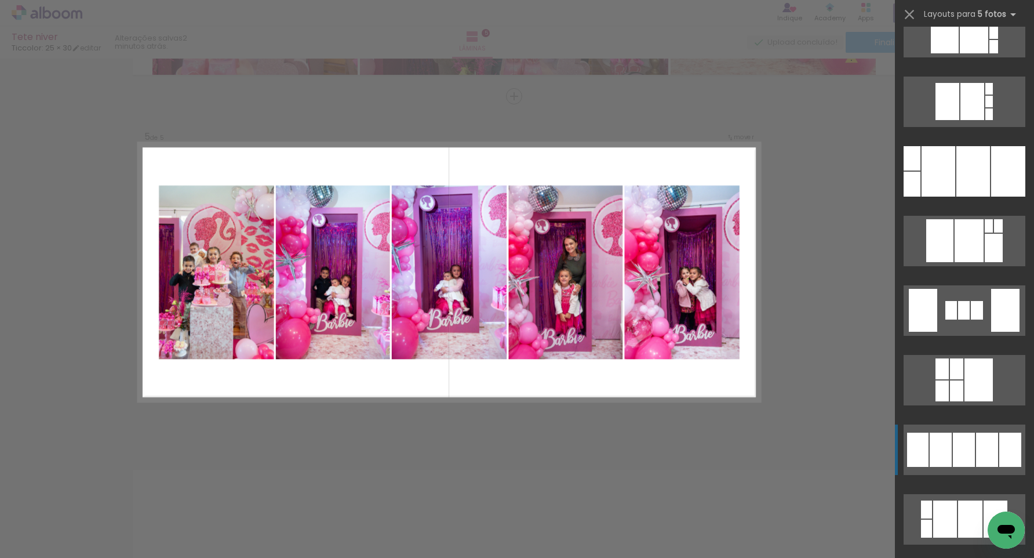
click at [966, 443] on div at bounding box center [964, 449] width 22 height 34
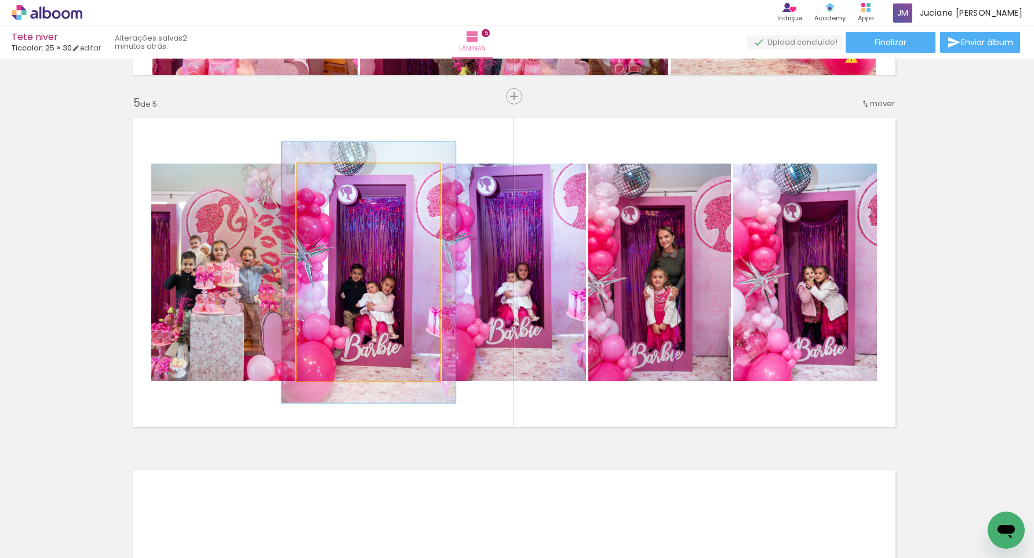
type paper-slider "120"
drag, startPoint x: 324, startPoint y: 179, endPoint x: 332, endPoint y: 179, distance: 8.1
click at [332, 179] on div at bounding box center [333, 175] width 10 height 10
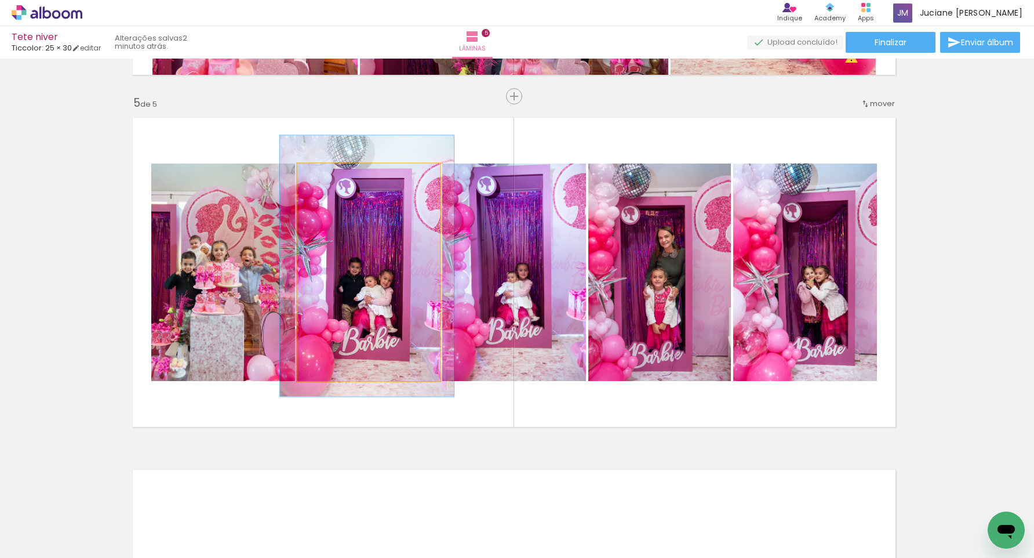
drag, startPoint x: 394, startPoint y: 243, endPoint x: 392, endPoint y: 235, distance: 7.7
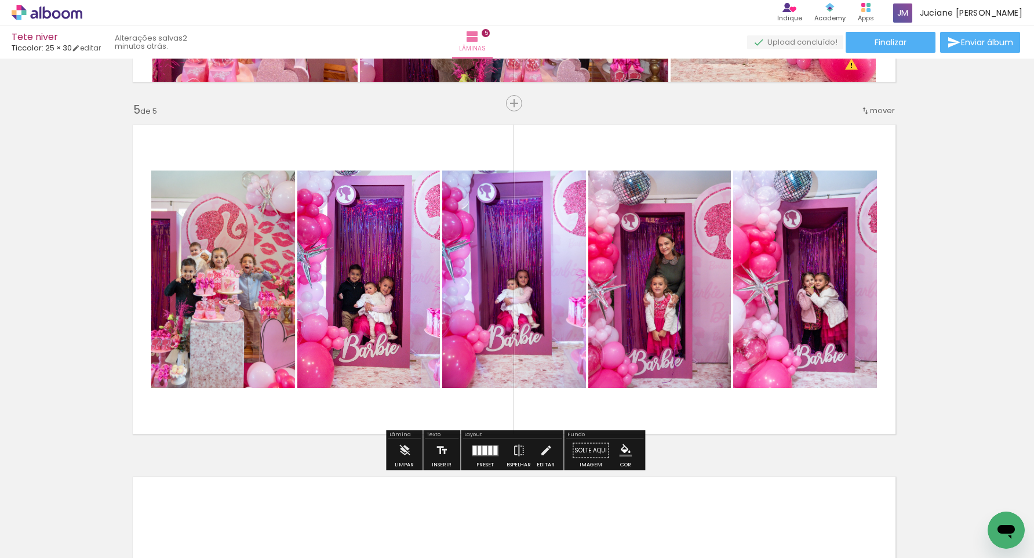
scroll to position [1380, 3]
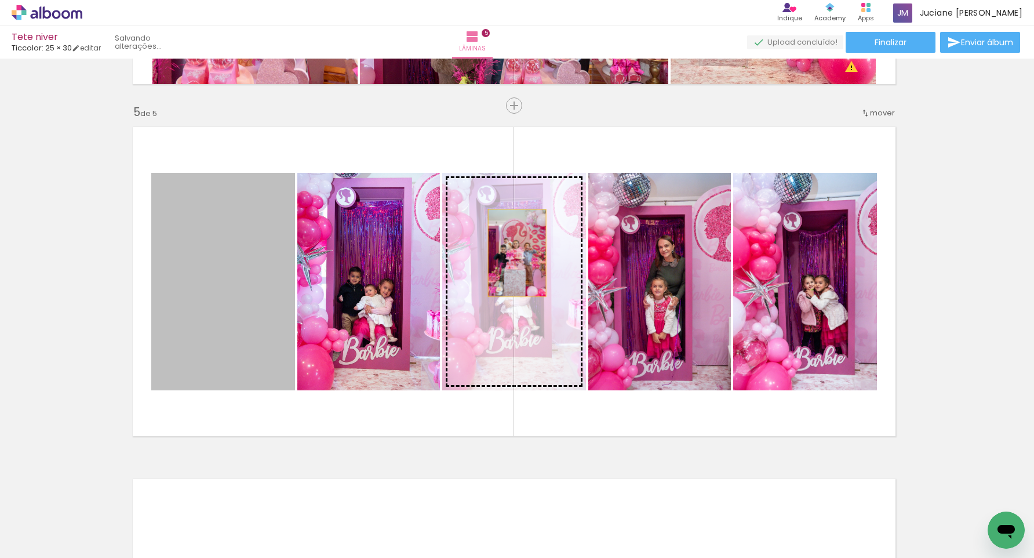
drag, startPoint x: 222, startPoint y: 257, endPoint x: 516, endPoint y: 253, distance: 293.9
click at [0, 0] on slot at bounding box center [0, 0] width 0 height 0
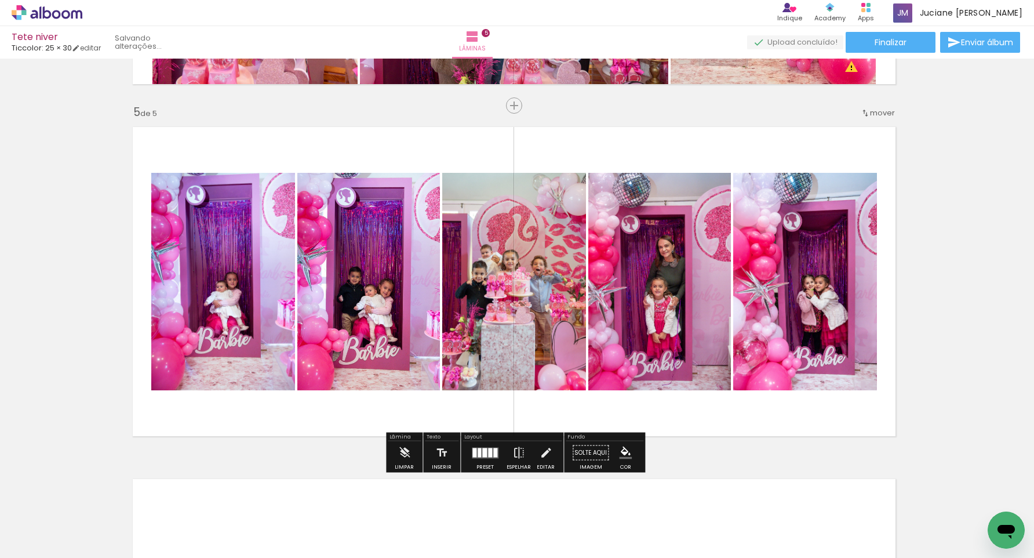
scroll to position [1383, 3]
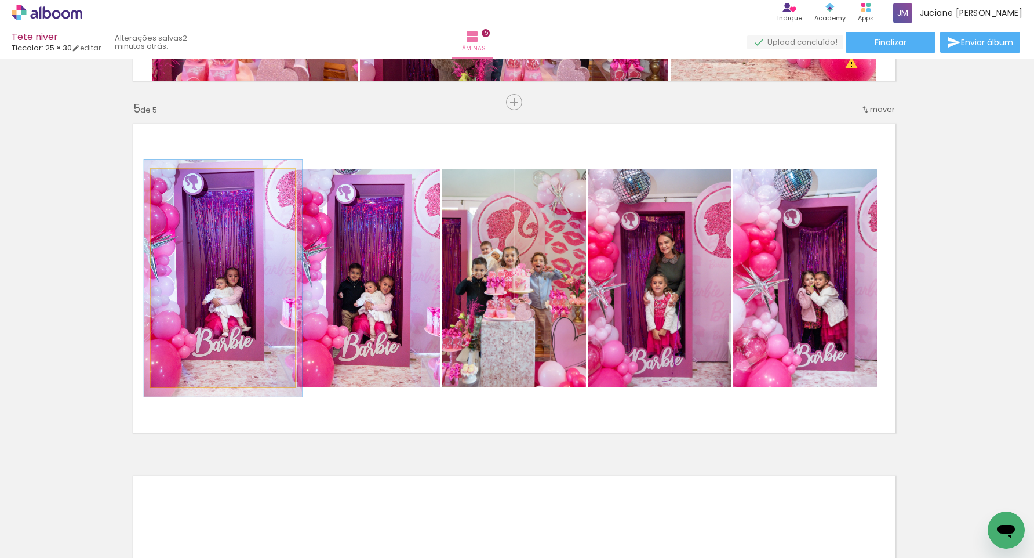
drag, startPoint x: 181, startPoint y: 180, endPoint x: 185, endPoint y: 184, distance: 6.6
type paper-slider "109"
click at [184, 181] on div at bounding box center [182, 181] width 10 height 10
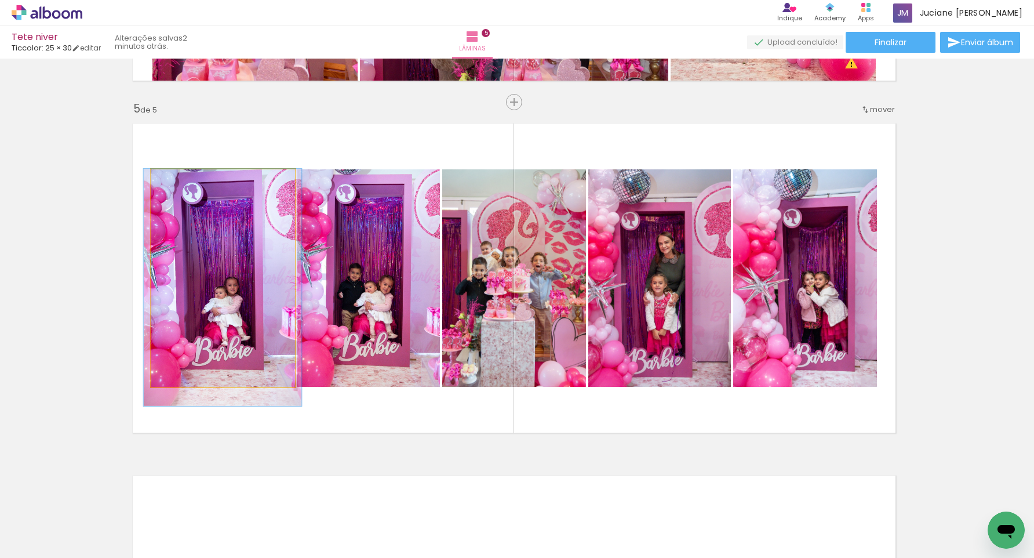
drag, startPoint x: 219, startPoint y: 238, endPoint x: 219, endPoint y: 260, distance: 22.6
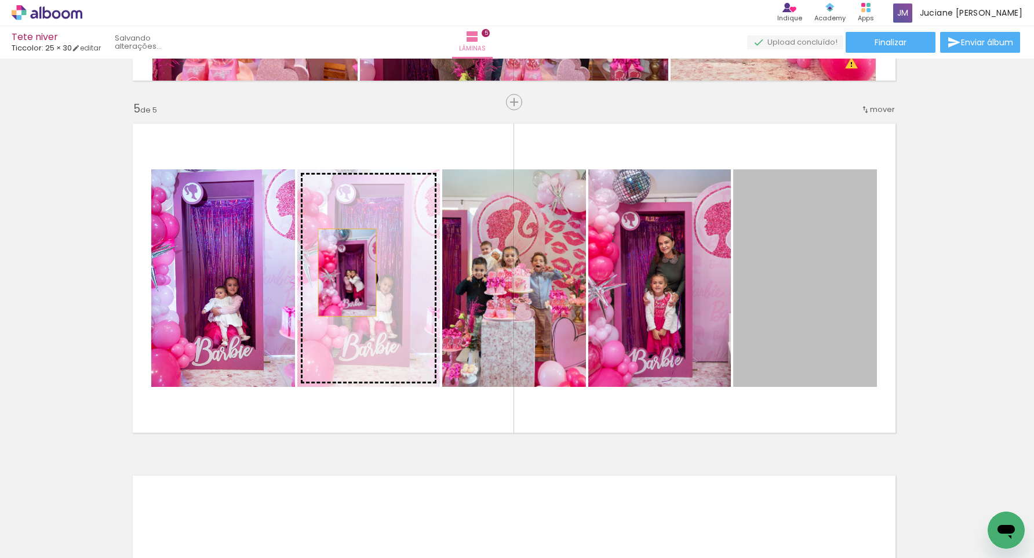
drag, startPoint x: 808, startPoint y: 256, endPoint x: 355, endPoint y: 273, distance: 453.1
click at [0, 0] on slot at bounding box center [0, 0] width 0 height 0
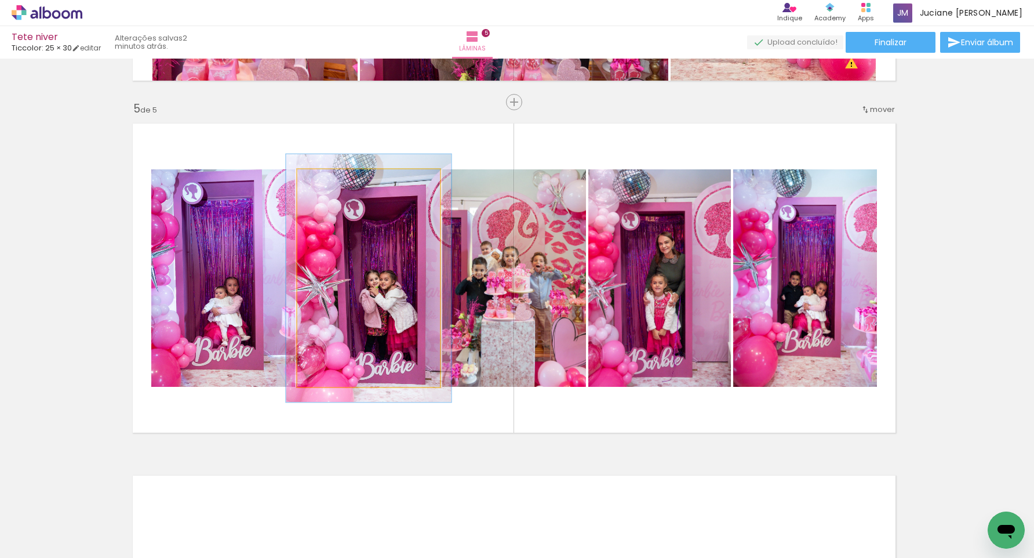
type paper-slider "113"
click at [333, 180] on div at bounding box center [330, 181] width 10 height 10
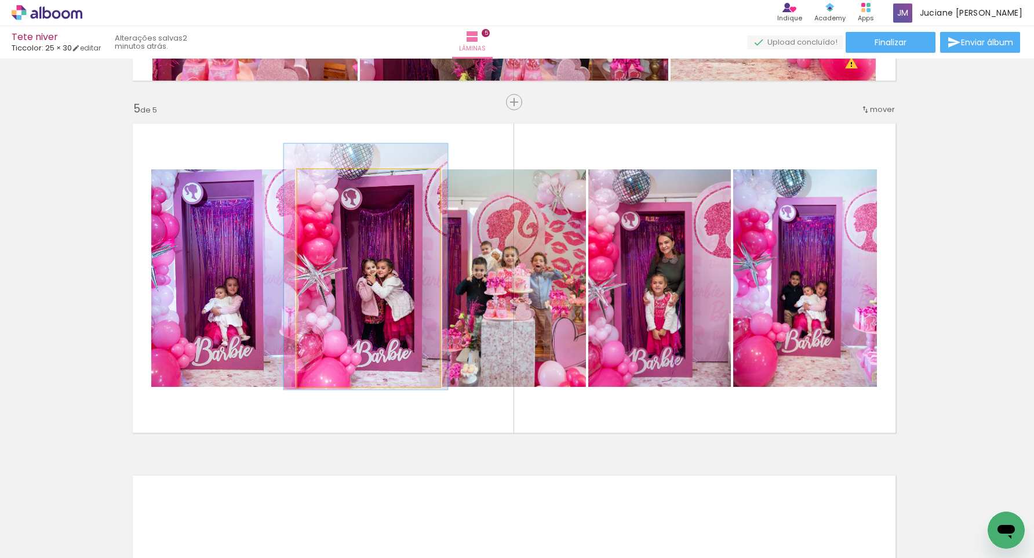
drag, startPoint x: 363, startPoint y: 256, endPoint x: 360, endPoint y: 245, distance: 12.0
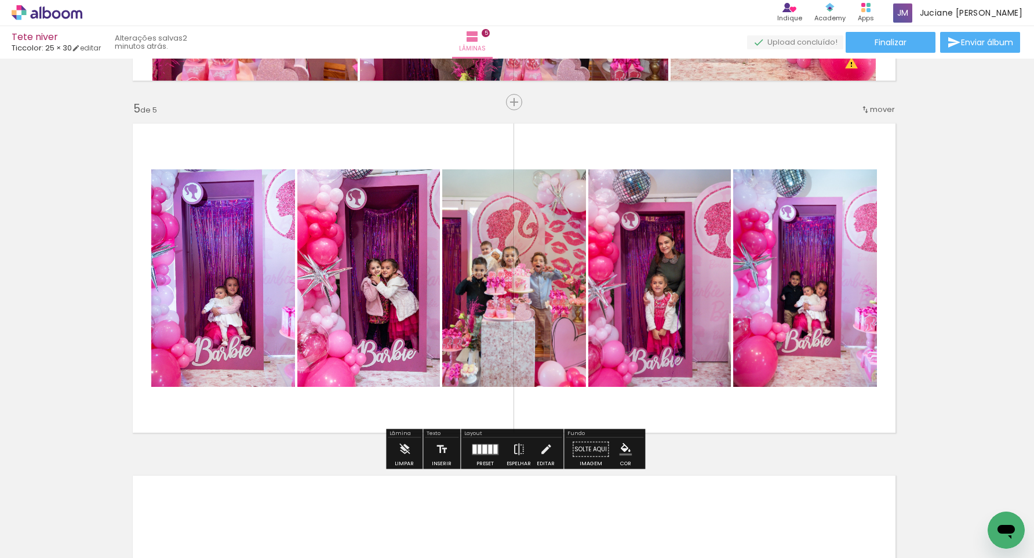
scroll to position [1383, 3]
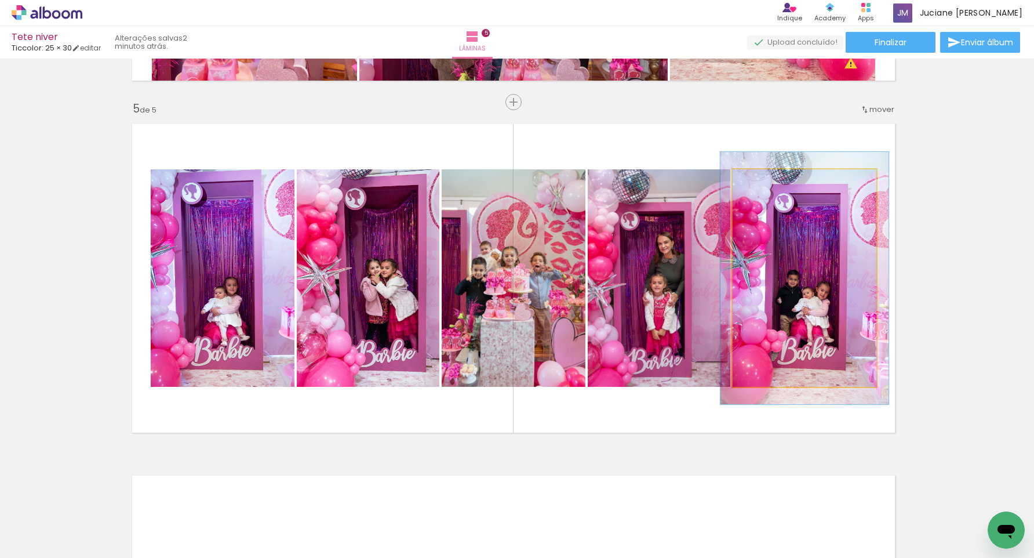
type paper-slider "114"
click at [768, 183] on div at bounding box center [766, 181] width 10 height 10
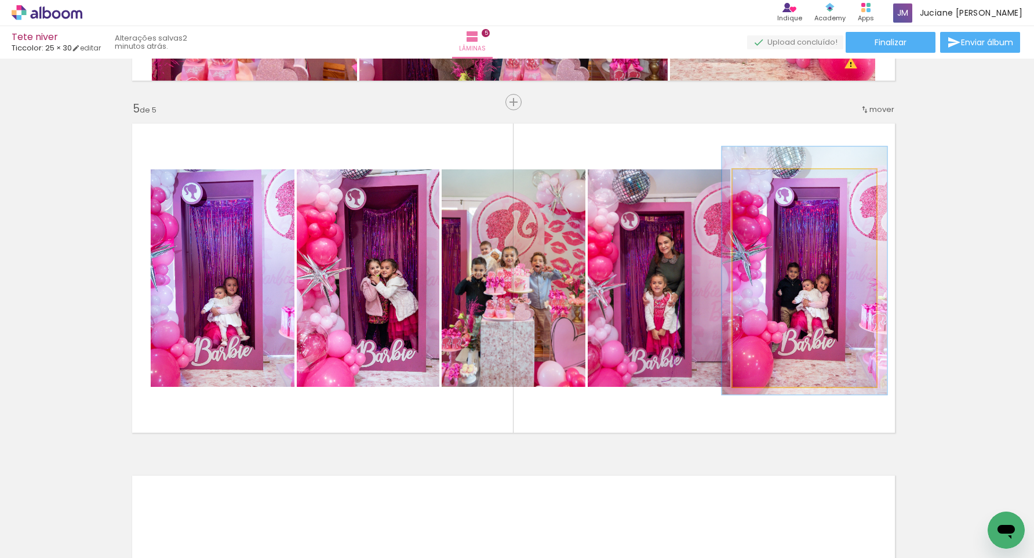
scroll to position [1388, 3]
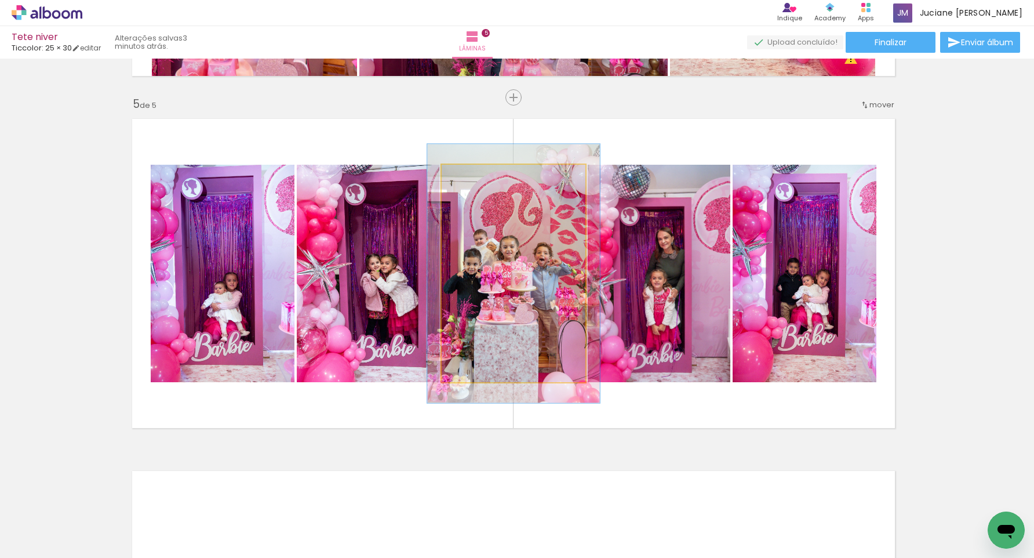
type paper-slider "119"
drag, startPoint x: 472, startPoint y: 177, endPoint x: 479, endPoint y: 178, distance: 7.6
click at [479, 178] on div at bounding box center [476, 177] width 10 height 10
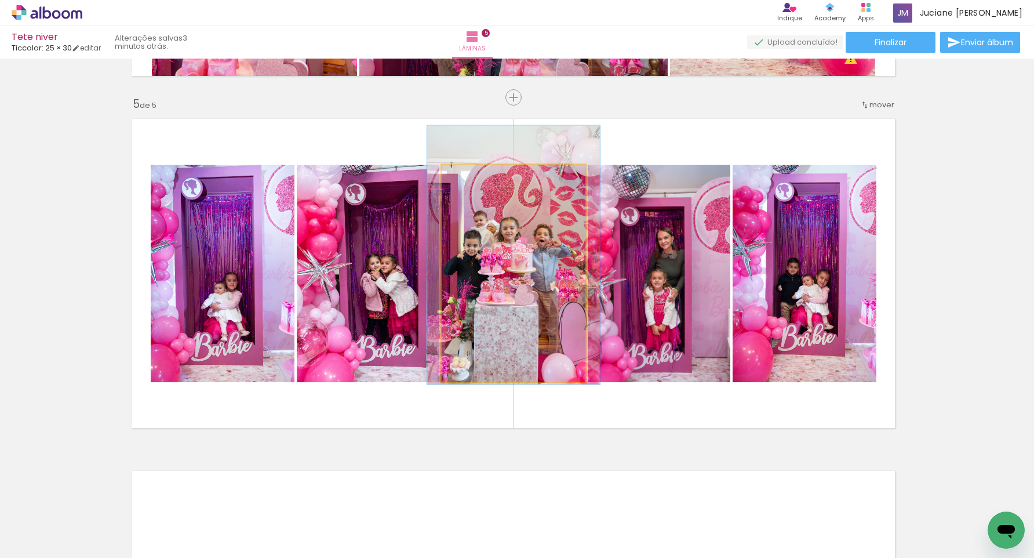
drag, startPoint x: 517, startPoint y: 256, endPoint x: 517, endPoint y: 241, distance: 15.1
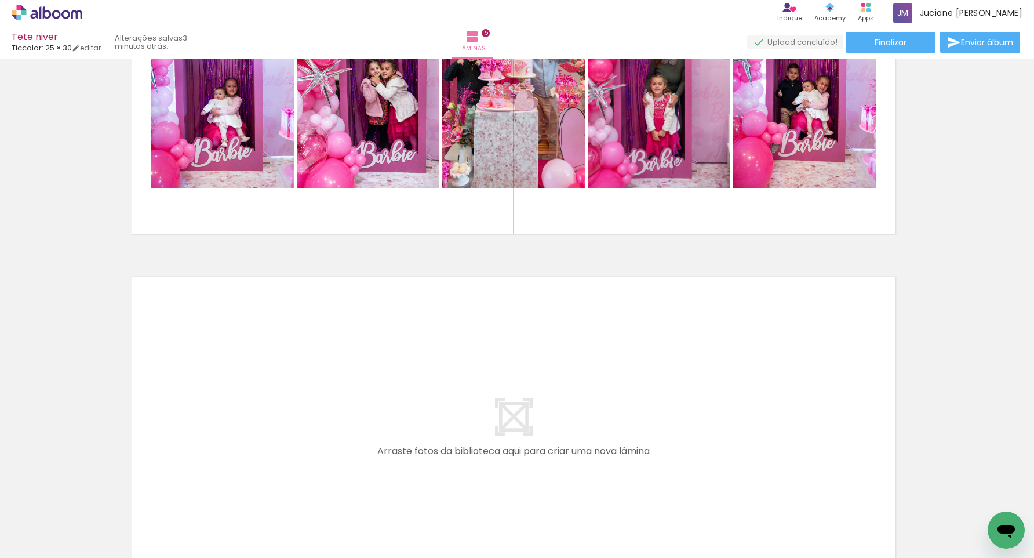
scroll to position [1590, 3]
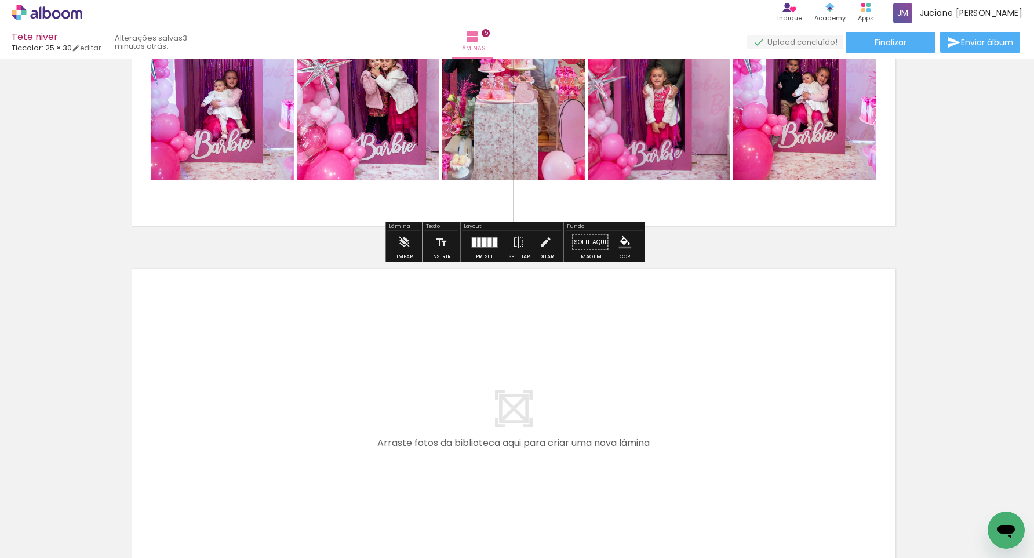
click at [482, 243] on div at bounding box center [484, 241] width 5 height 9
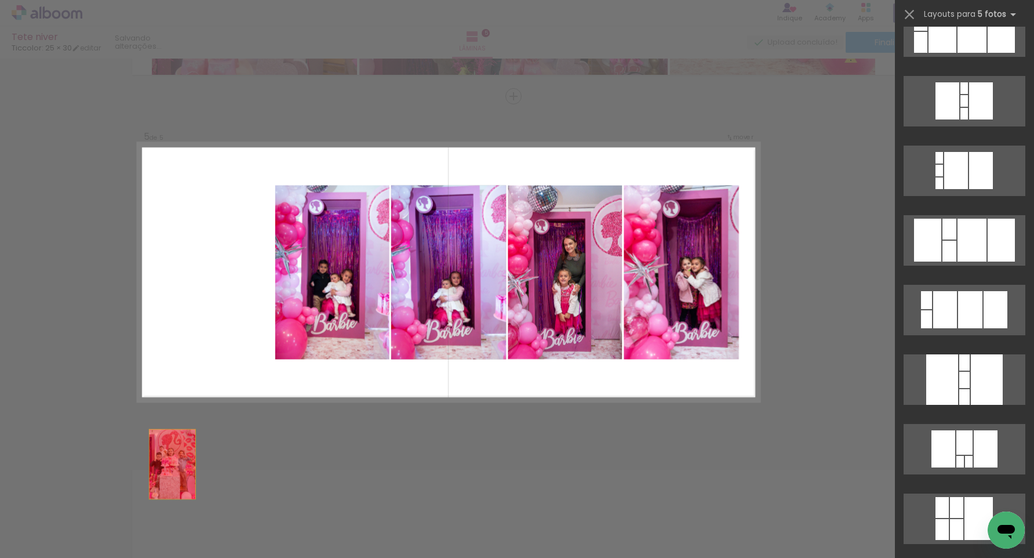
scroll to position [1739, 0]
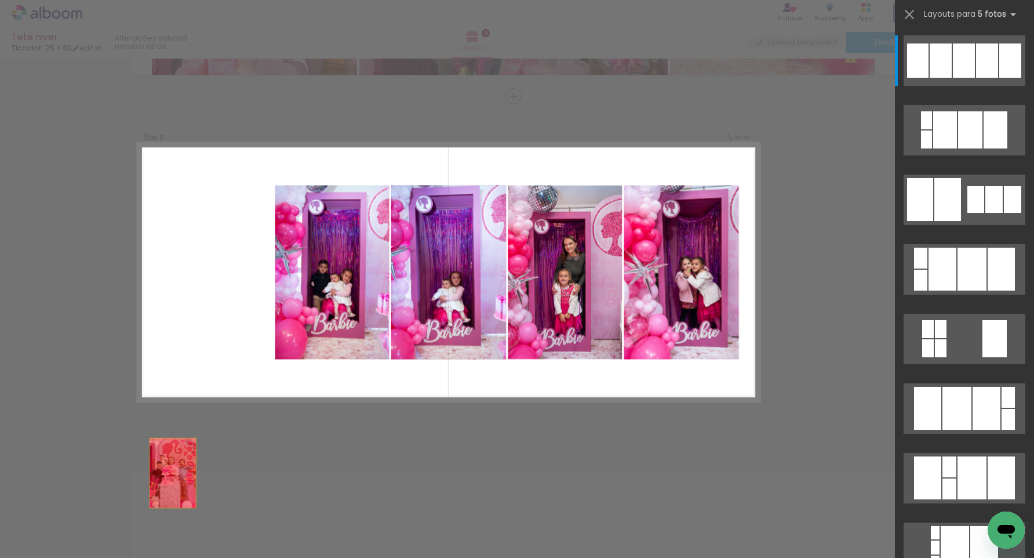
drag, startPoint x: 431, startPoint y: 263, endPoint x: 406, endPoint y: 515, distance: 254.0
click at [395, 522] on quentale-workspace at bounding box center [517, 279] width 1034 height 558
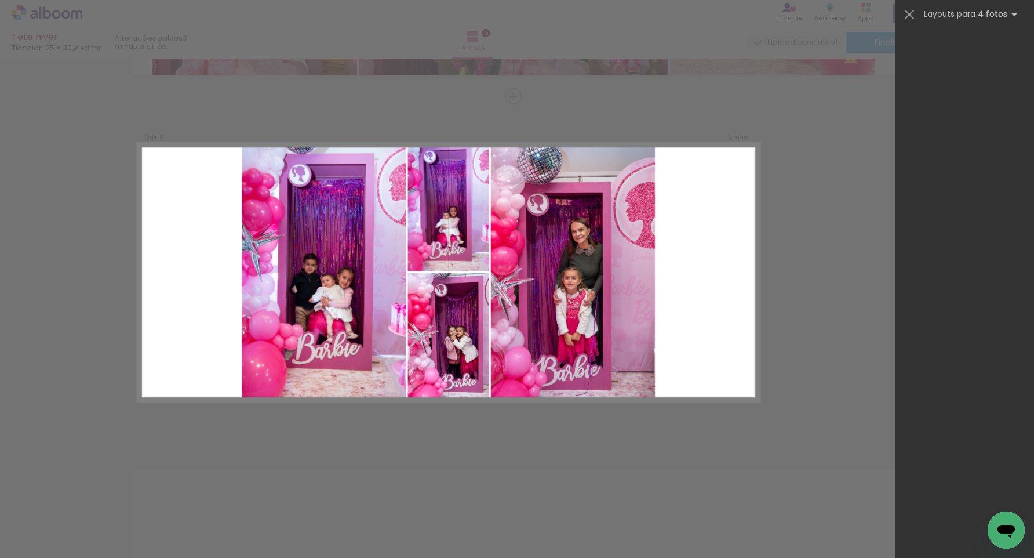
scroll to position [0, 0]
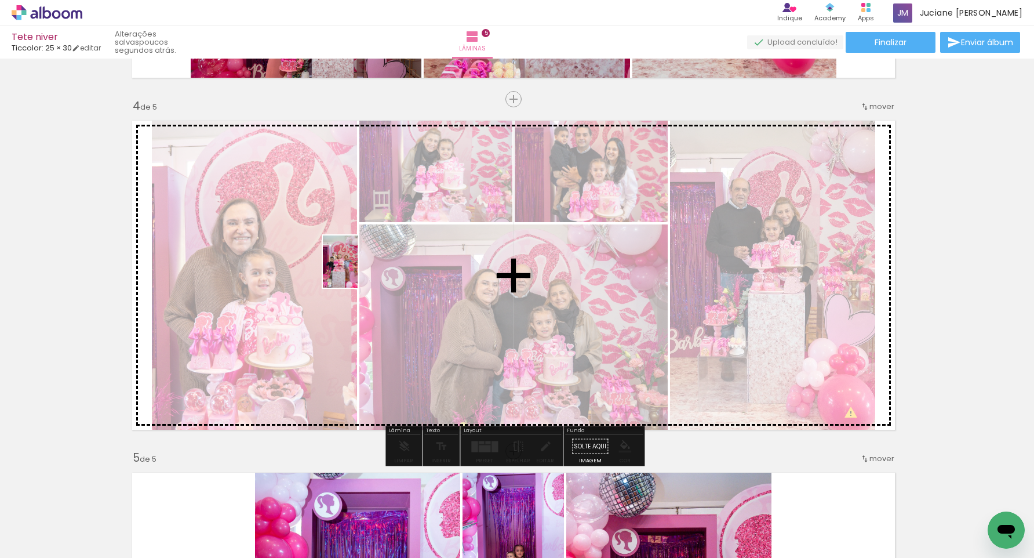
drag, startPoint x: 181, startPoint y: 529, endPoint x: 358, endPoint y: 270, distance: 313.2
click at [358, 270] on quentale-workspace at bounding box center [517, 279] width 1034 height 558
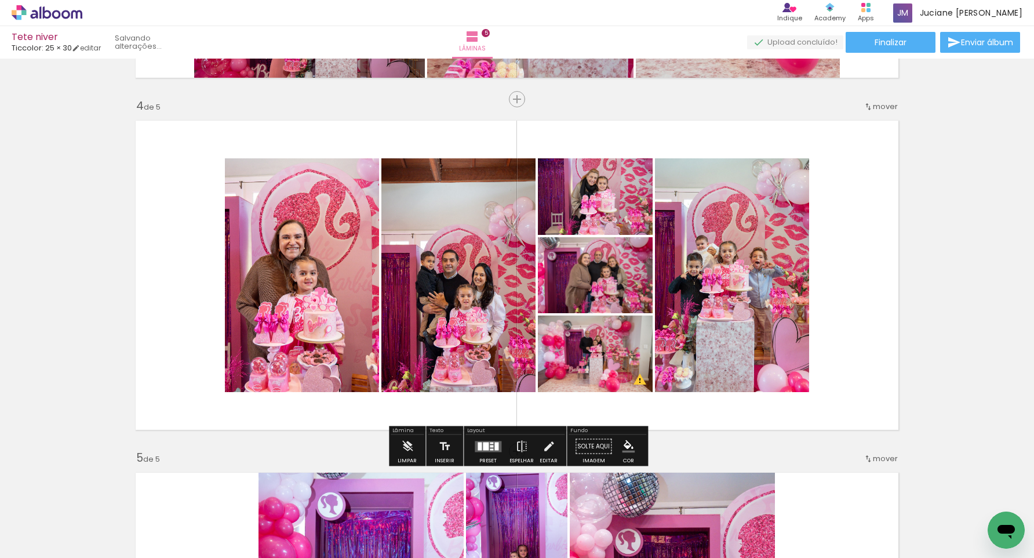
scroll to position [1034, 0]
click at [490, 448] on quentale-layouter at bounding box center [488, 446] width 27 height 11
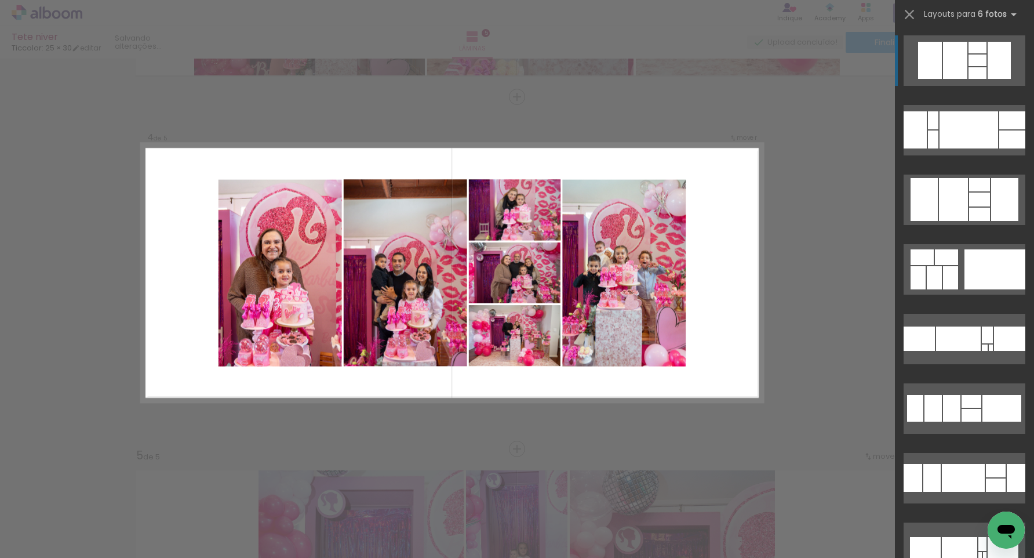
scroll to position [1037, 0]
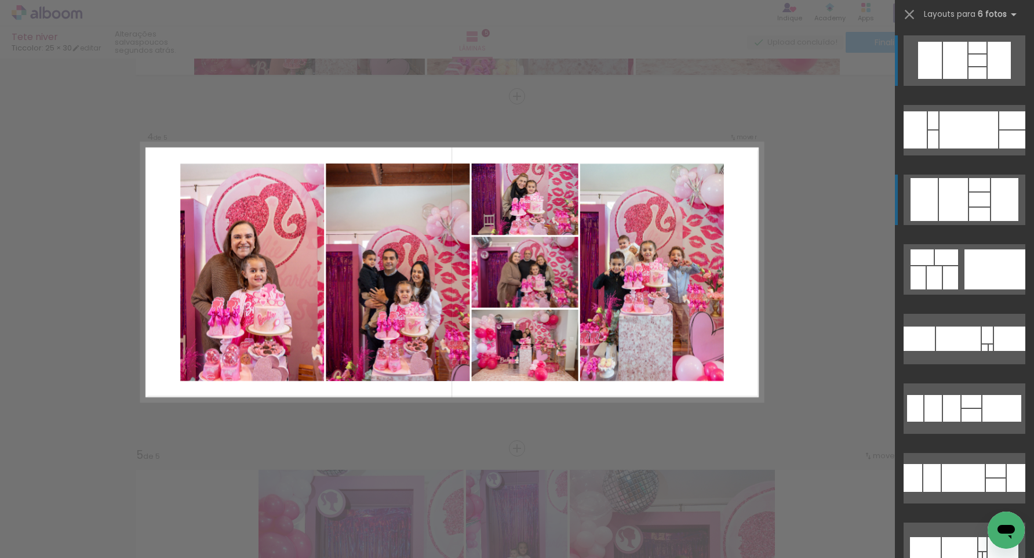
click at [962, 199] on div at bounding box center [953, 199] width 29 height 43
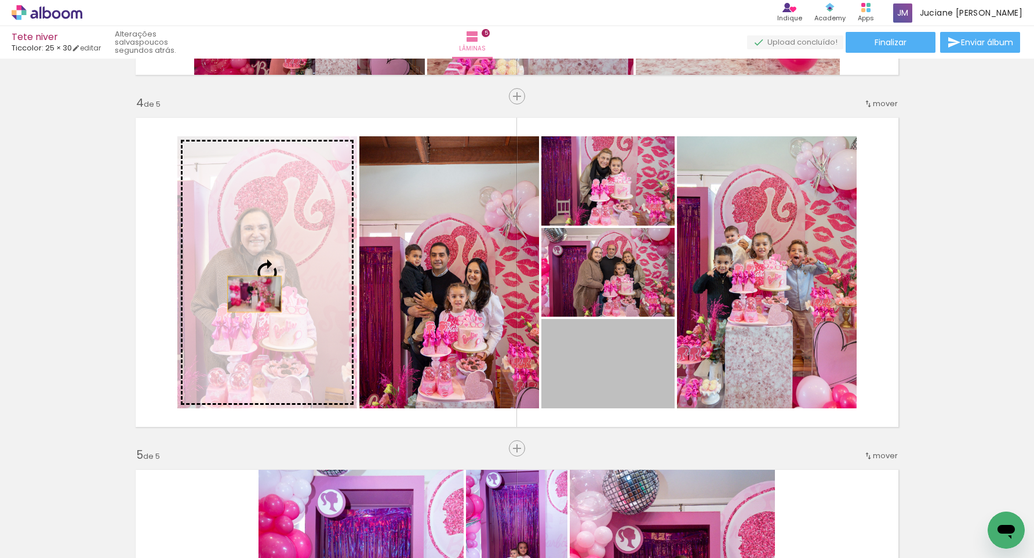
drag, startPoint x: 621, startPoint y: 354, endPoint x: 254, endPoint y: 294, distance: 371.8
click at [0, 0] on slot at bounding box center [0, 0] width 0 height 0
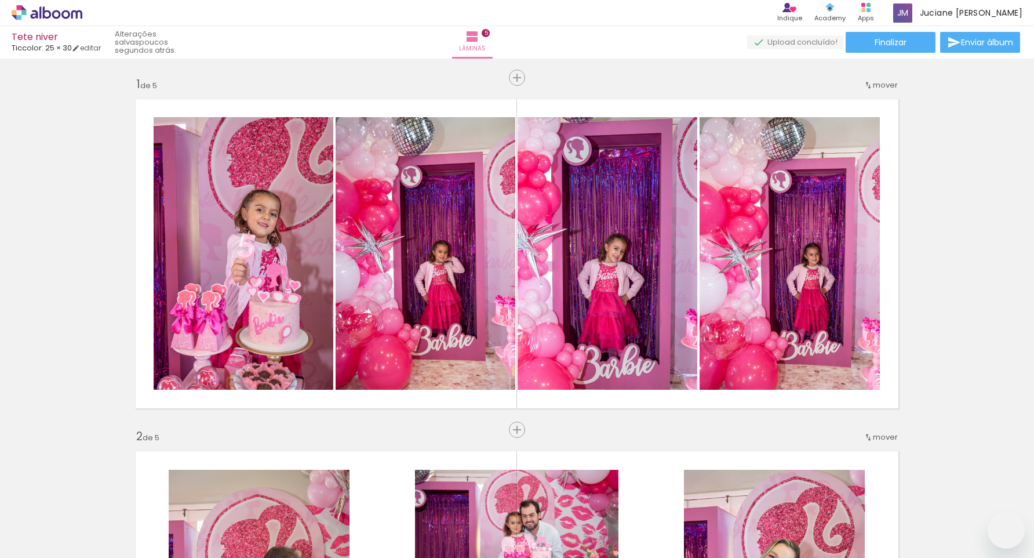
click at [0, 0] on slot at bounding box center [0, 0] width 0 height 0
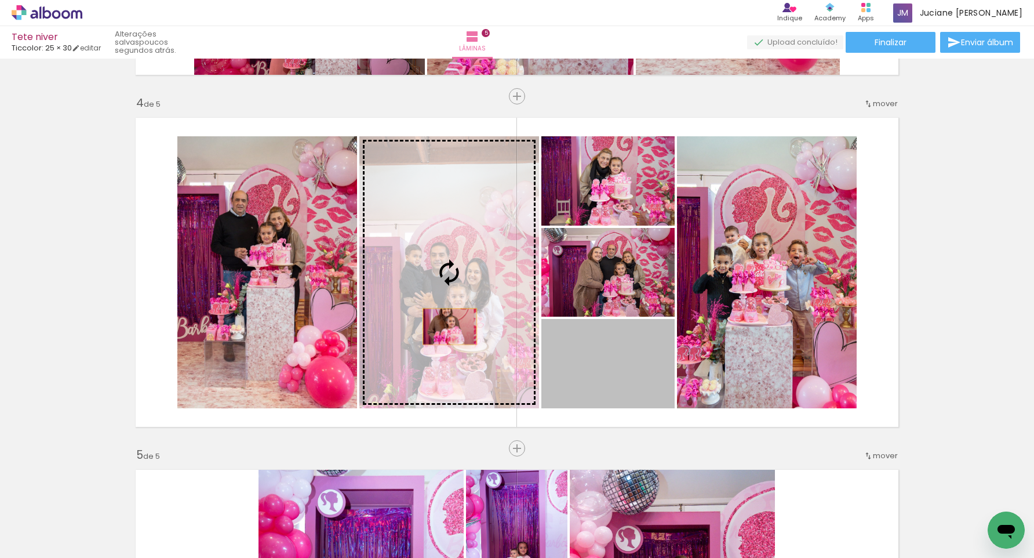
drag, startPoint x: 593, startPoint y: 376, endPoint x: 450, endPoint y: 326, distance: 151.4
click at [0, 0] on slot at bounding box center [0, 0] width 0 height 0
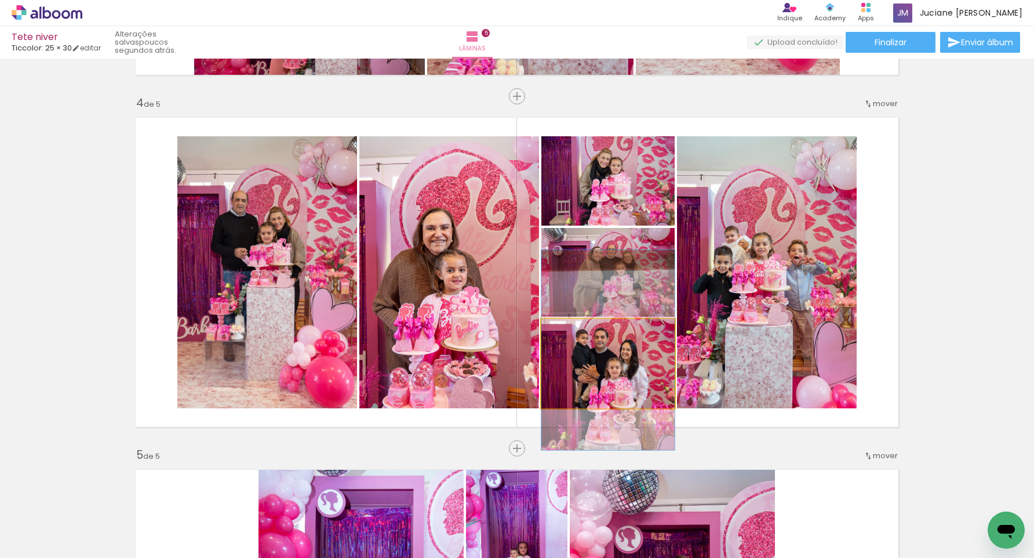
drag, startPoint x: 634, startPoint y: 380, endPoint x: 631, endPoint y: 368, distance: 12.5
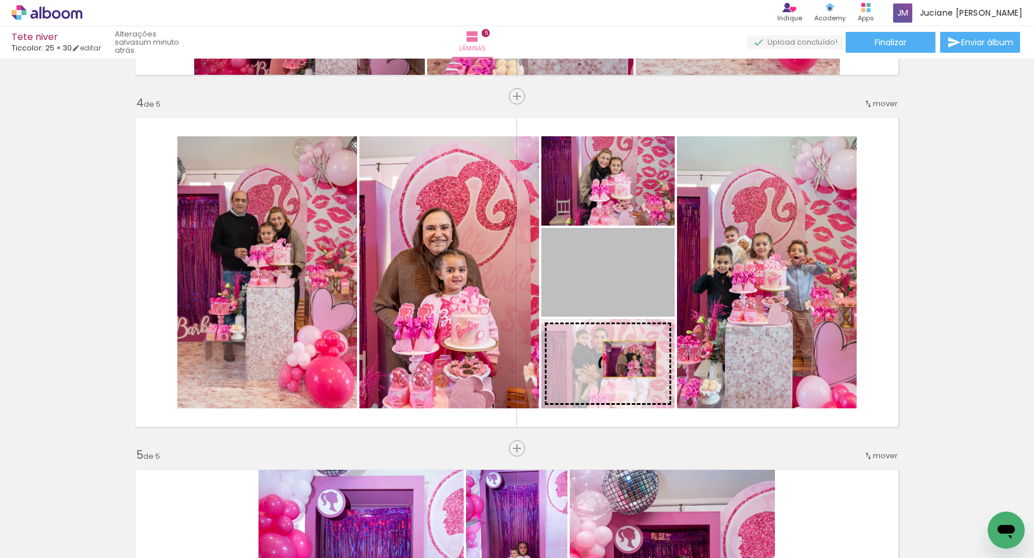
drag, startPoint x: 627, startPoint y: 295, endPoint x: 630, endPoint y: 359, distance: 64.4
click at [0, 0] on slot at bounding box center [0, 0] width 0 height 0
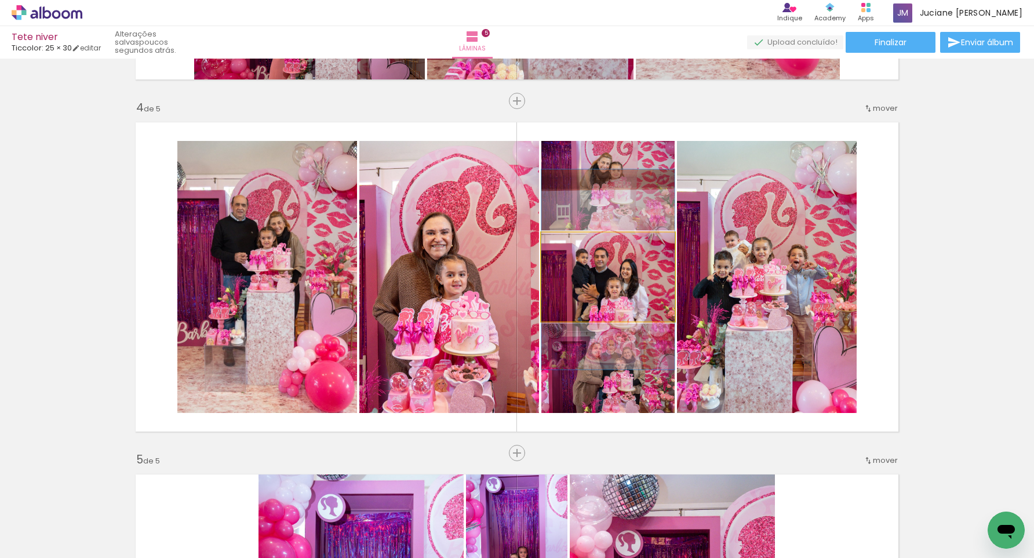
scroll to position [1028, 0]
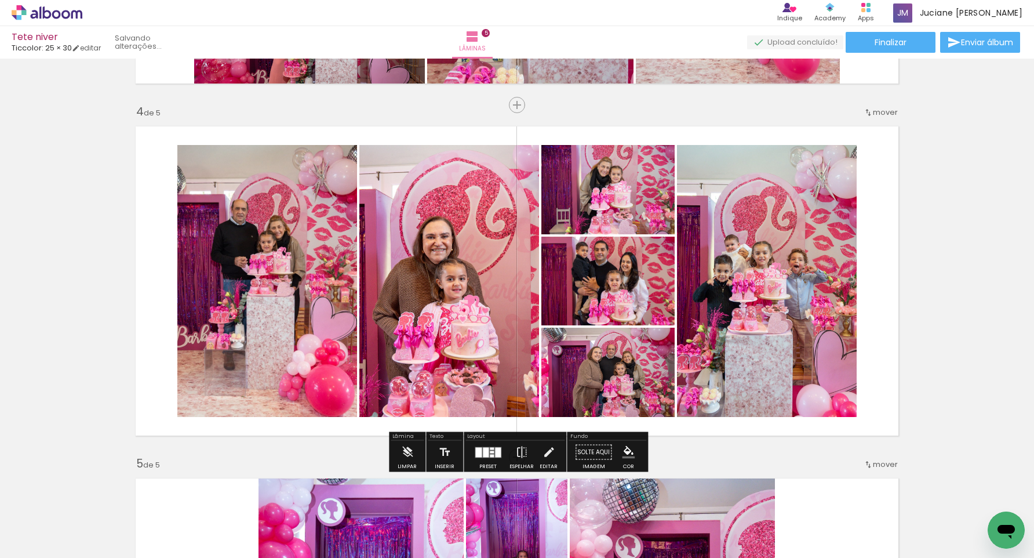
drag, startPoint x: 629, startPoint y: 280, endPoint x: 628, endPoint y: 261, distance: 18.6
click at [628, 261] on div at bounding box center [607, 262] width 133 height 200
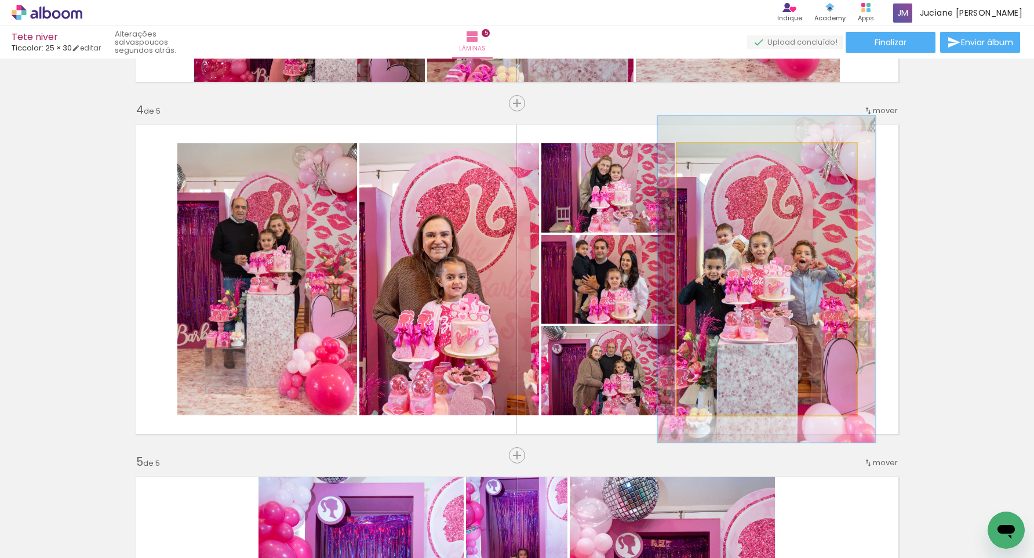
drag, startPoint x: 706, startPoint y: 156, endPoint x: 714, endPoint y: 155, distance: 8.1
type paper-slider "120"
click at [714, 155] on div at bounding box center [712, 155] width 10 height 10
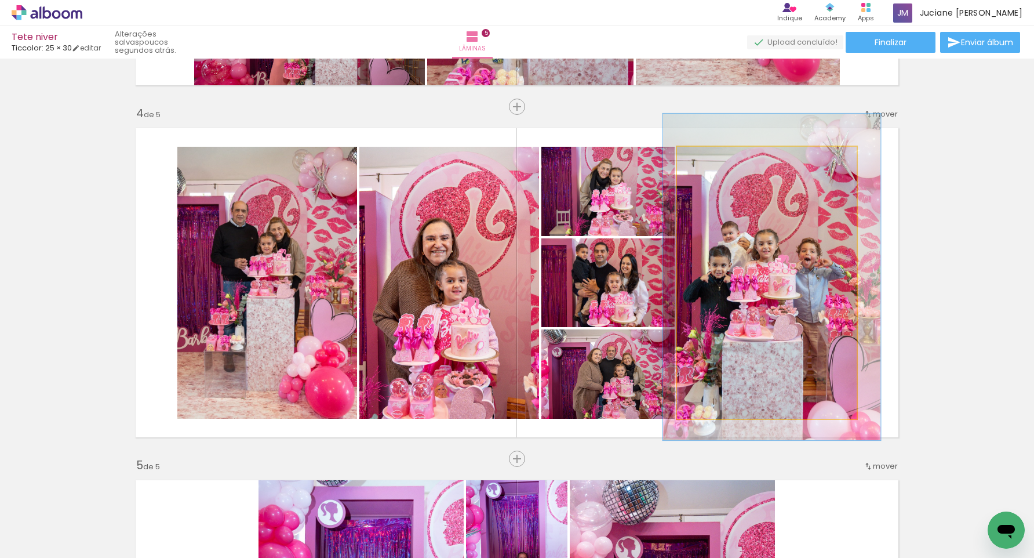
scroll to position [1029, 0]
drag, startPoint x: 768, startPoint y: 235, endPoint x: 773, endPoint y: 232, distance: 6.0
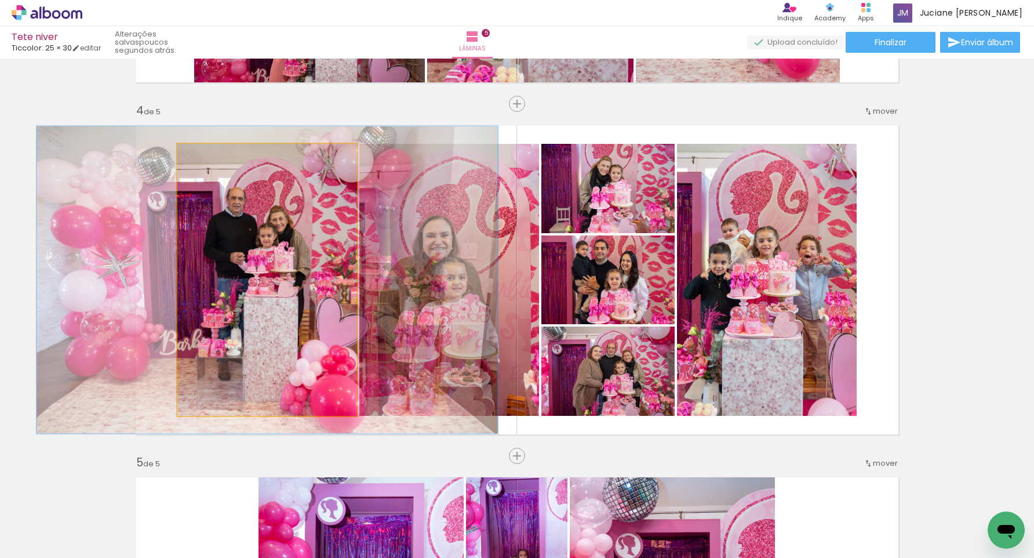
scroll to position [0, 1]
type paper-slider "113"
click at [213, 157] on div at bounding box center [210, 156] width 19 height 19
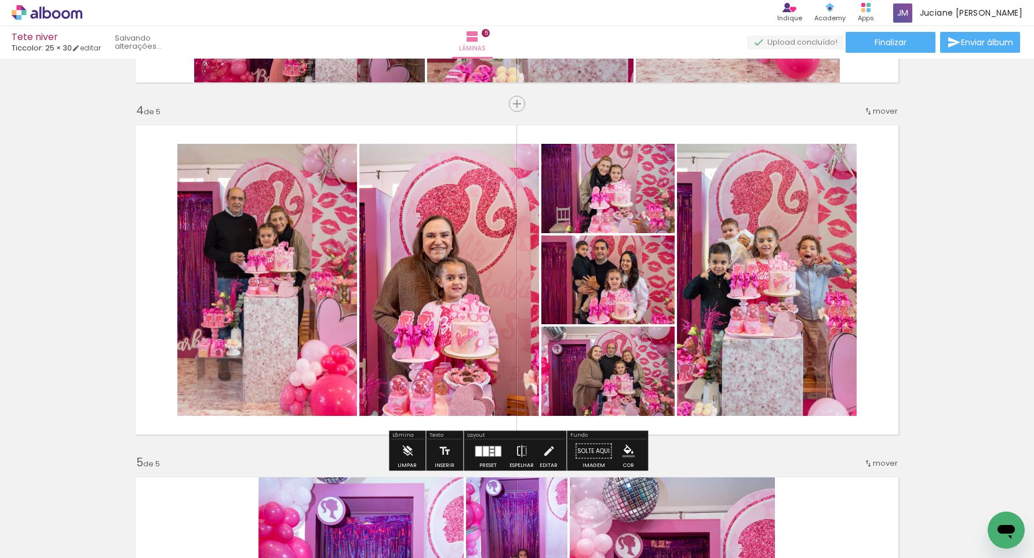
scroll to position [0, 0]
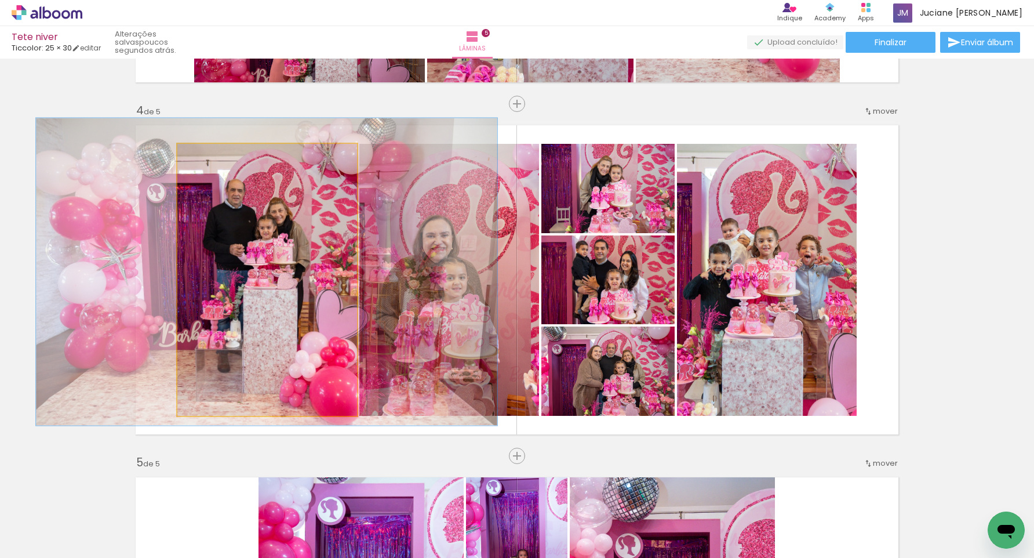
drag, startPoint x: 260, startPoint y: 217, endPoint x: 259, endPoint y: 210, distance: 6.4
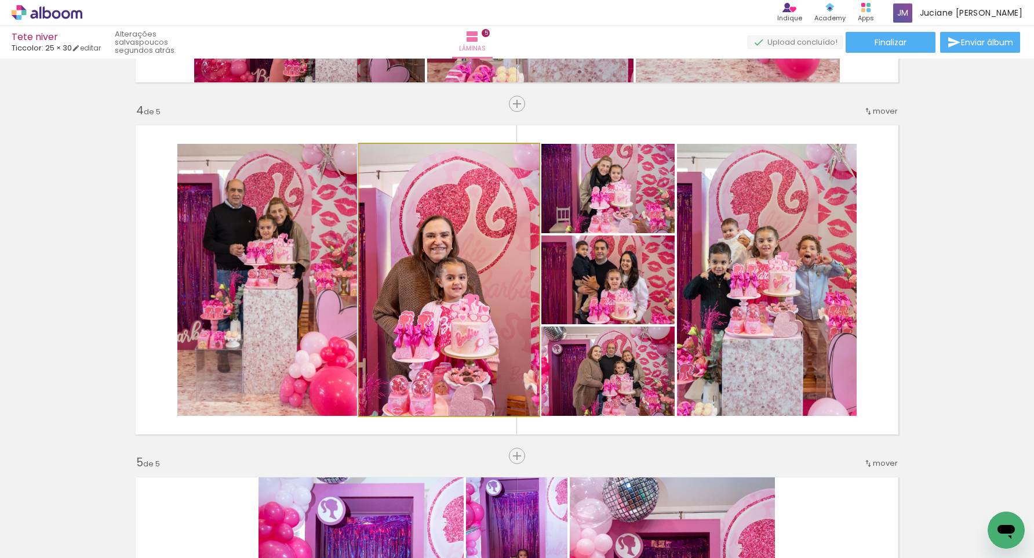
drag, startPoint x: 417, startPoint y: 194, endPoint x: 393, endPoint y: 173, distance: 31.2
click at [417, 190] on div at bounding box center [448, 280] width 181 height 272
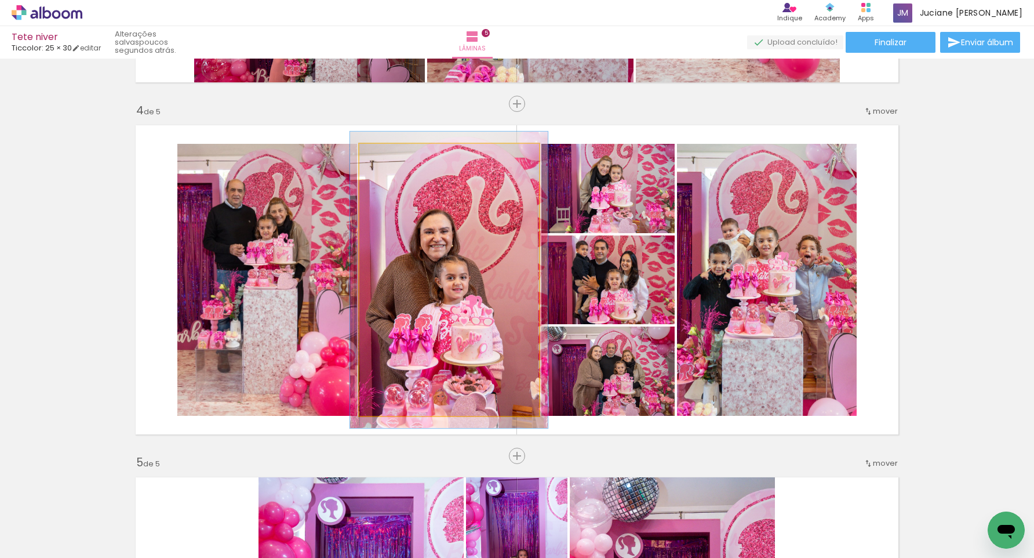
type paper-slider "109"
click at [390, 157] on div at bounding box center [390, 156] width 10 height 10
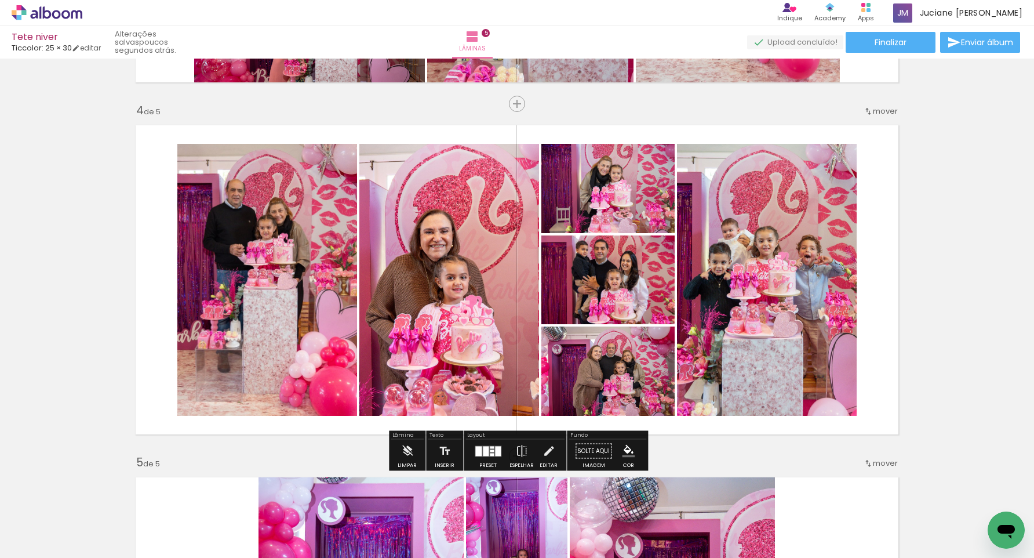
click at [945, 209] on div "Inserir lâmina 1 de 5 Inserir lâmina 2 de 5 Inserir lâmina 3 de 5 Inserir lâmin…" at bounding box center [517, 89] width 1034 height 2112
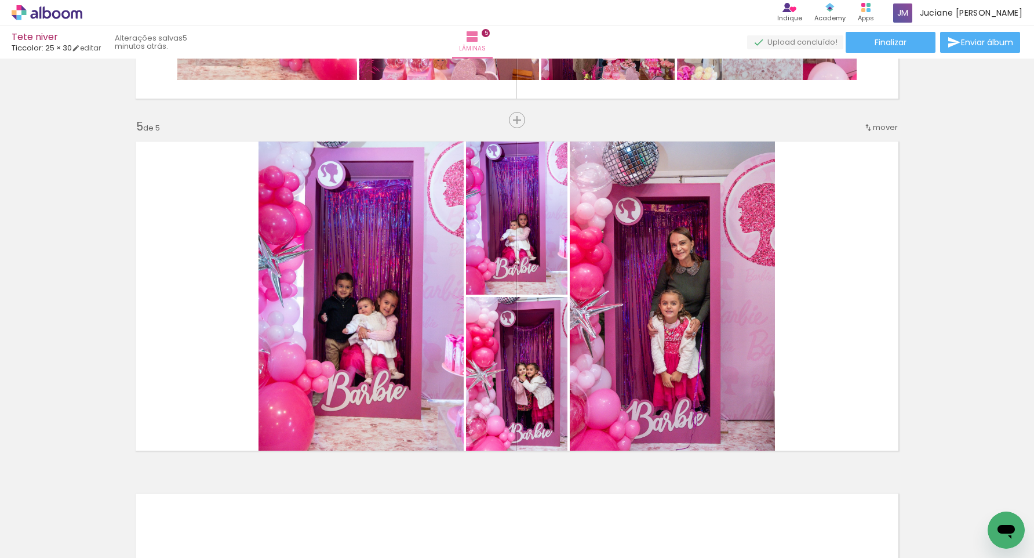
scroll to position [1364, 0]
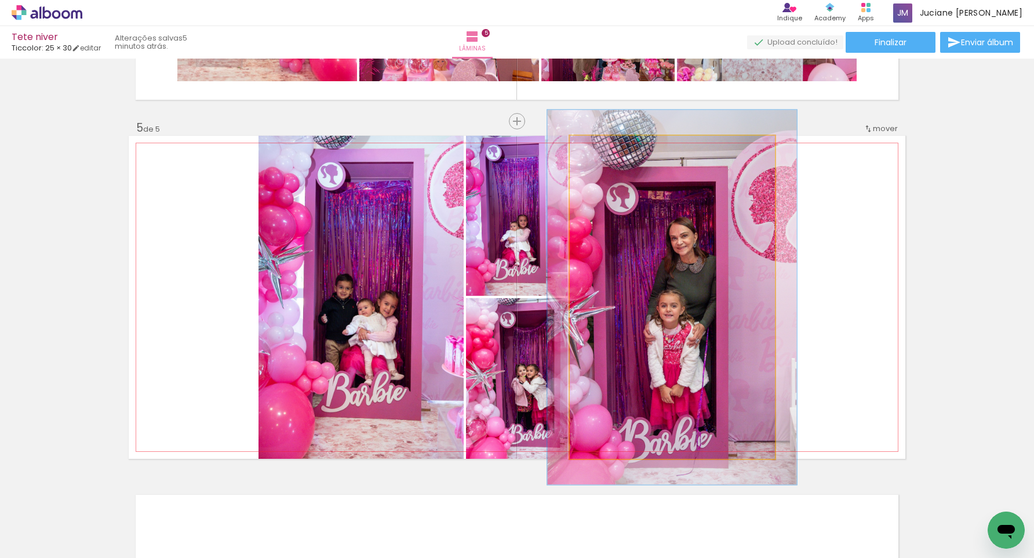
drag, startPoint x: 601, startPoint y: 148, endPoint x: 607, endPoint y: 148, distance: 6.4
type paper-slider "116"
click at [607, 148] on div at bounding box center [603, 148] width 19 height 19
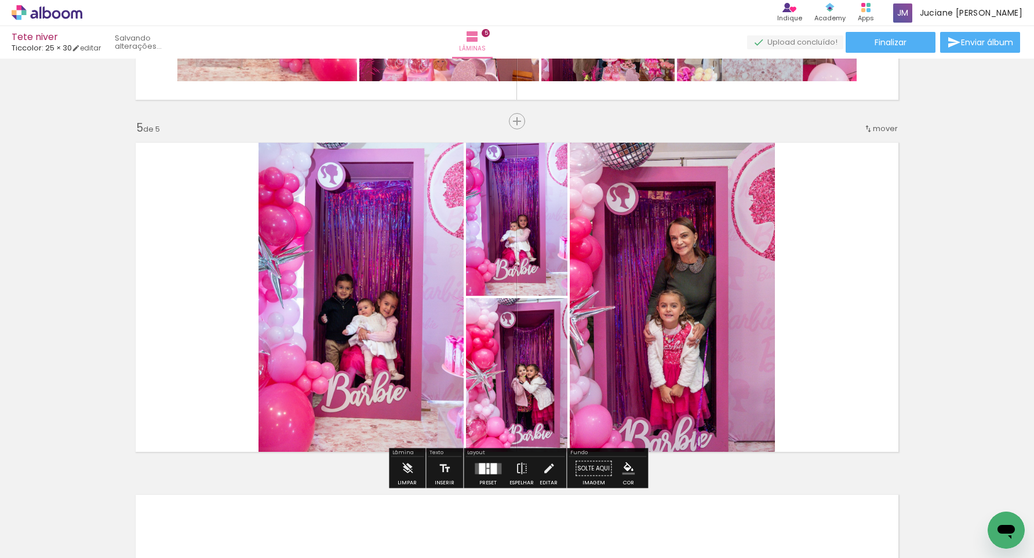
scroll to position [1358, 0]
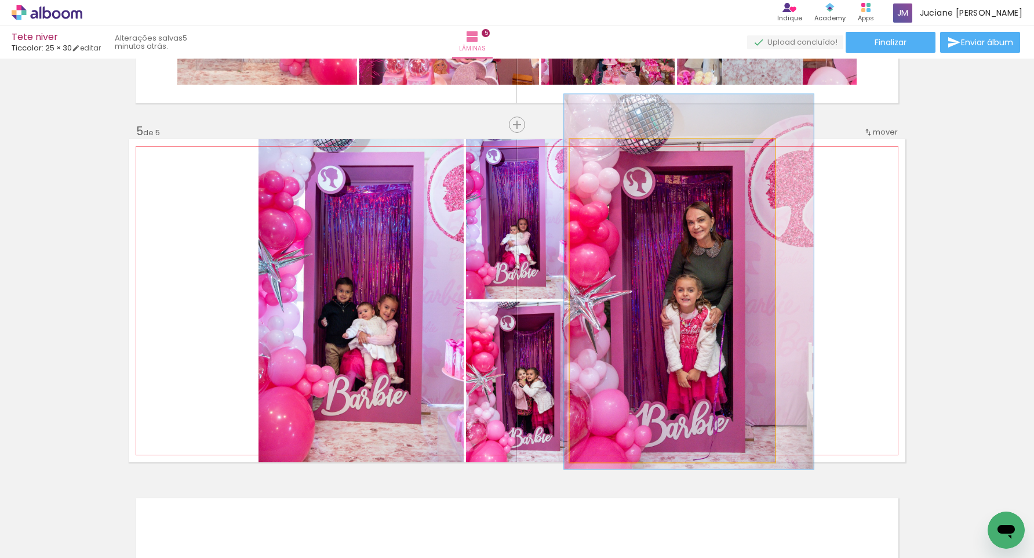
drag, startPoint x: 723, startPoint y: 219, endPoint x: 740, endPoint y: 201, distance: 25.0
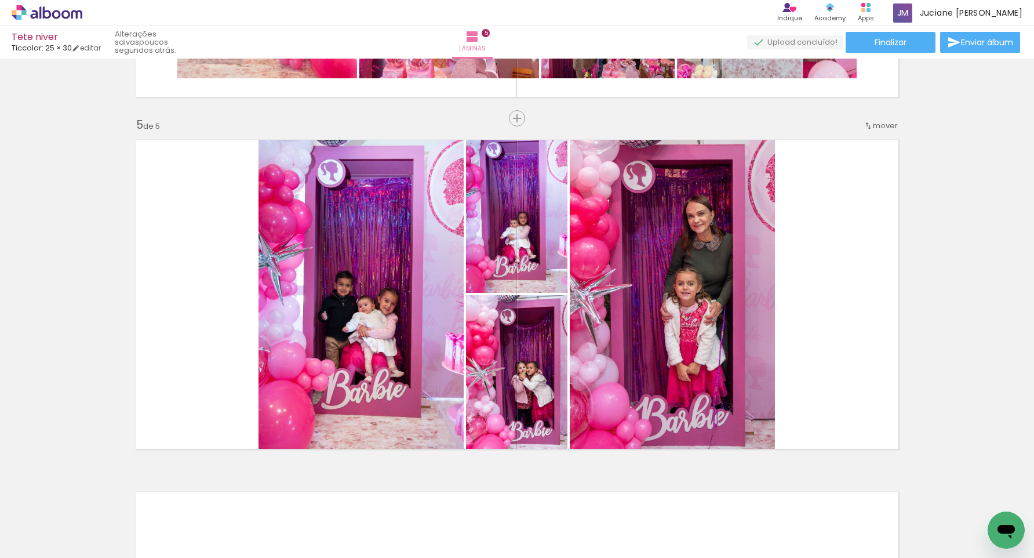
scroll to position [0, 2234]
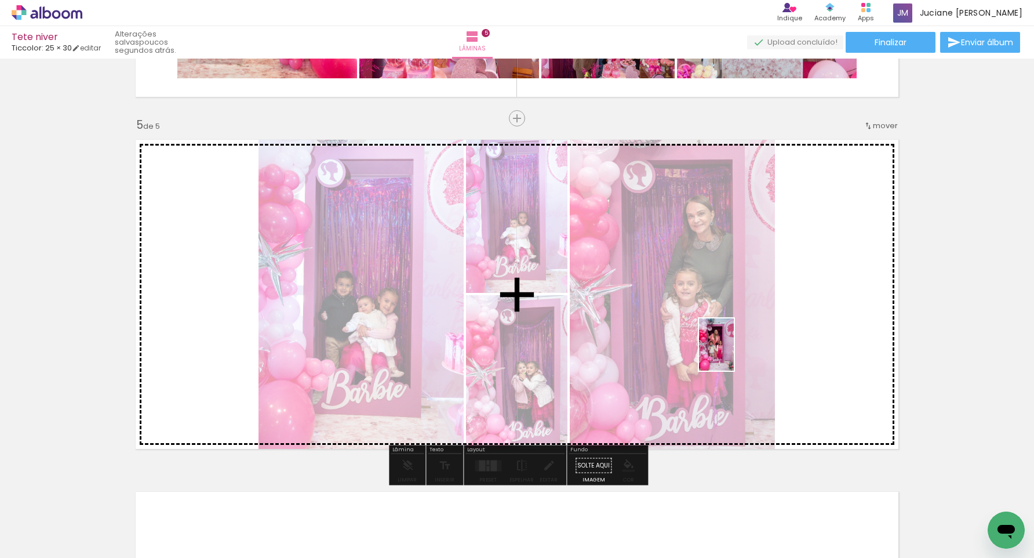
drag, startPoint x: 931, startPoint y: 507, endPoint x: 1000, endPoint y: 504, distance: 69.0
click at [734, 353] on quentale-workspace at bounding box center [517, 279] width 1034 height 558
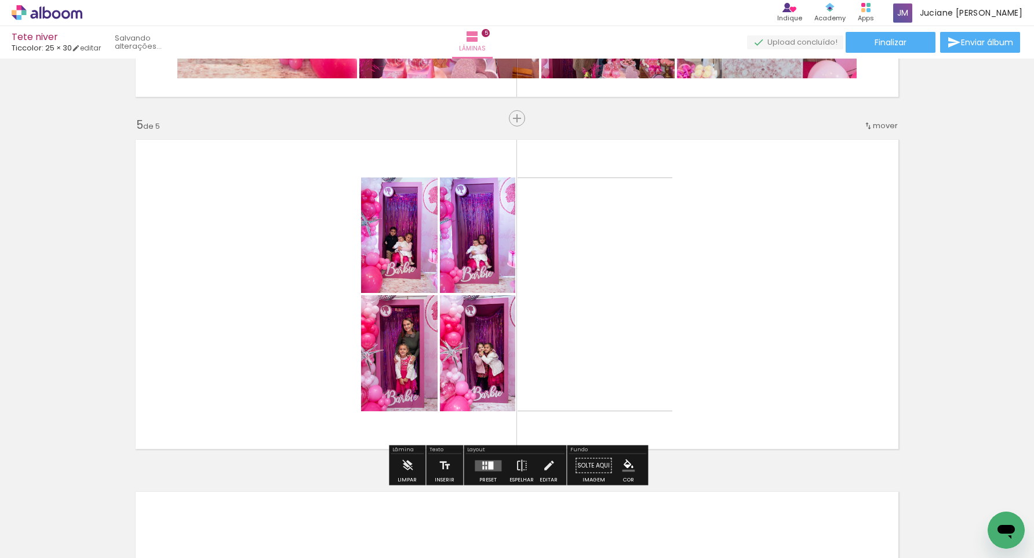
scroll to position [0, 2169]
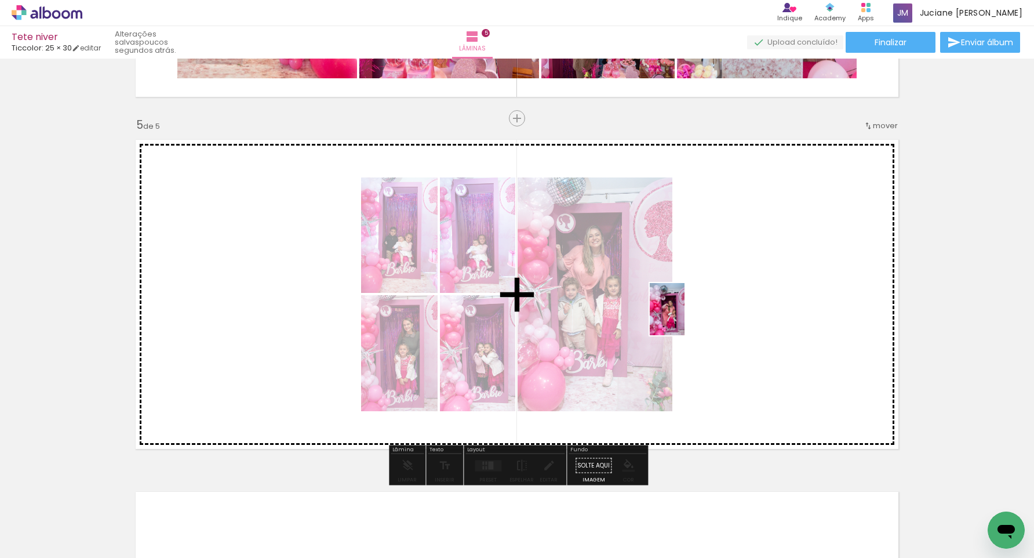
click at [686, 319] on quentale-workspace at bounding box center [517, 279] width 1034 height 558
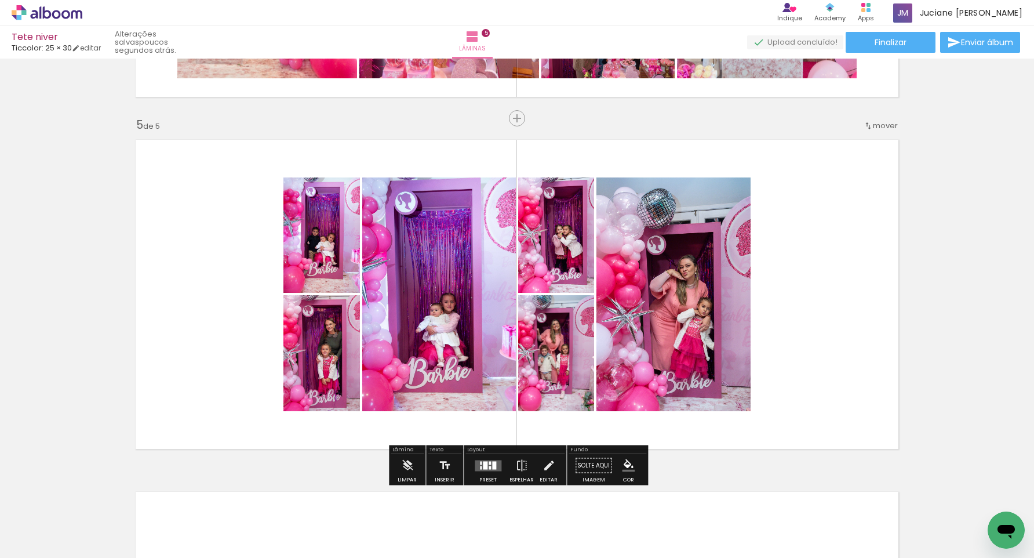
scroll to position [0, 0]
click at [489, 468] on div at bounding box center [490, 466] width 2 height 3
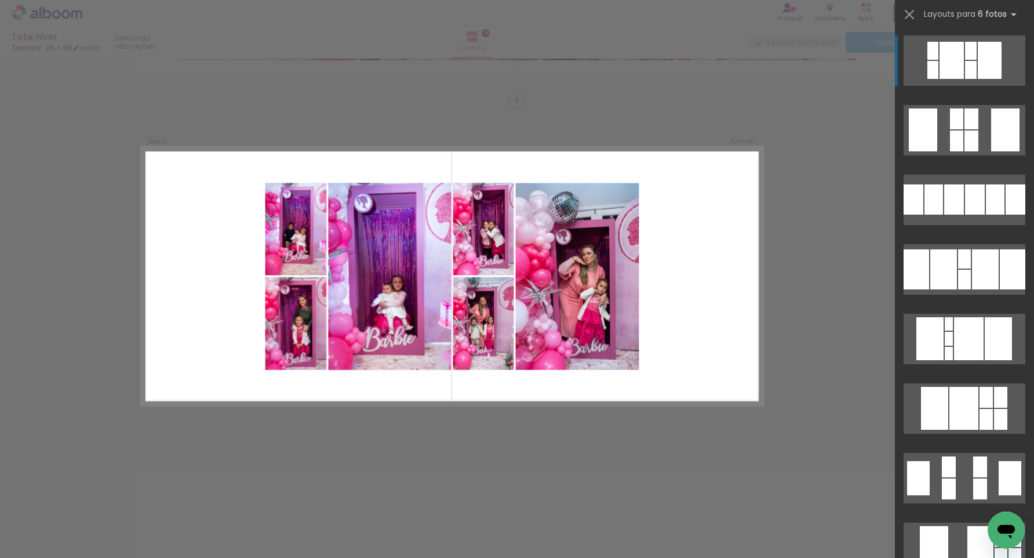
scroll to position [1389, 0]
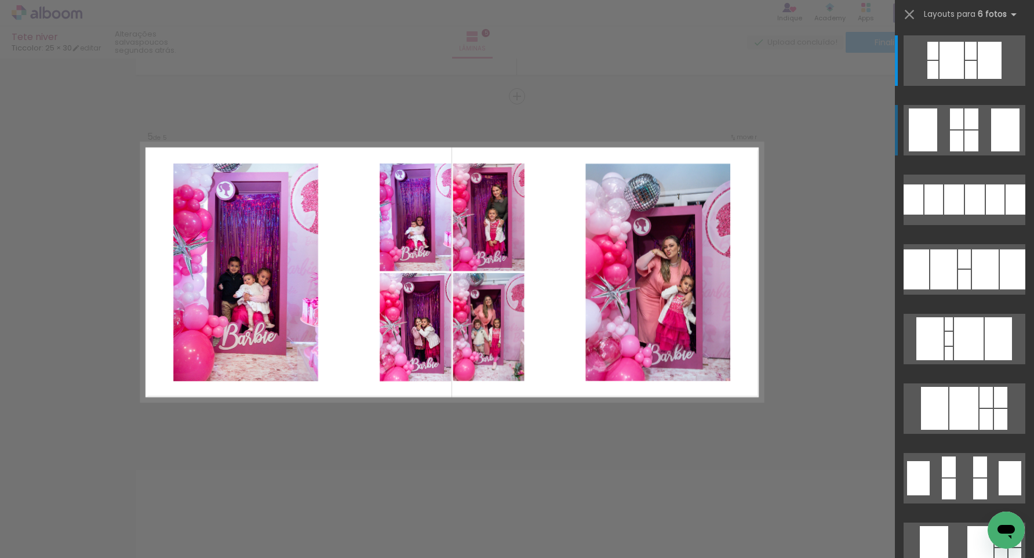
scroll to position [0, 2104]
click at [969, 144] on div at bounding box center [972, 140] width 14 height 21
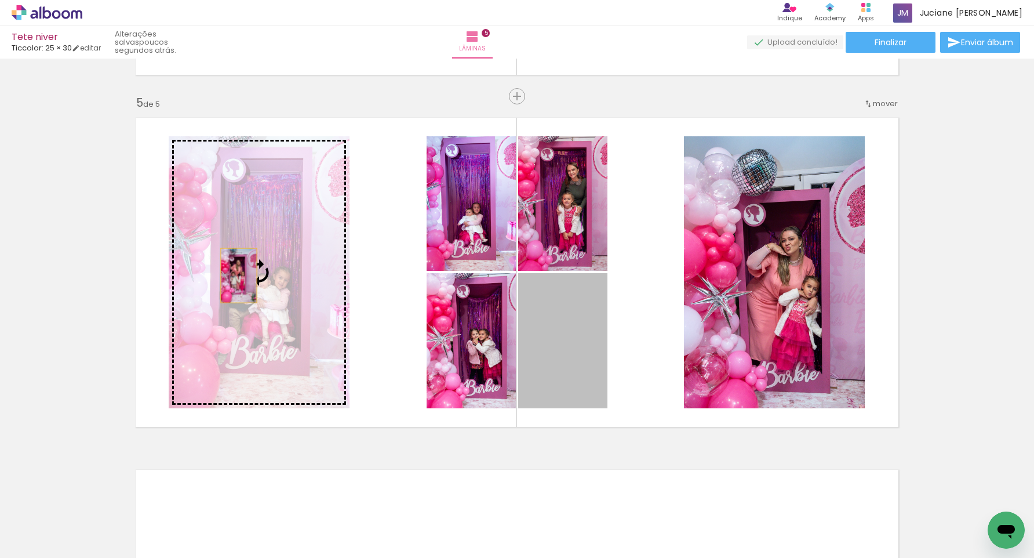
drag, startPoint x: 468, startPoint y: 320, endPoint x: 256, endPoint y: 282, distance: 214.9
click at [0, 0] on slot at bounding box center [0, 0] width 0 height 0
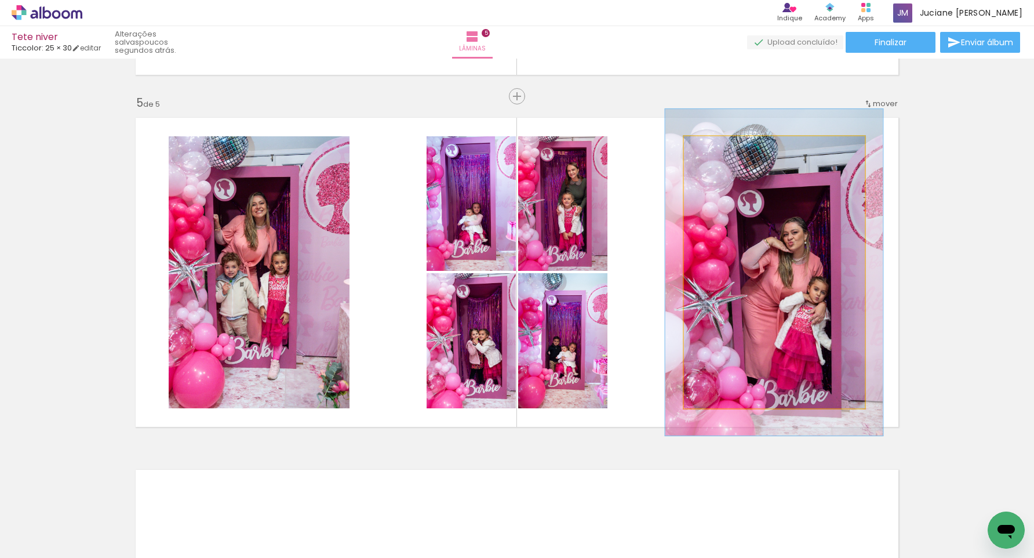
drag, startPoint x: 715, startPoint y: 150, endPoint x: 723, endPoint y: 149, distance: 8.1
type paper-slider "120"
click at [723, 149] on div at bounding box center [719, 148] width 19 height 19
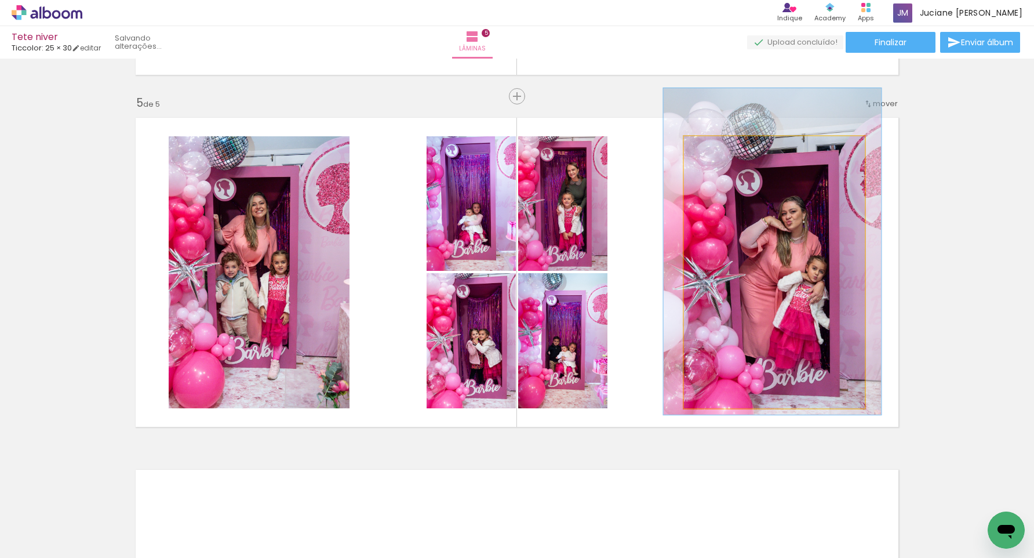
drag, startPoint x: 780, startPoint y: 246, endPoint x: 778, endPoint y: 228, distance: 18.1
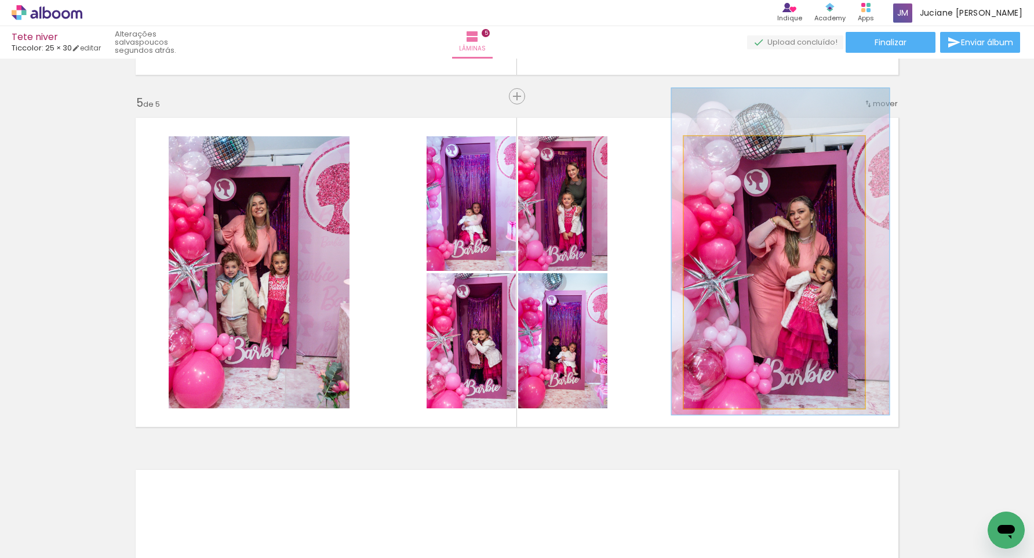
drag, startPoint x: 779, startPoint y: 229, endPoint x: 787, endPoint y: 229, distance: 8.1
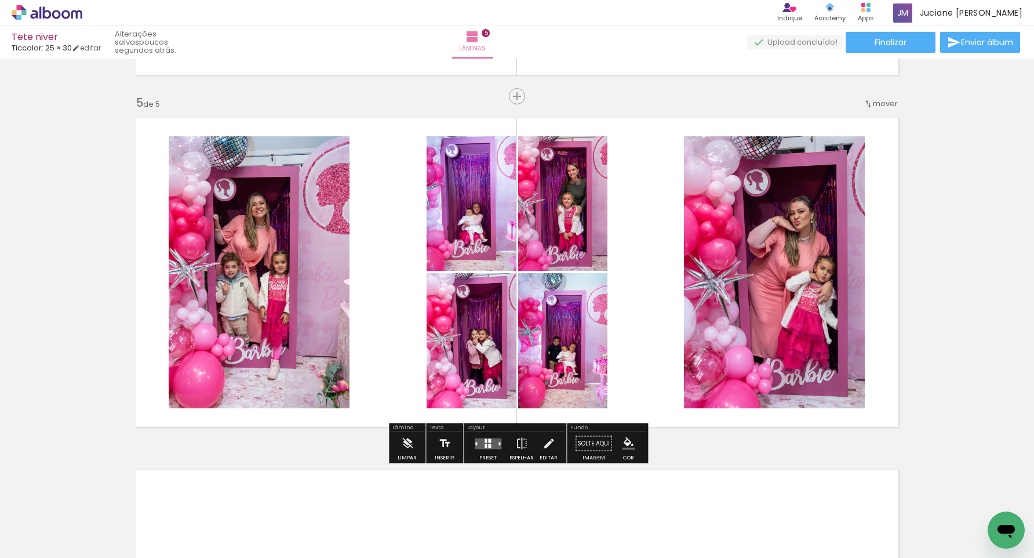
scroll to position [1389, 0]
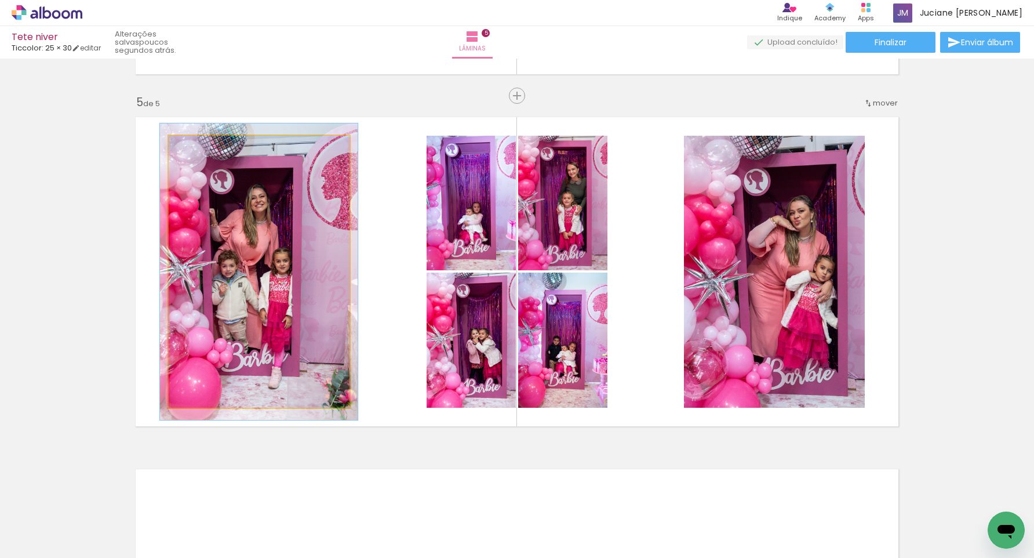
type paper-slider "109"
click at [202, 151] on div at bounding box center [199, 148] width 19 height 19
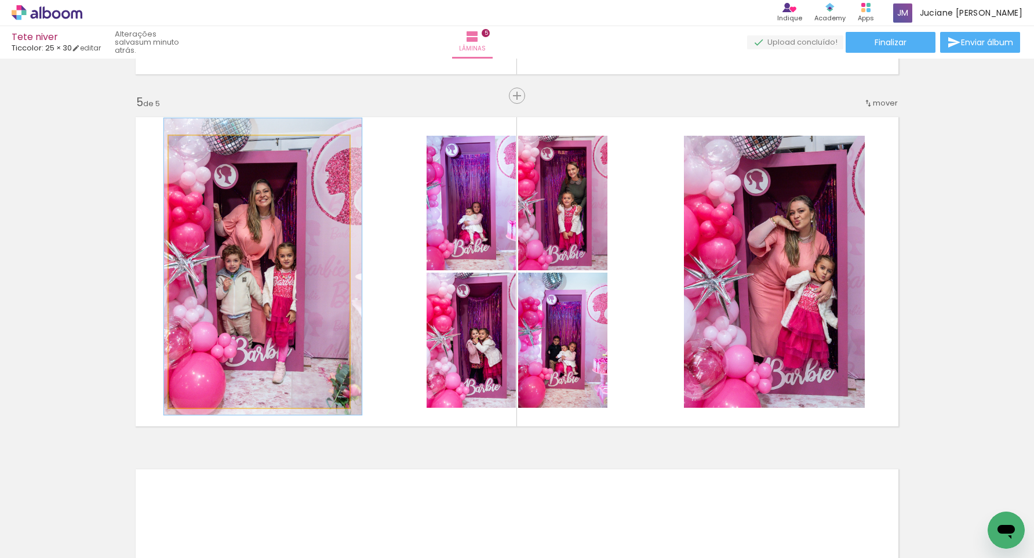
drag, startPoint x: 258, startPoint y: 235, endPoint x: 263, endPoint y: 230, distance: 6.6
click at [262, 230] on div at bounding box center [263, 266] width 198 height 296
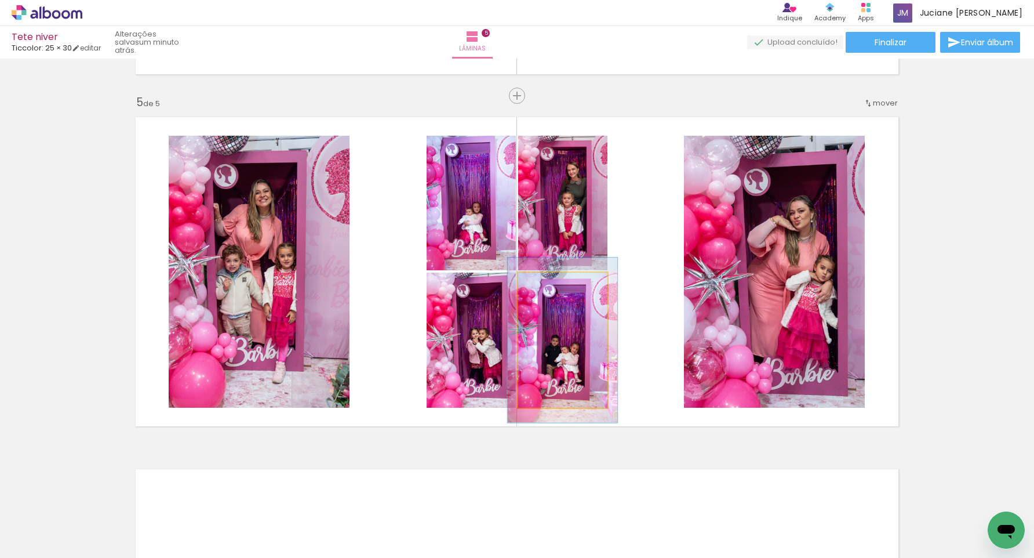
drag, startPoint x: 546, startPoint y: 285, endPoint x: 555, endPoint y: 286, distance: 9.3
type paper-slider "122"
click at [555, 285] on div at bounding box center [554, 284] width 10 height 10
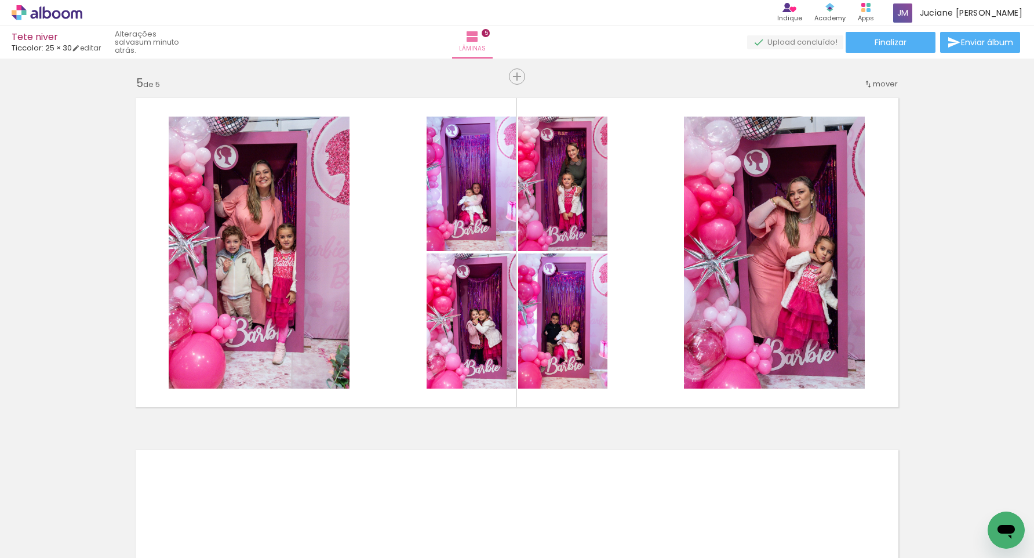
scroll to position [1410, 0]
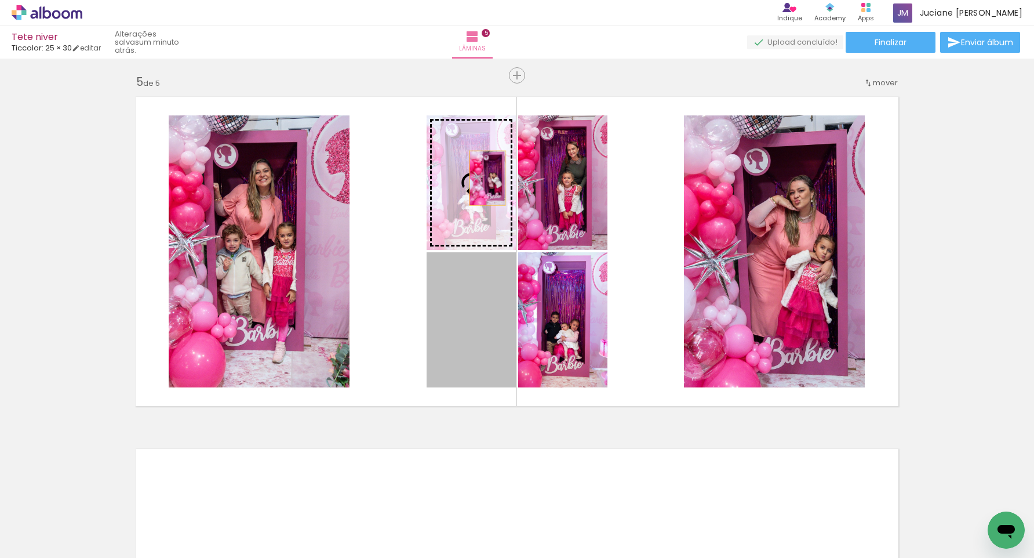
drag, startPoint x: 480, startPoint y: 316, endPoint x: 479, endPoint y: 192, distance: 124.1
click at [0, 0] on slot at bounding box center [0, 0] width 0 height 0
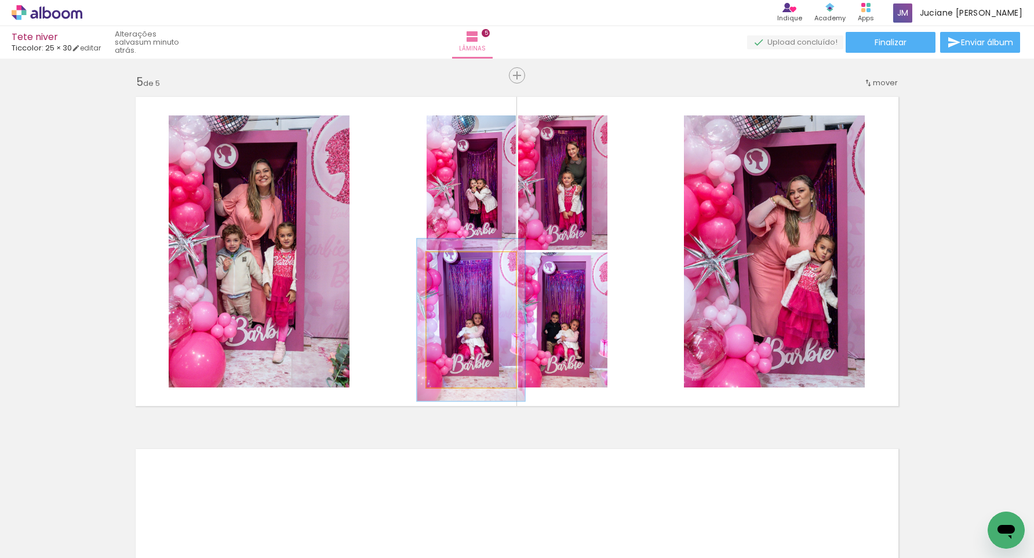
drag, startPoint x: 455, startPoint y: 266, endPoint x: 468, endPoint y: 302, distance: 38.1
click at [463, 267] on div at bounding box center [462, 264] width 10 height 10
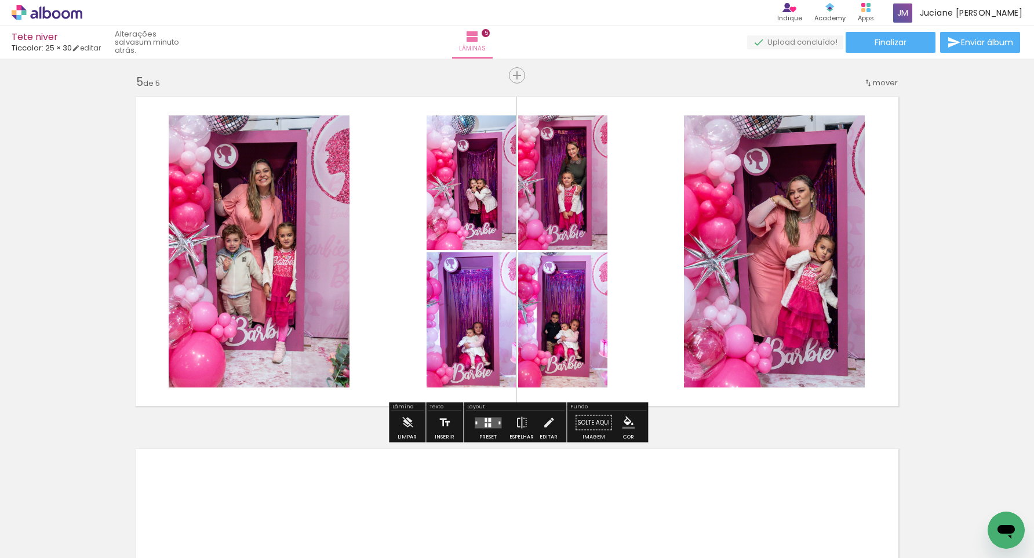
drag, startPoint x: 482, startPoint y: 321, endPoint x: 483, endPoint y: 330, distance: 9.3
click at [483, 330] on div at bounding box center [472, 329] width 108 height 162
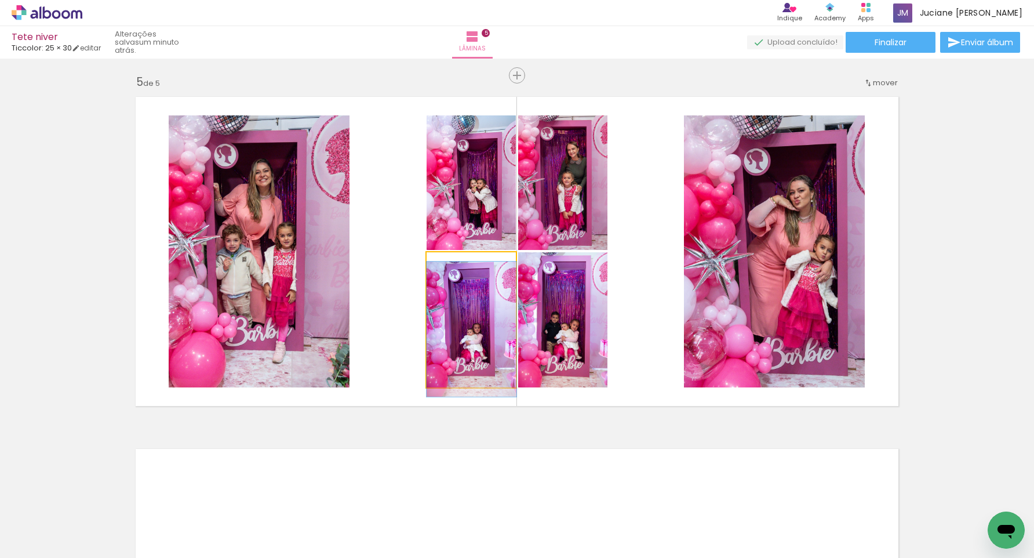
drag, startPoint x: 465, startPoint y: 264, endPoint x: 456, endPoint y: 266, distance: 9.6
click at [456, 266] on div at bounding box center [454, 264] width 10 height 10
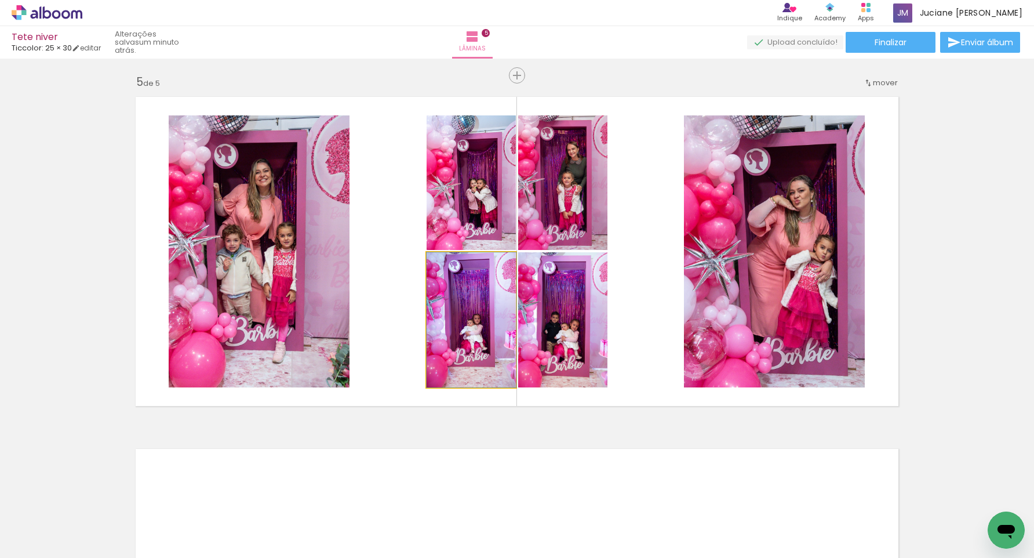
drag, startPoint x: 478, startPoint y: 305, endPoint x: 479, endPoint y: 314, distance: 8.3
click at [478, 315] on div at bounding box center [472, 319] width 90 height 135
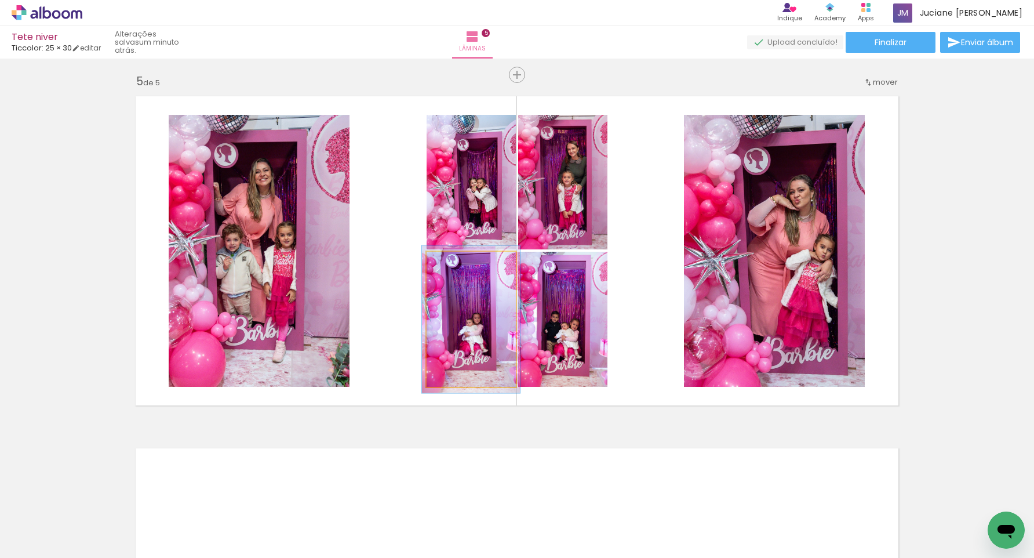
click at [461, 264] on div at bounding box center [457, 263] width 19 height 19
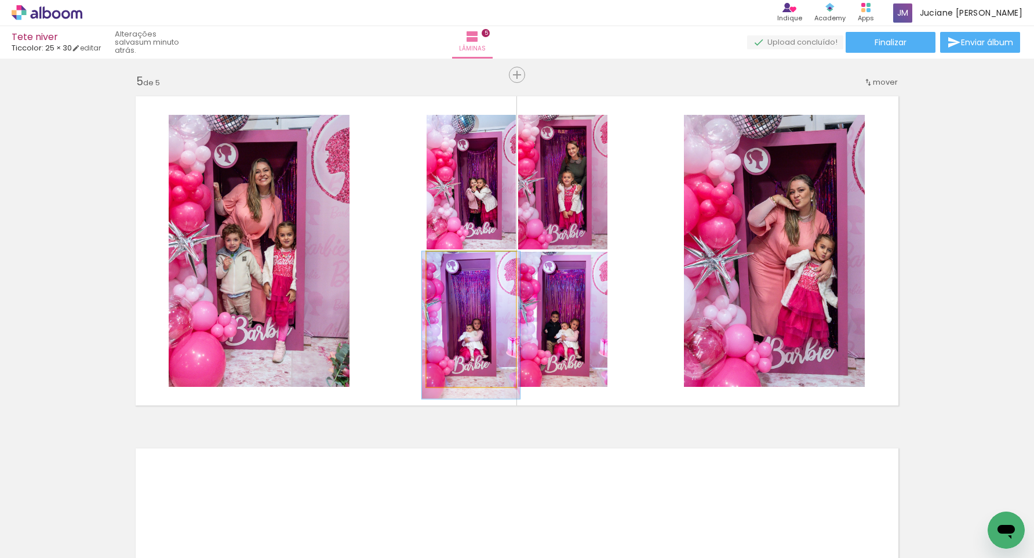
drag, startPoint x: 486, startPoint y: 310, endPoint x: 486, endPoint y: 319, distance: 9.9
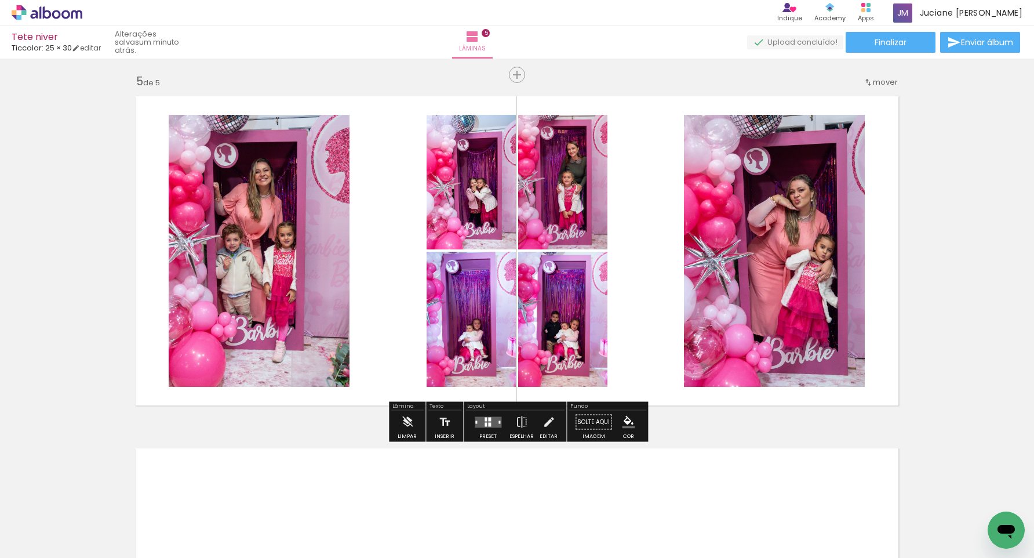
scroll to position [1411, 0]
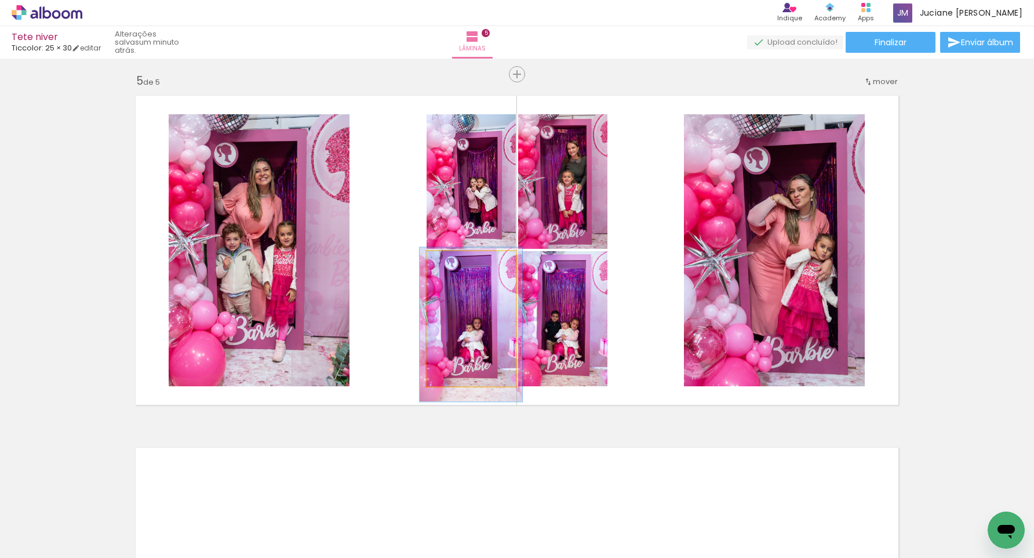
click at [465, 264] on div at bounding box center [460, 263] width 19 height 19
drag, startPoint x: 487, startPoint y: 300, endPoint x: 488, endPoint y: 314, distance: 13.3
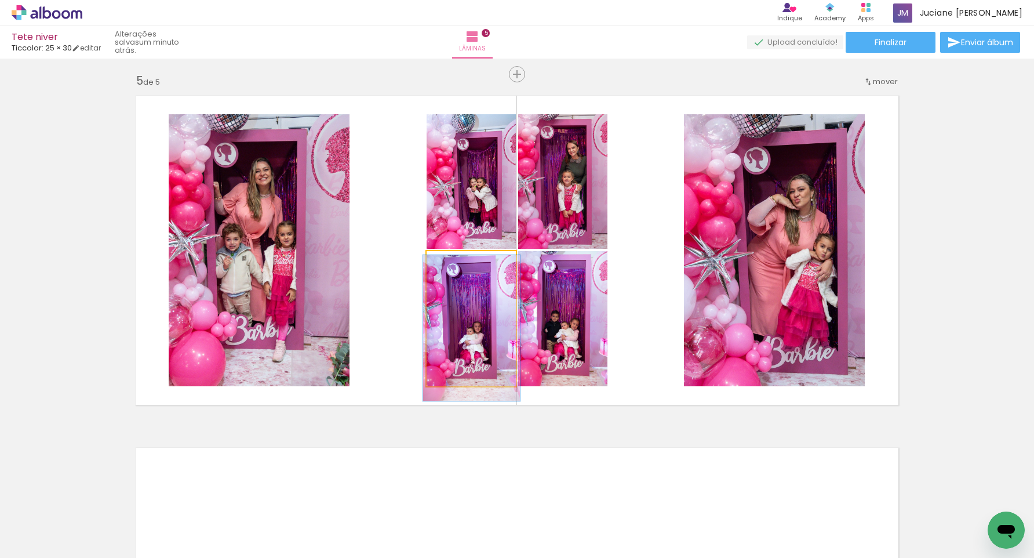
type paper-slider "108"
drag, startPoint x: 463, startPoint y: 264, endPoint x: 468, endPoint y: 271, distance: 9.5
click at [460, 264] on div at bounding box center [457, 263] width 10 height 10
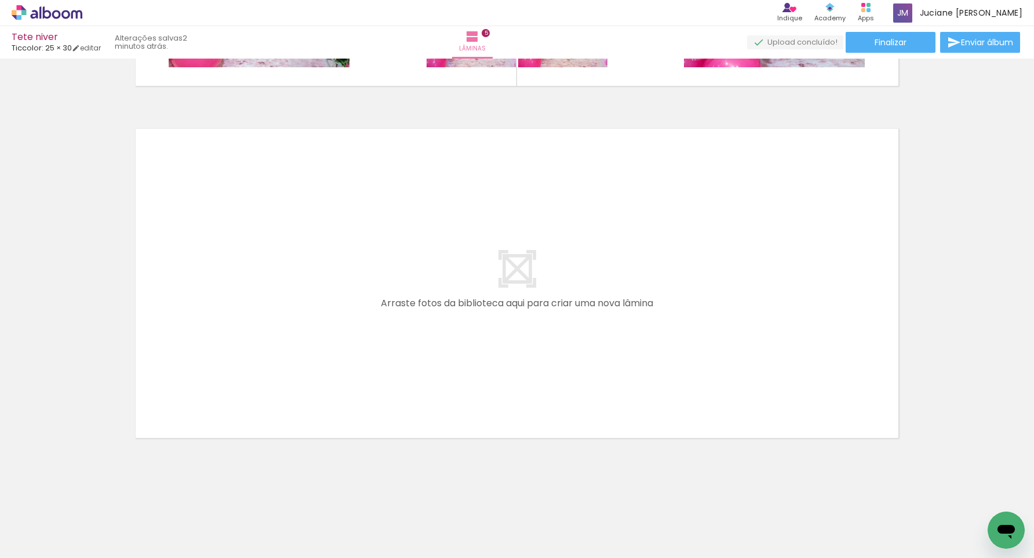
scroll to position [0, 0]
click at [234, 366] on quentale-workspace at bounding box center [517, 279] width 1034 height 558
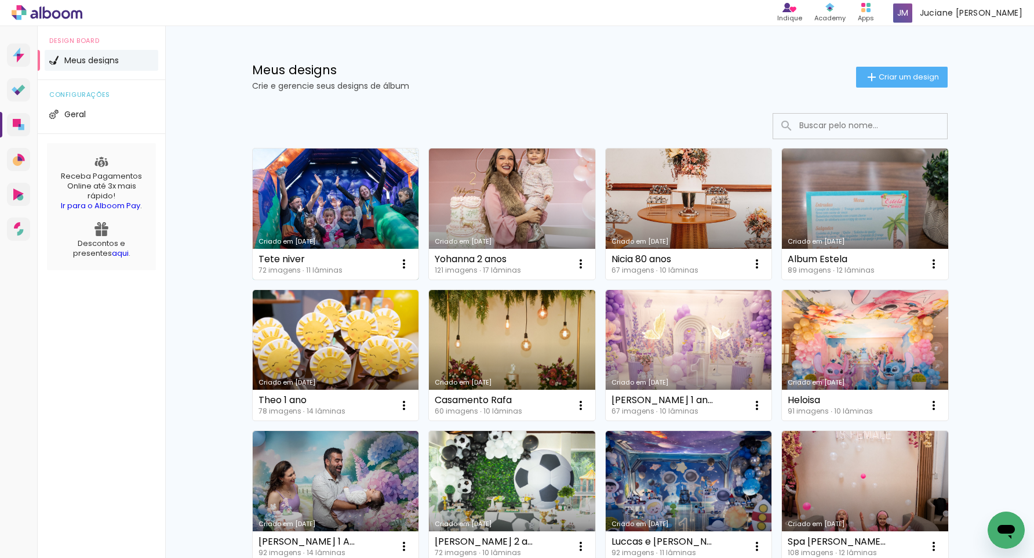
click at [350, 207] on link "Criado em [DATE]" at bounding box center [336, 213] width 166 height 131
